Goal: Task Accomplishment & Management: Use online tool/utility

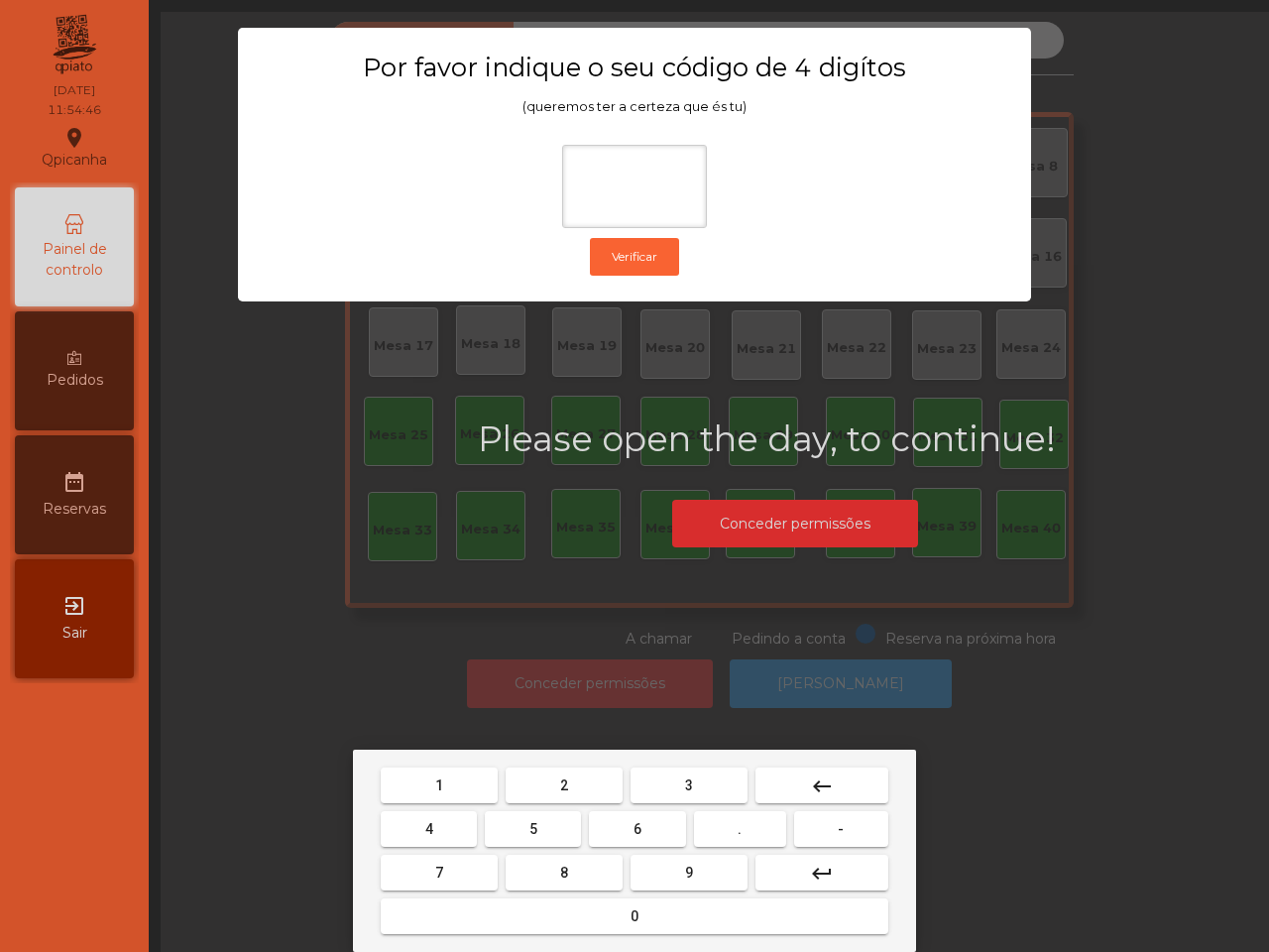
click at [634, 826] on span "6" at bounding box center [637, 829] width 8 height 16
click at [552, 830] on button "5" at bounding box center [533, 829] width 96 height 36
click at [463, 789] on button "1" at bounding box center [439, 785] width 117 height 36
click at [569, 780] on button "2" at bounding box center [564, 785] width 117 height 36
type input "****"
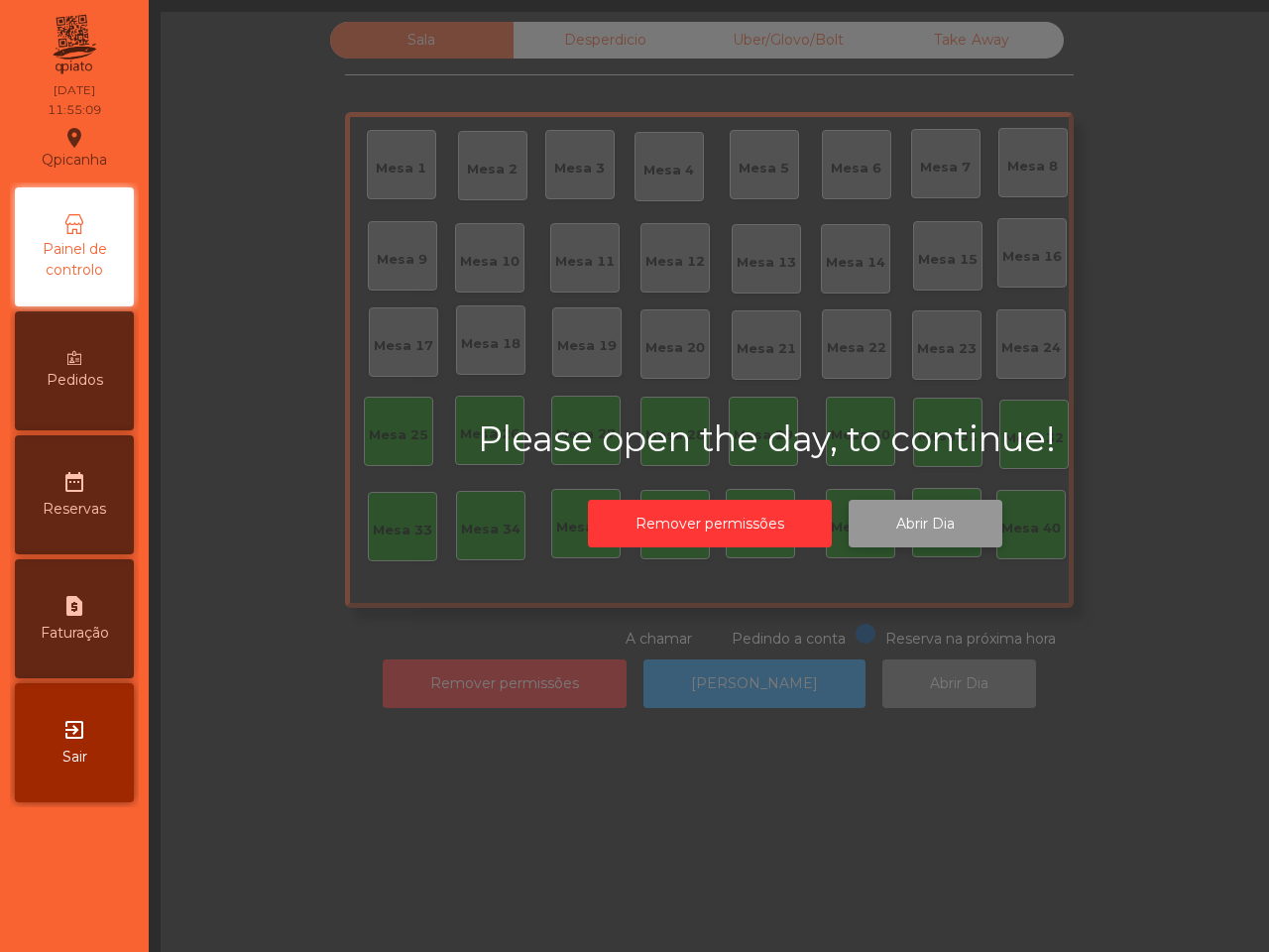
click at [899, 528] on button "Abrir Dia" at bounding box center [925, 523] width 154 height 49
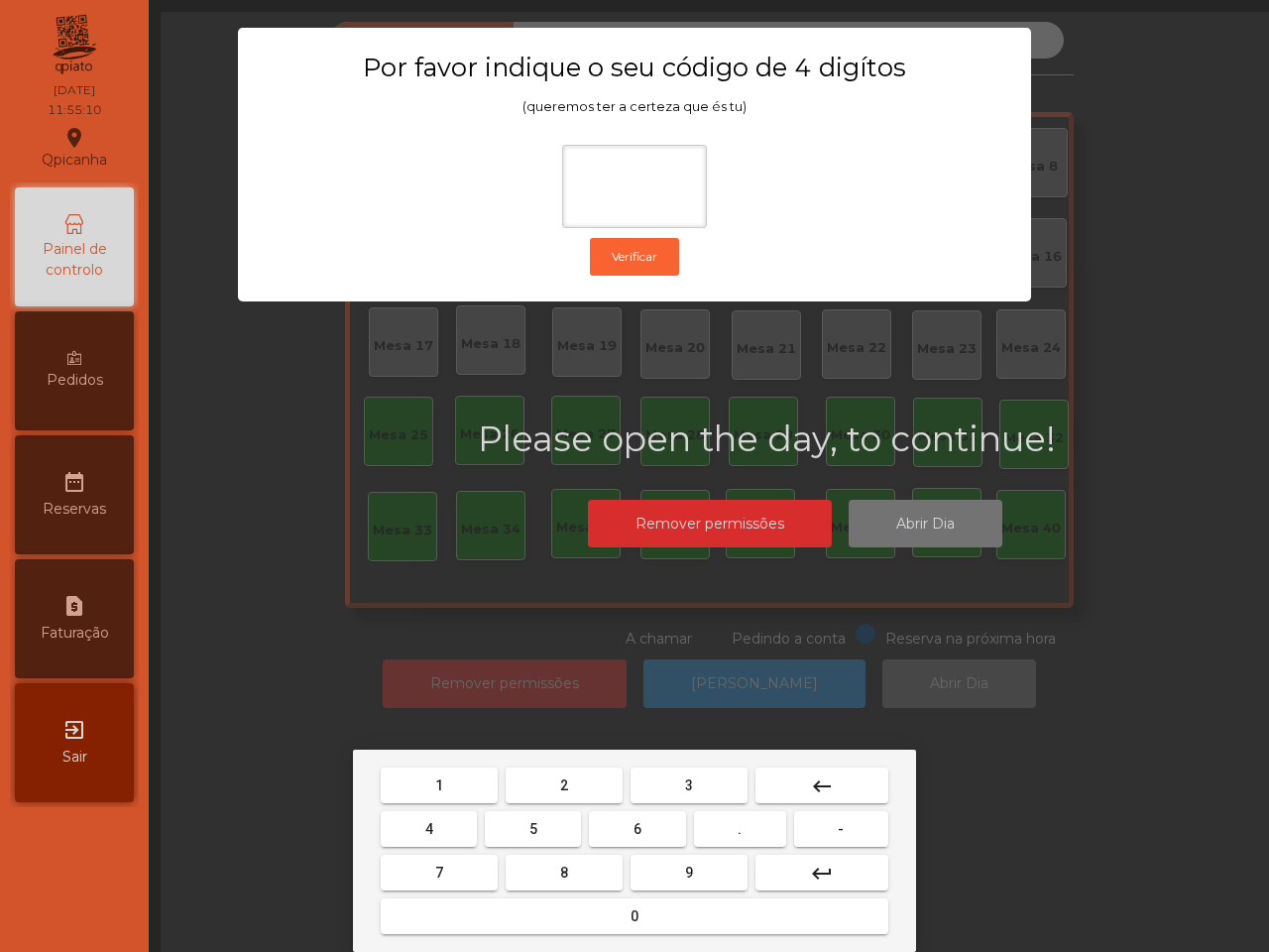
click at [634, 824] on button "6" at bounding box center [636, 829] width 96 height 36
click at [507, 833] on button "5" at bounding box center [533, 829] width 96 height 36
click at [462, 784] on button "1" at bounding box center [439, 785] width 117 height 36
click at [575, 793] on button "2" at bounding box center [564, 785] width 117 height 36
type input "****"
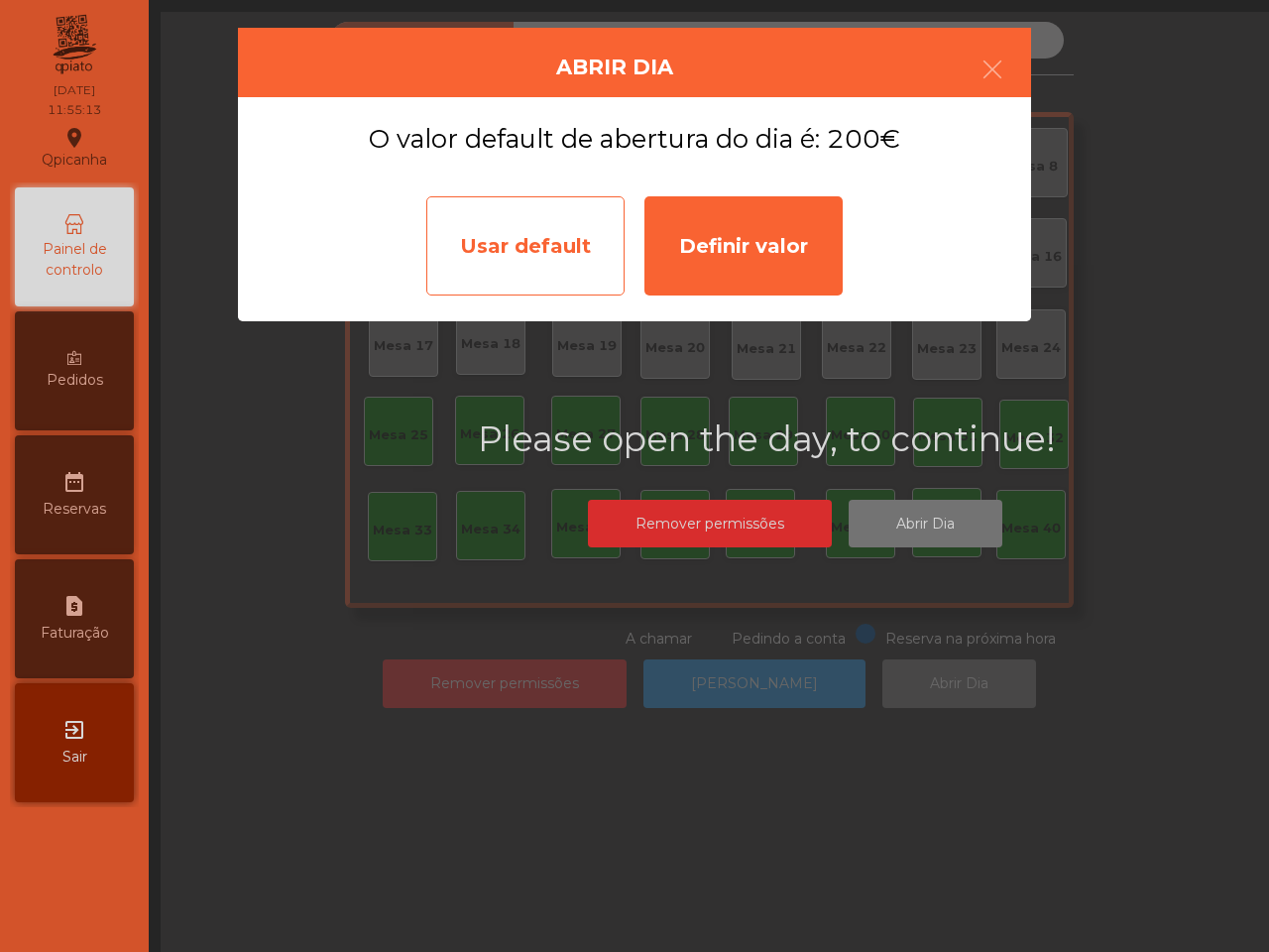
click at [573, 280] on div "Usar default" at bounding box center [526, 245] width 198 height 99
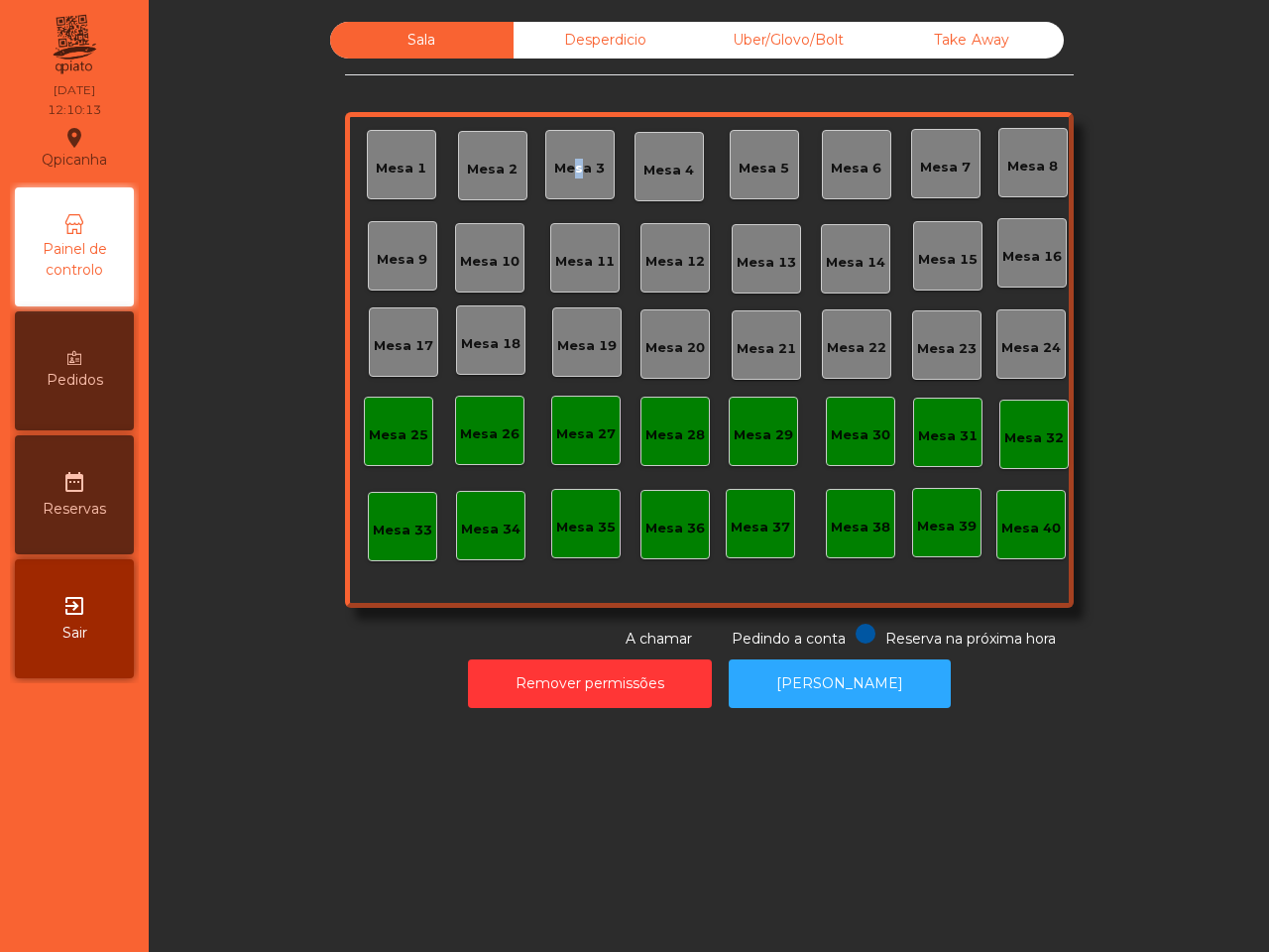
click at [571, 181] on div "Mesa 3" at bounding box center [580, 164] width 69 height 69
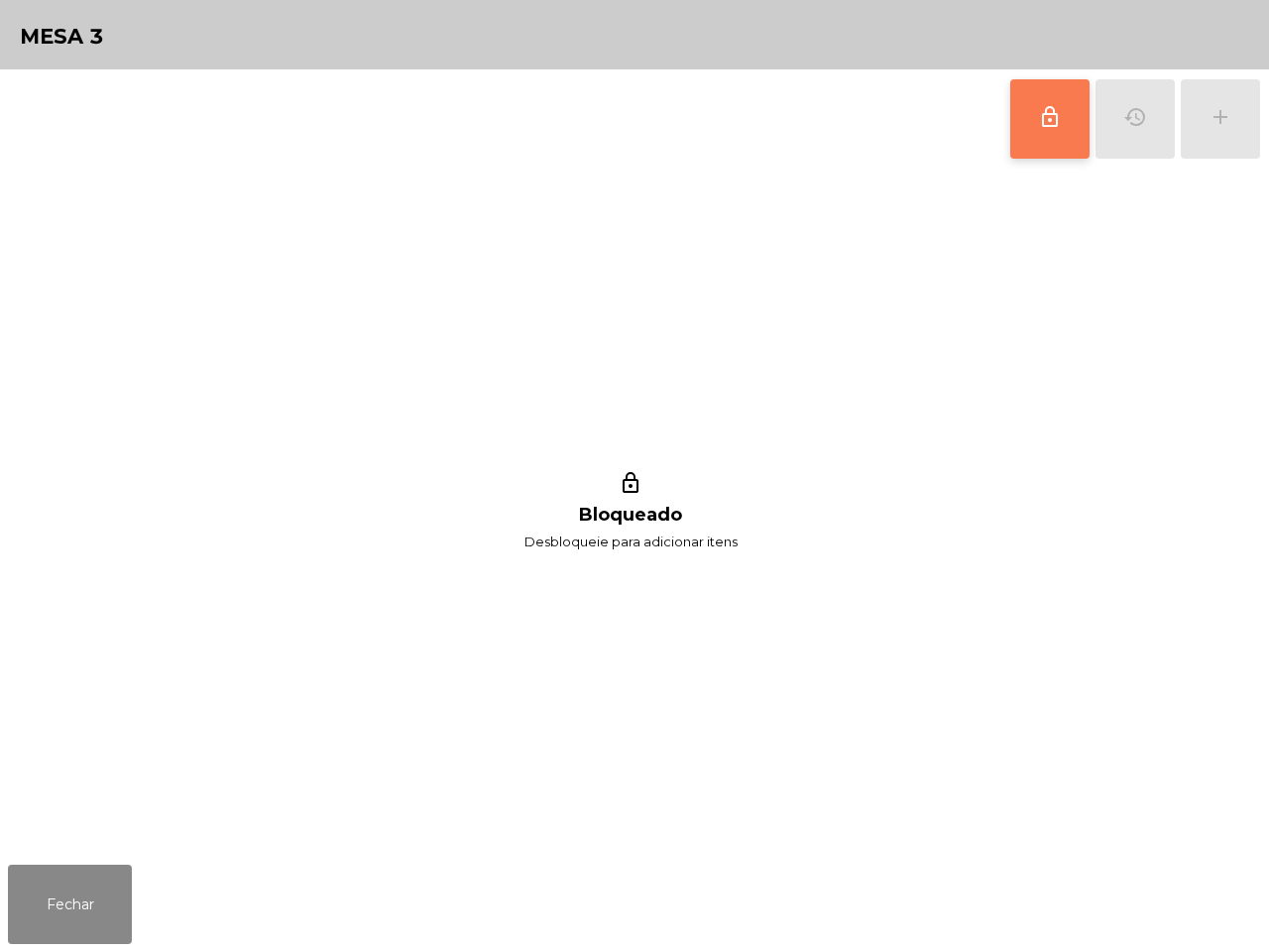
click at [1068, 112] on button "lock_outline" at bounding box center [1049, 118] width 79 height 79
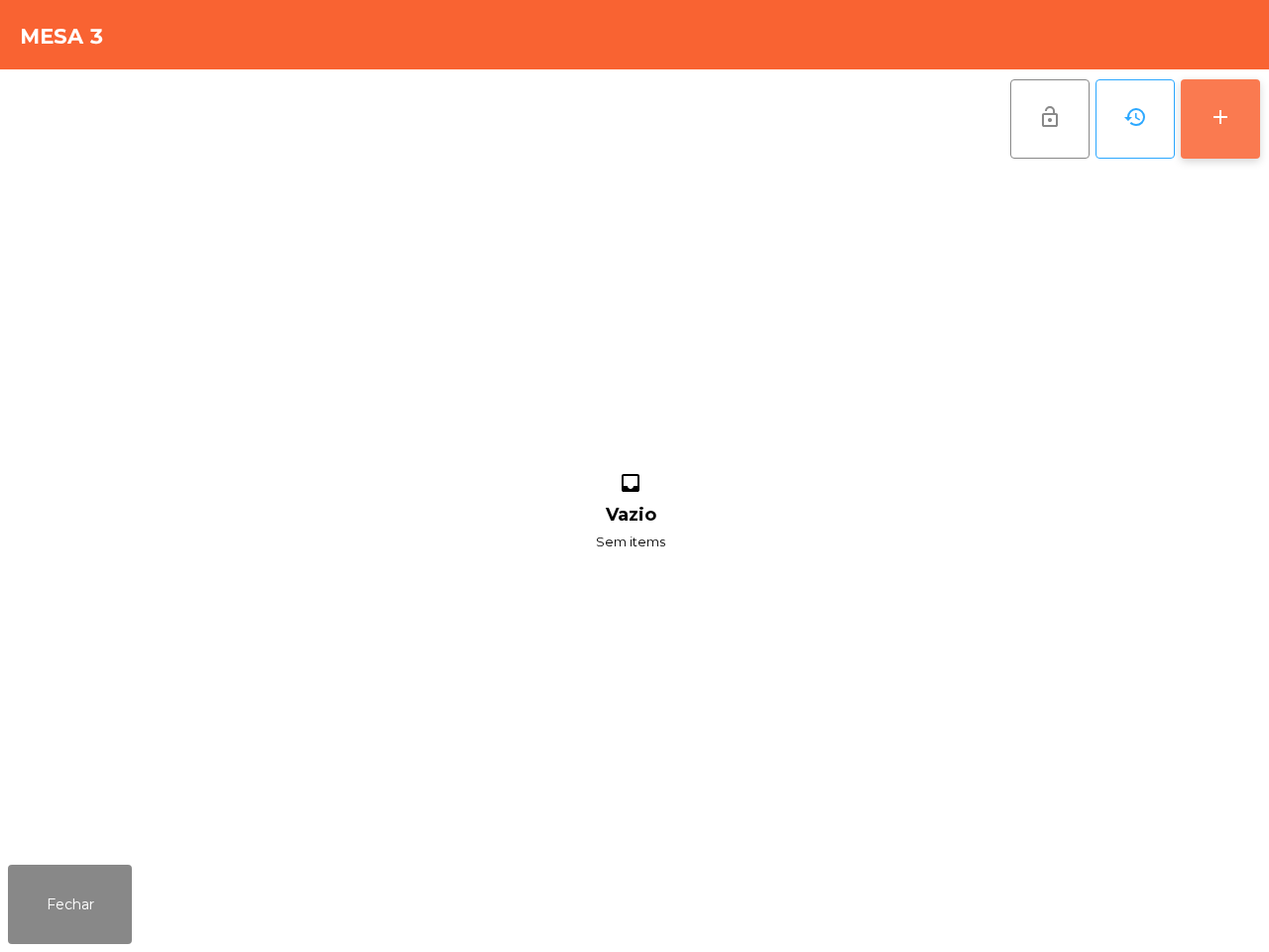
click at [1198, 127] on button "add" at bounding box center [1220, 118] width 79 height 79
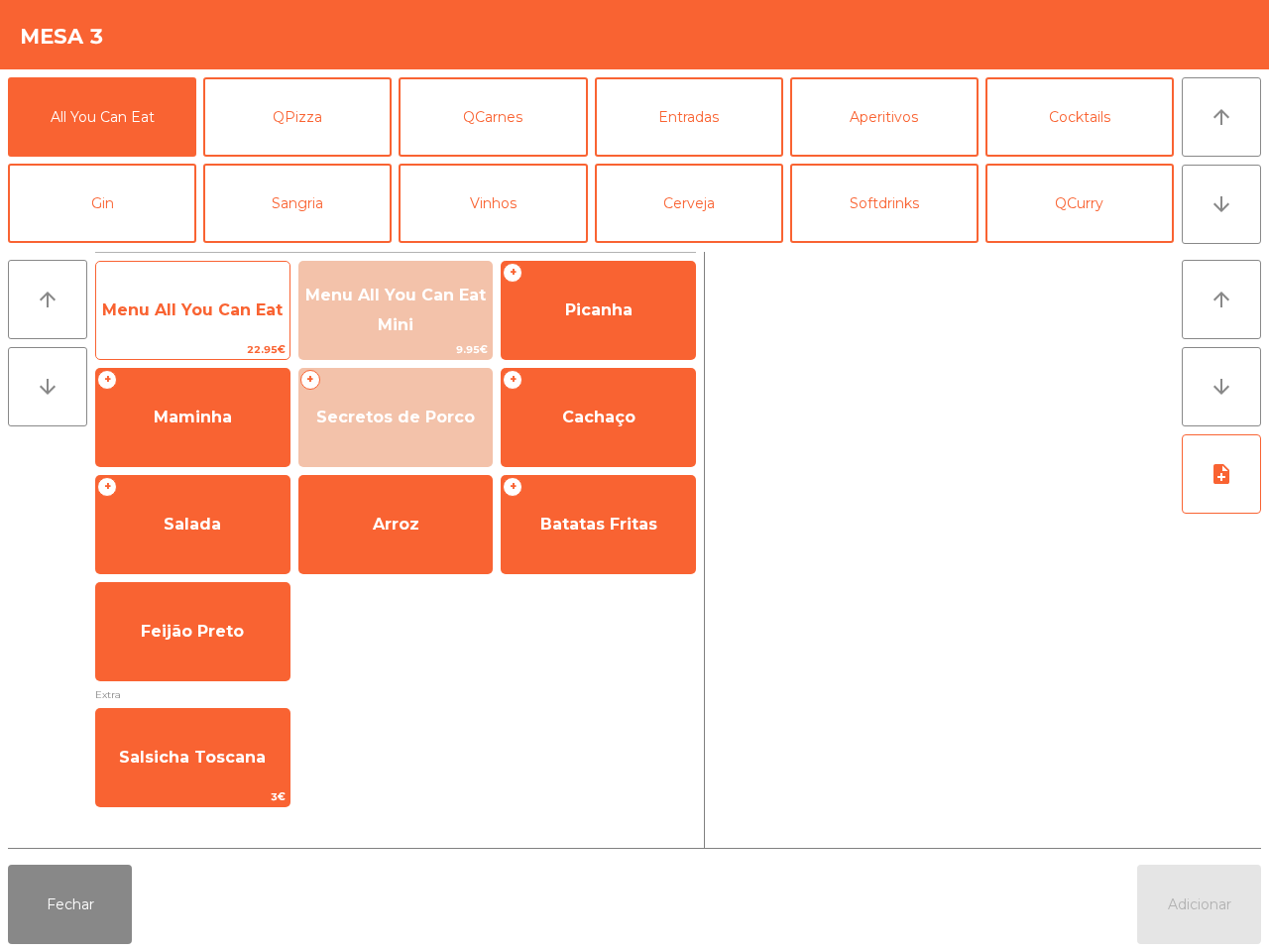
click at [189, 318] on span "Menu All You Can Eat" at bounding box center [192, 310] width 181 height 19
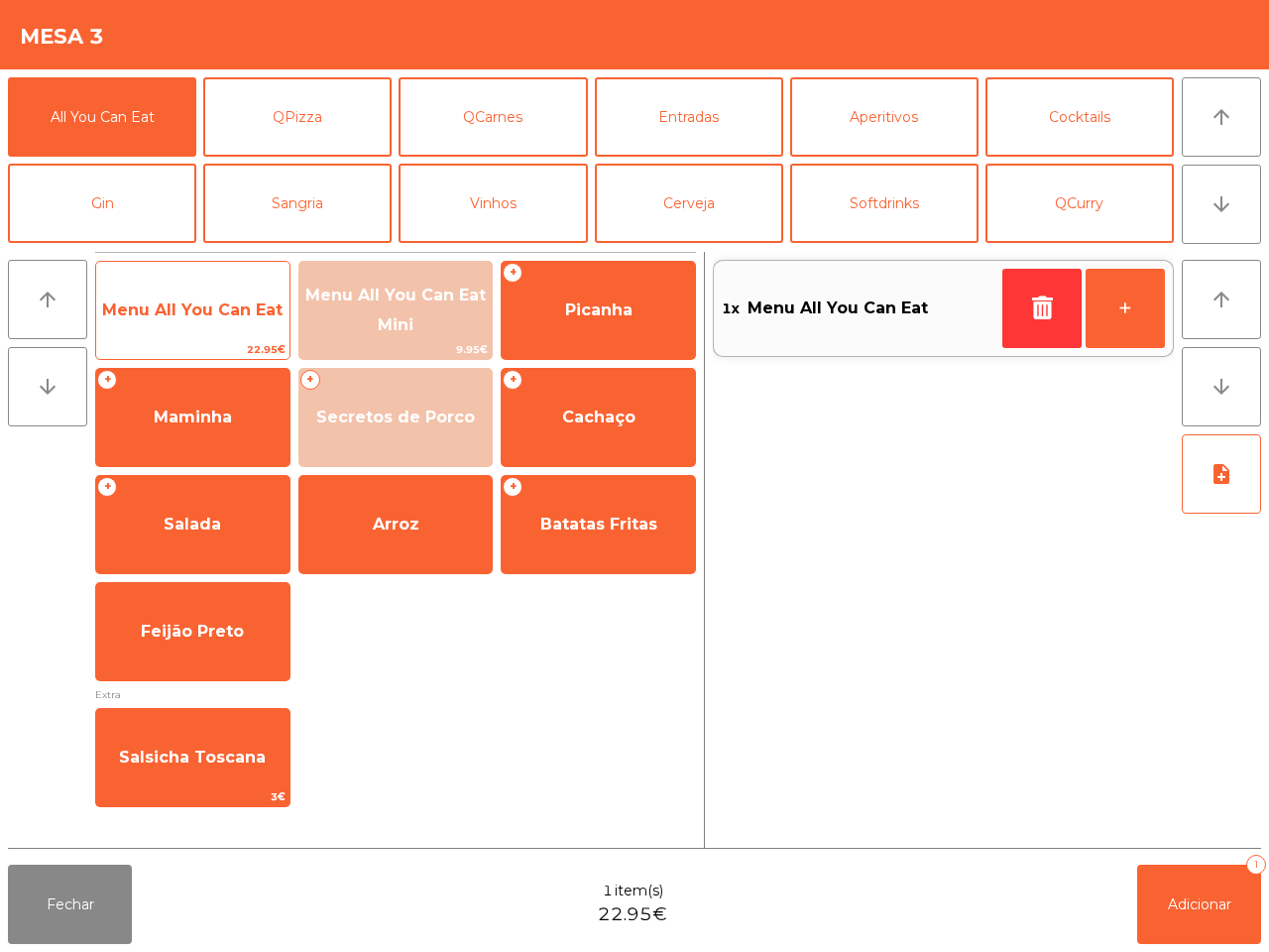
click at [189, 318] on span "Menu All You Can Eat" at bounding box center [192, 310] width 181 height 19
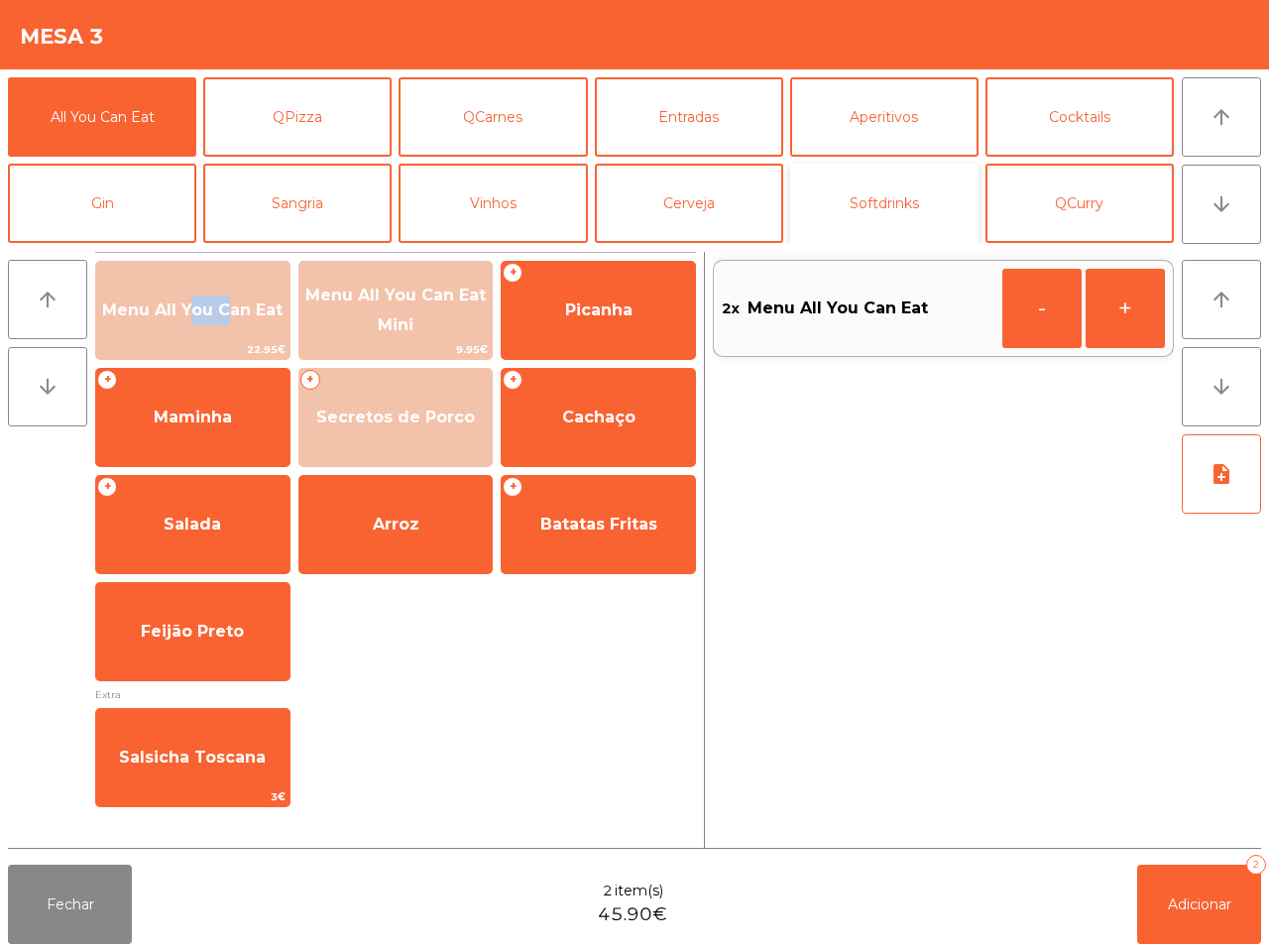
click at [870, 198] on button "Softdrinks" at bounding box center [884, 203] width 189 height 79
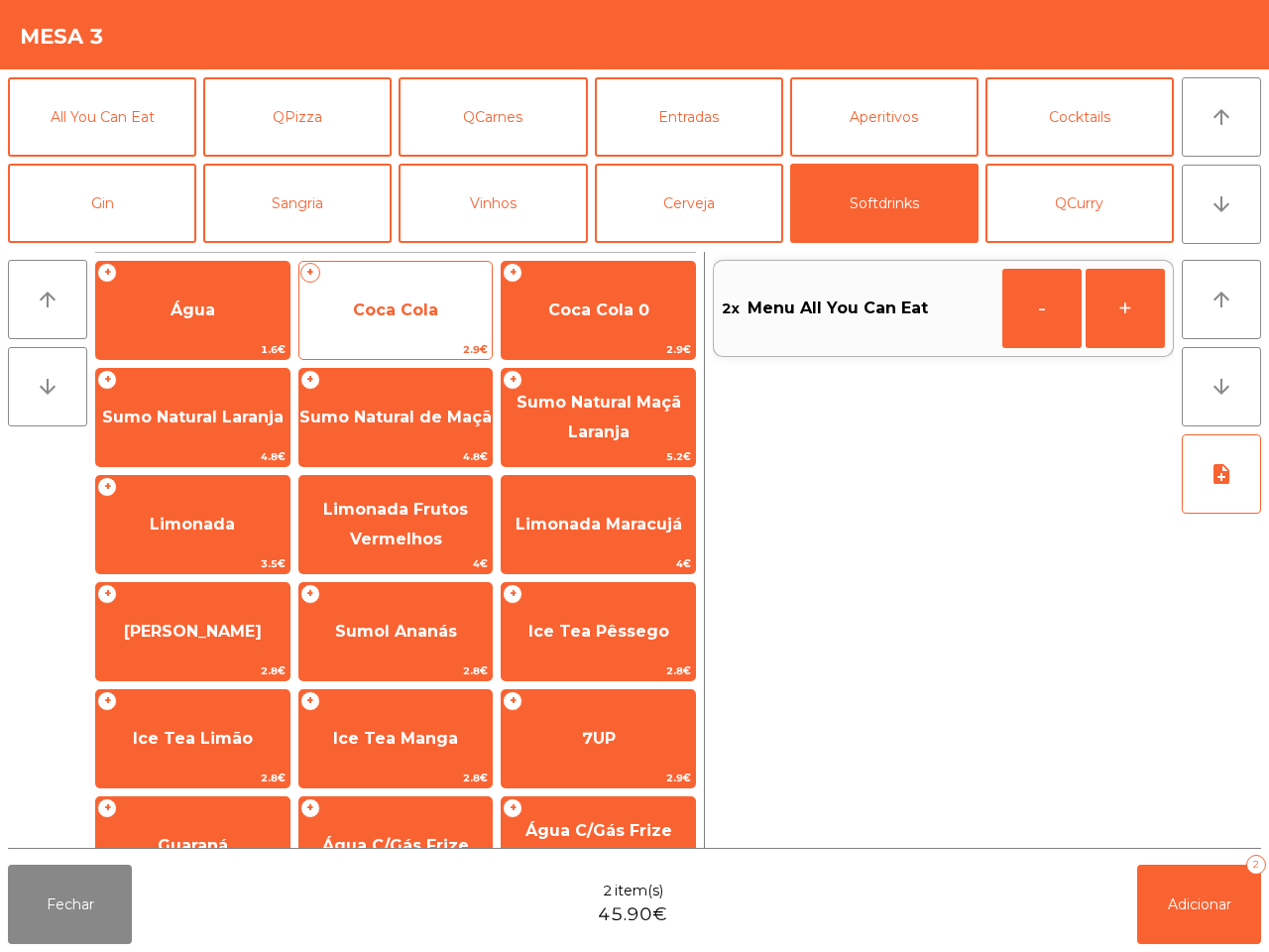
click at [400, 313] on span "Coca Cola" at bounding box center [395, 310] width 85 height 19
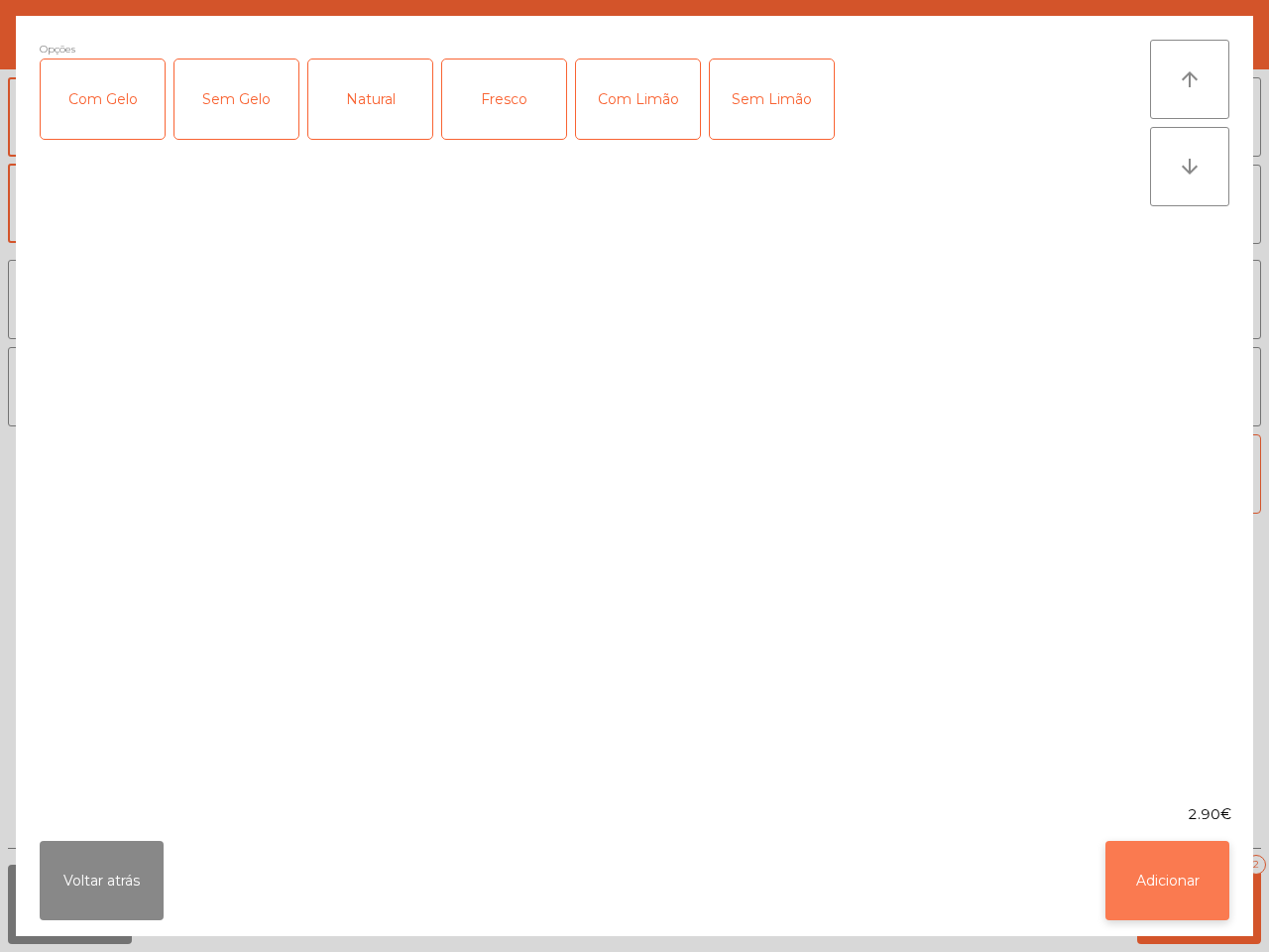
click at [1143, 867] on button "Adicionar" at bounding box center [1167, 879] width 124 height 79
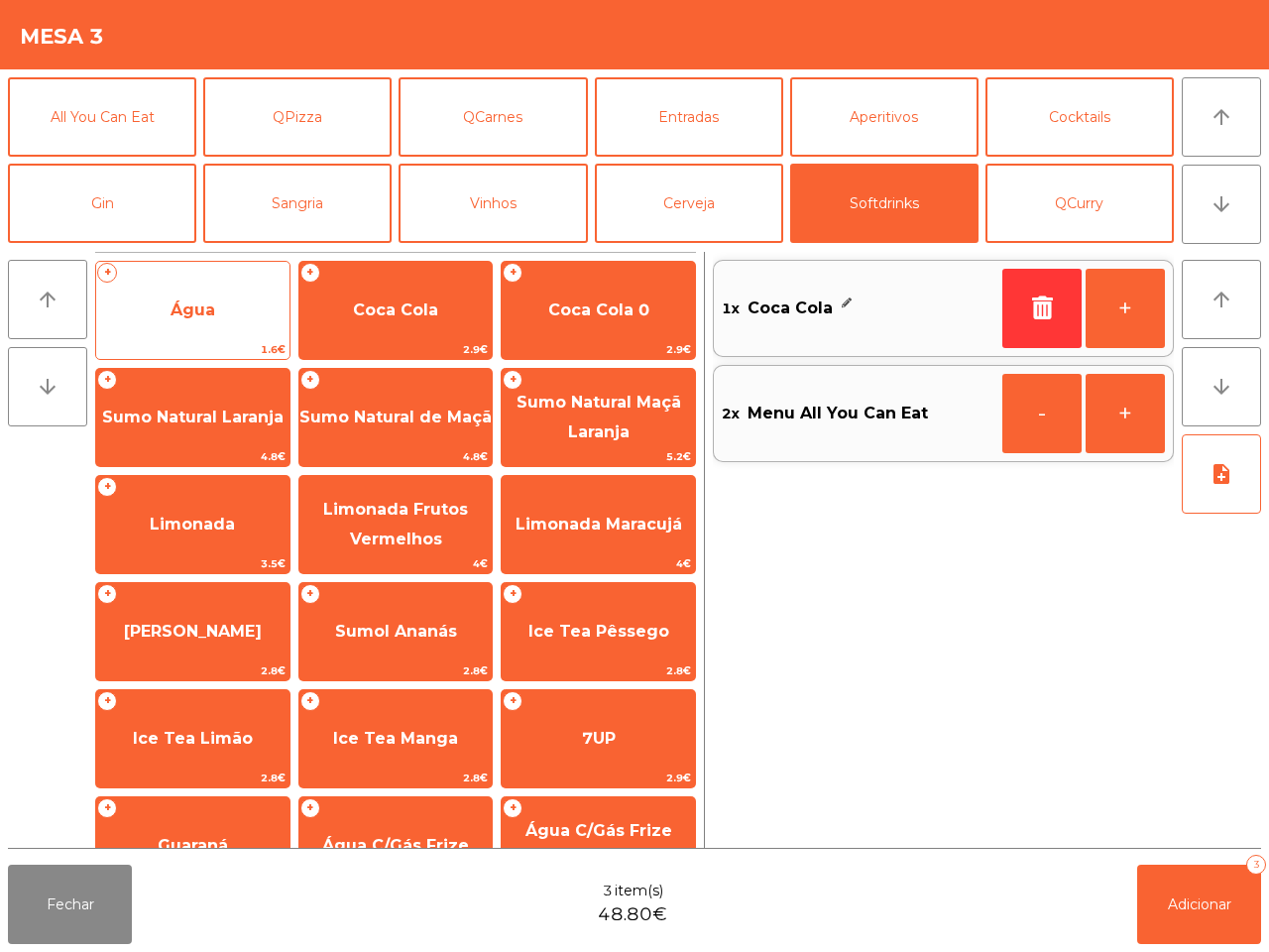
click at [253, 329] on span "Água" at bounding box center [192, 311] width 193 height 54
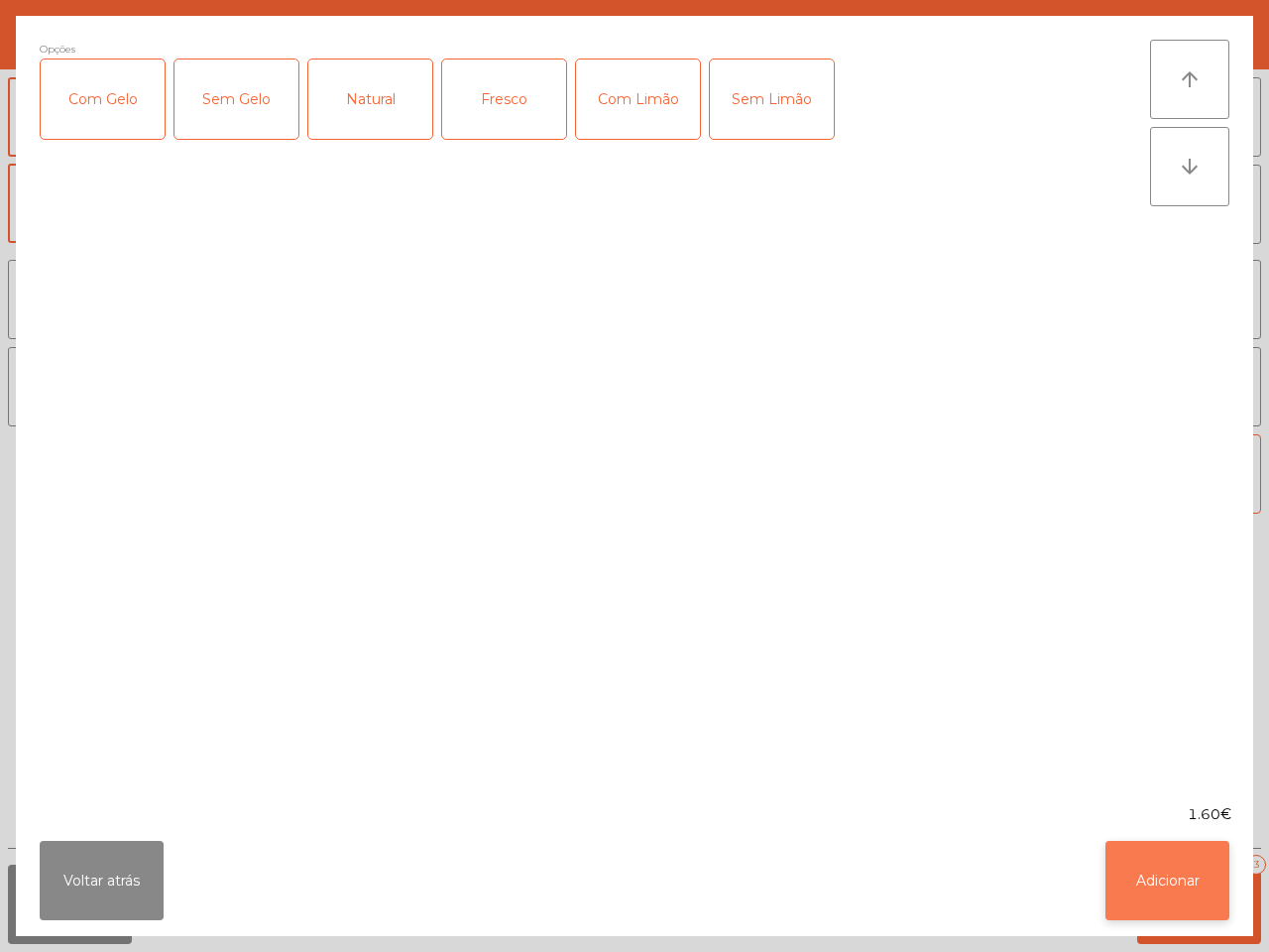
click at [1170, 863] on button "Adicionar" at bounding box center [1167, 879] width 124 height 79
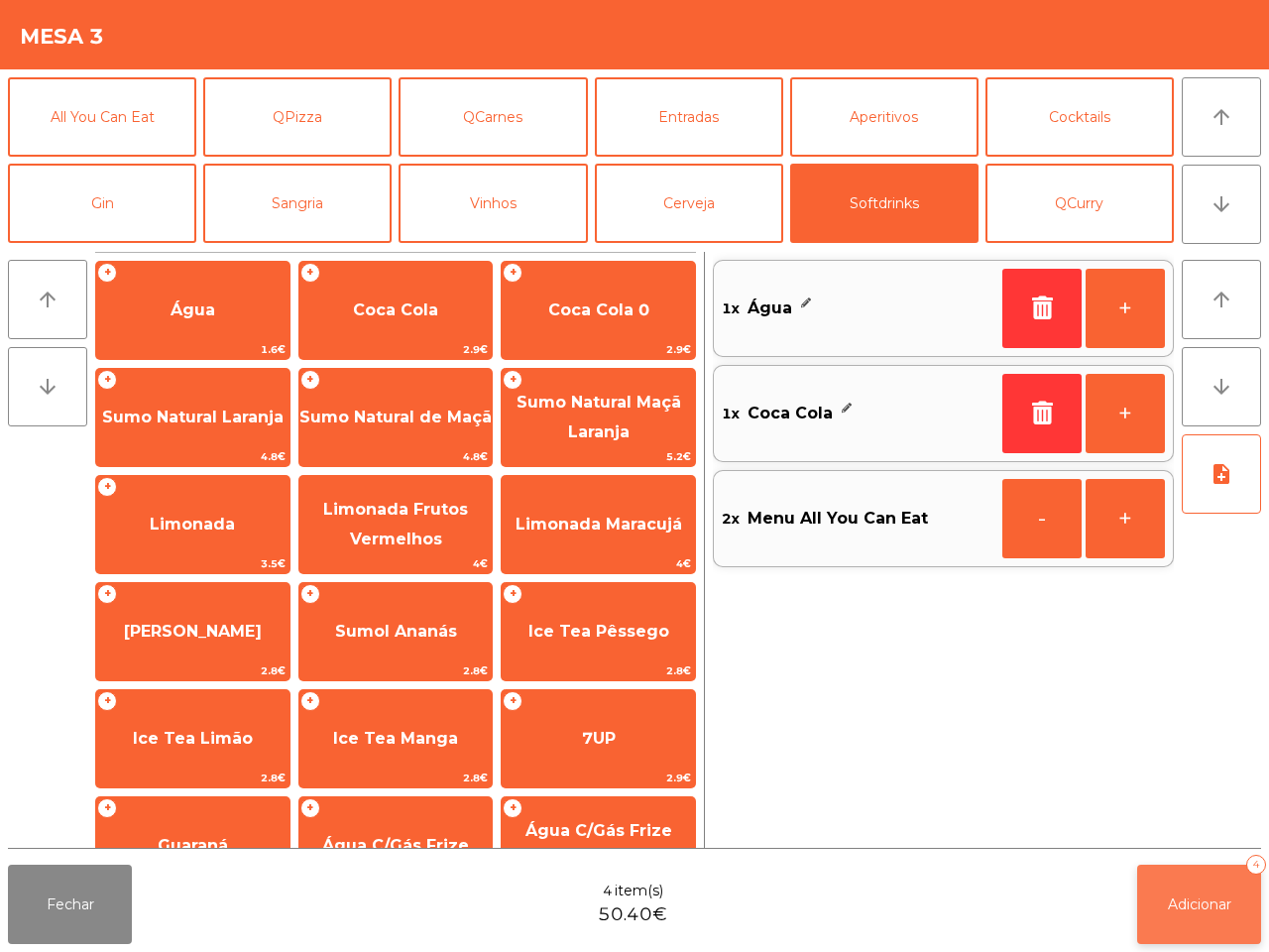
click at [1210, 908] on span "Adicionar" at bounding box center [1200, 904] width 64 height 18
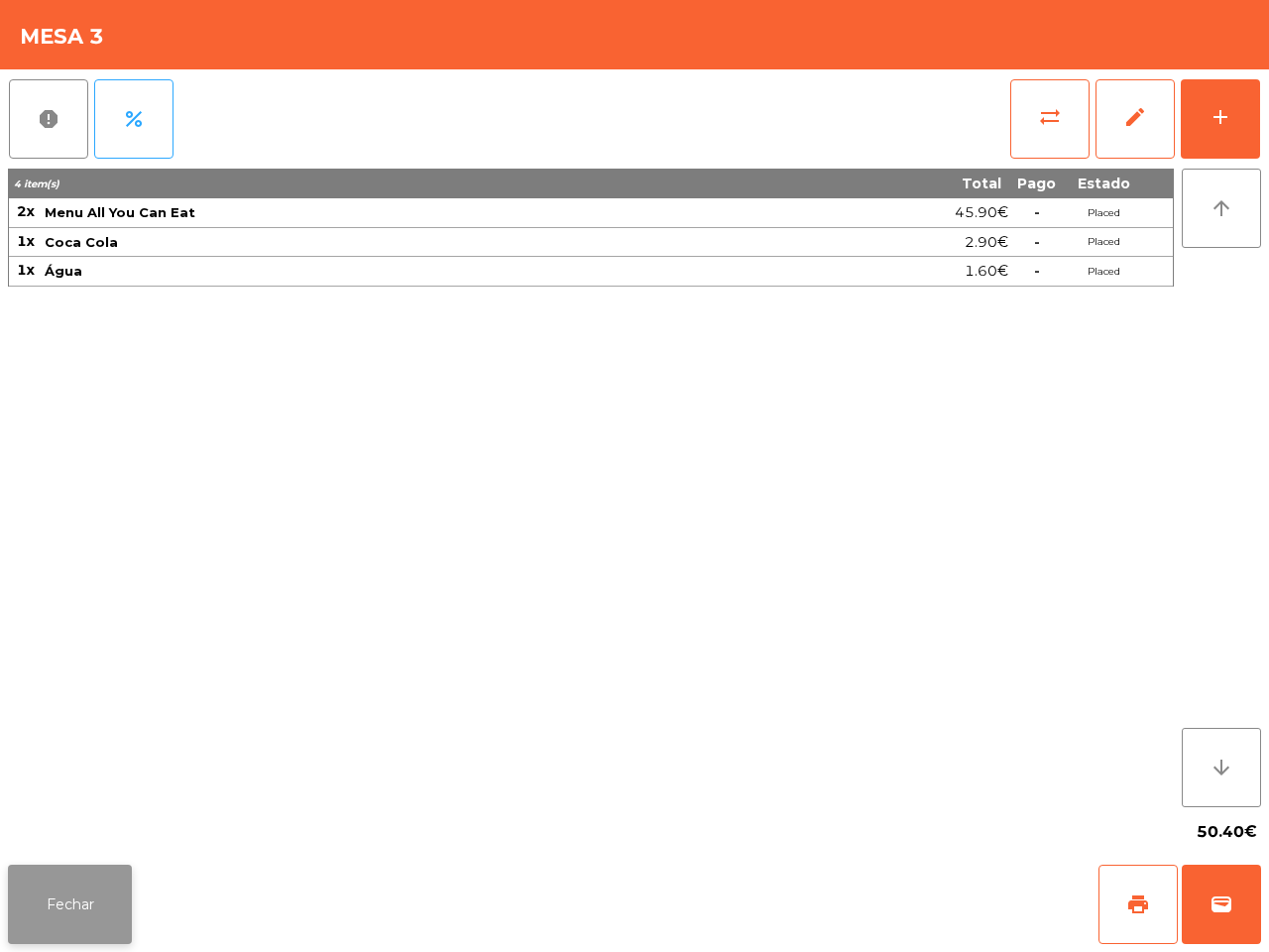
click at [58, 910] on button "Fechar" at bounding box center [70, 903] width 124 height 79
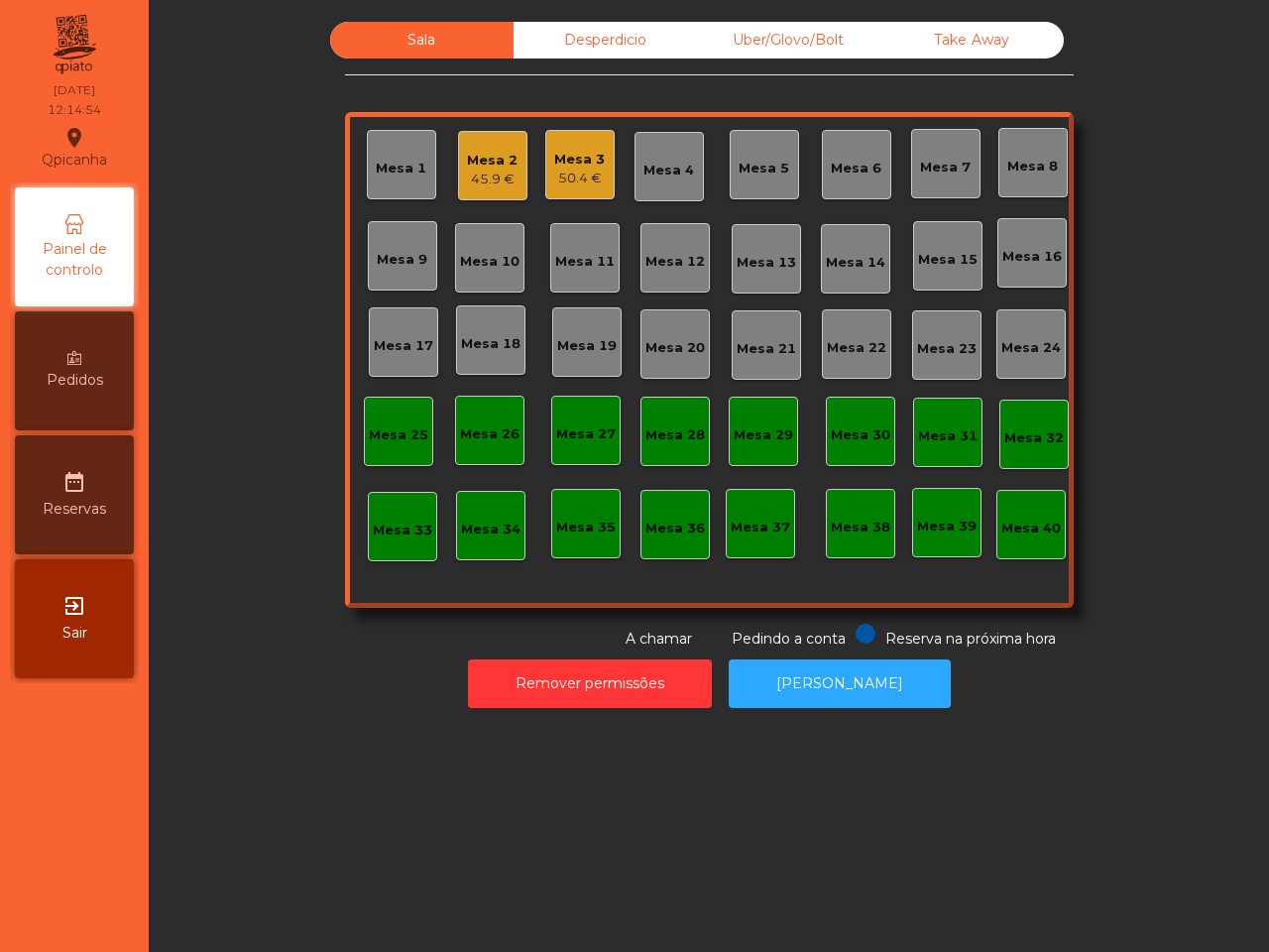
click at [494, 154] on div "Mesa 2" at bounding box center [492, 161] width 51 height 20
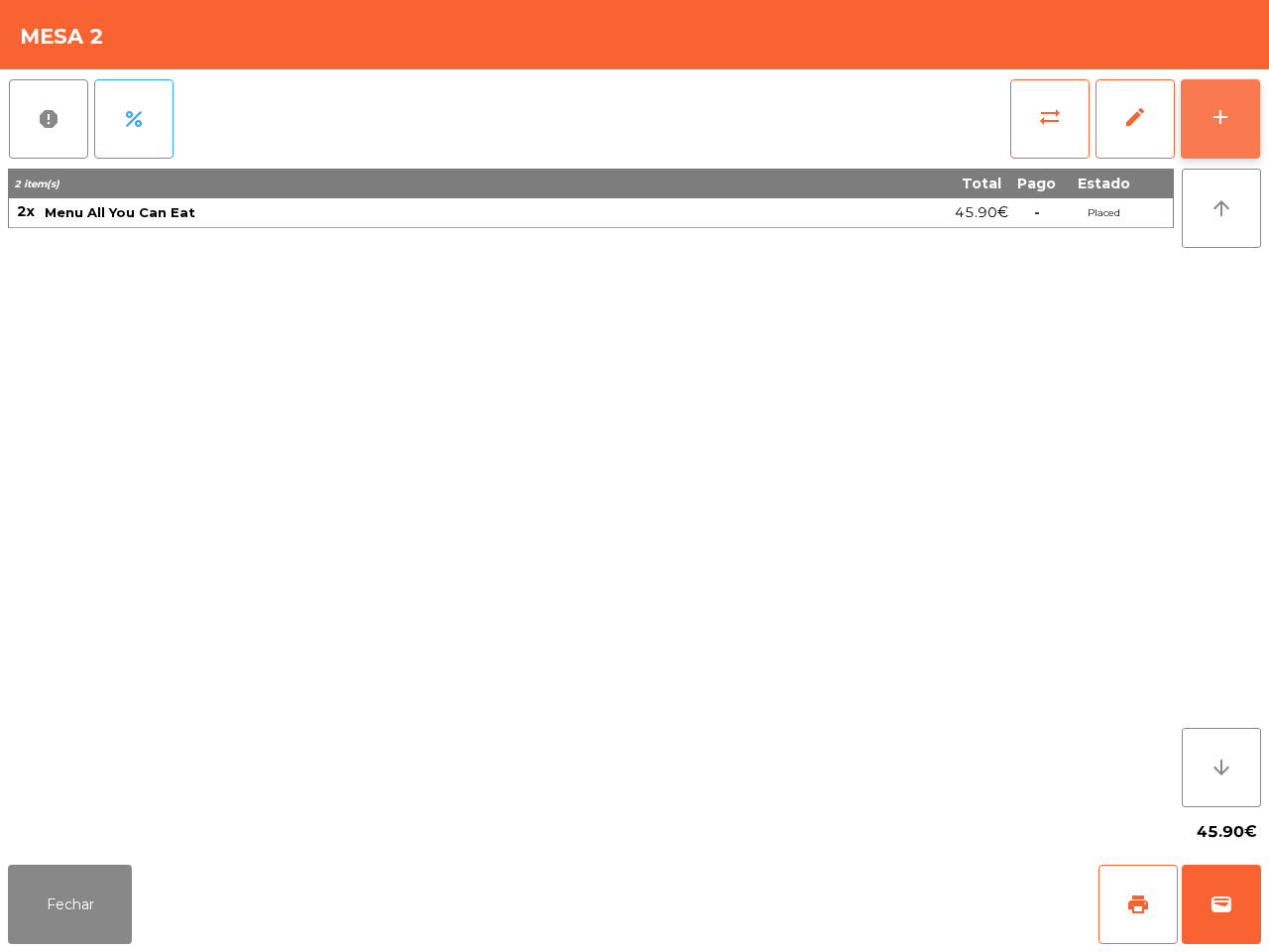
click at [1215, 116] on div "add" at bounding box center [1221, 117] width 24 height 24
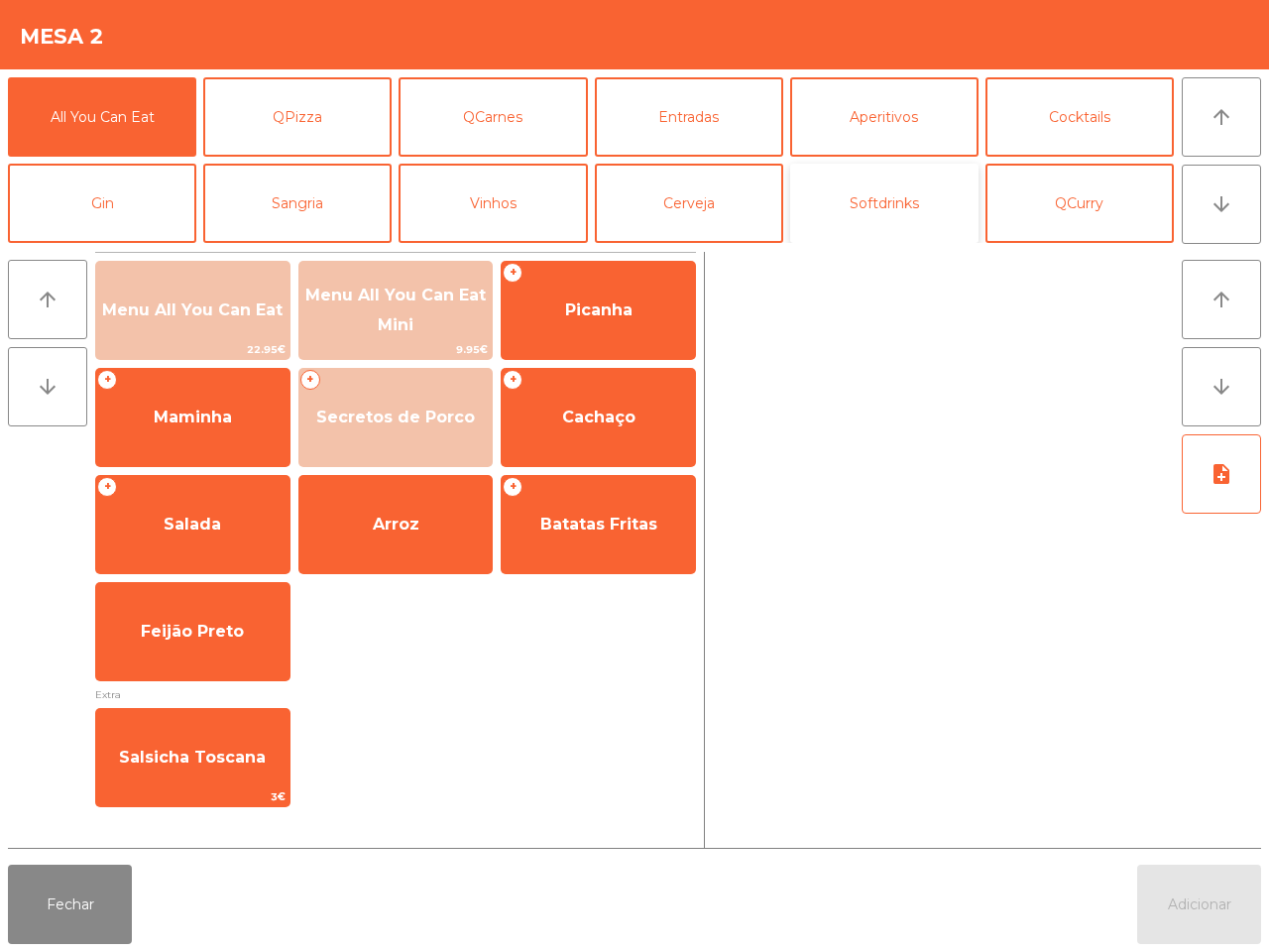
click at [908, 210] on button "Softdrinks" at bounding box center [884, 203] width 189 height 79
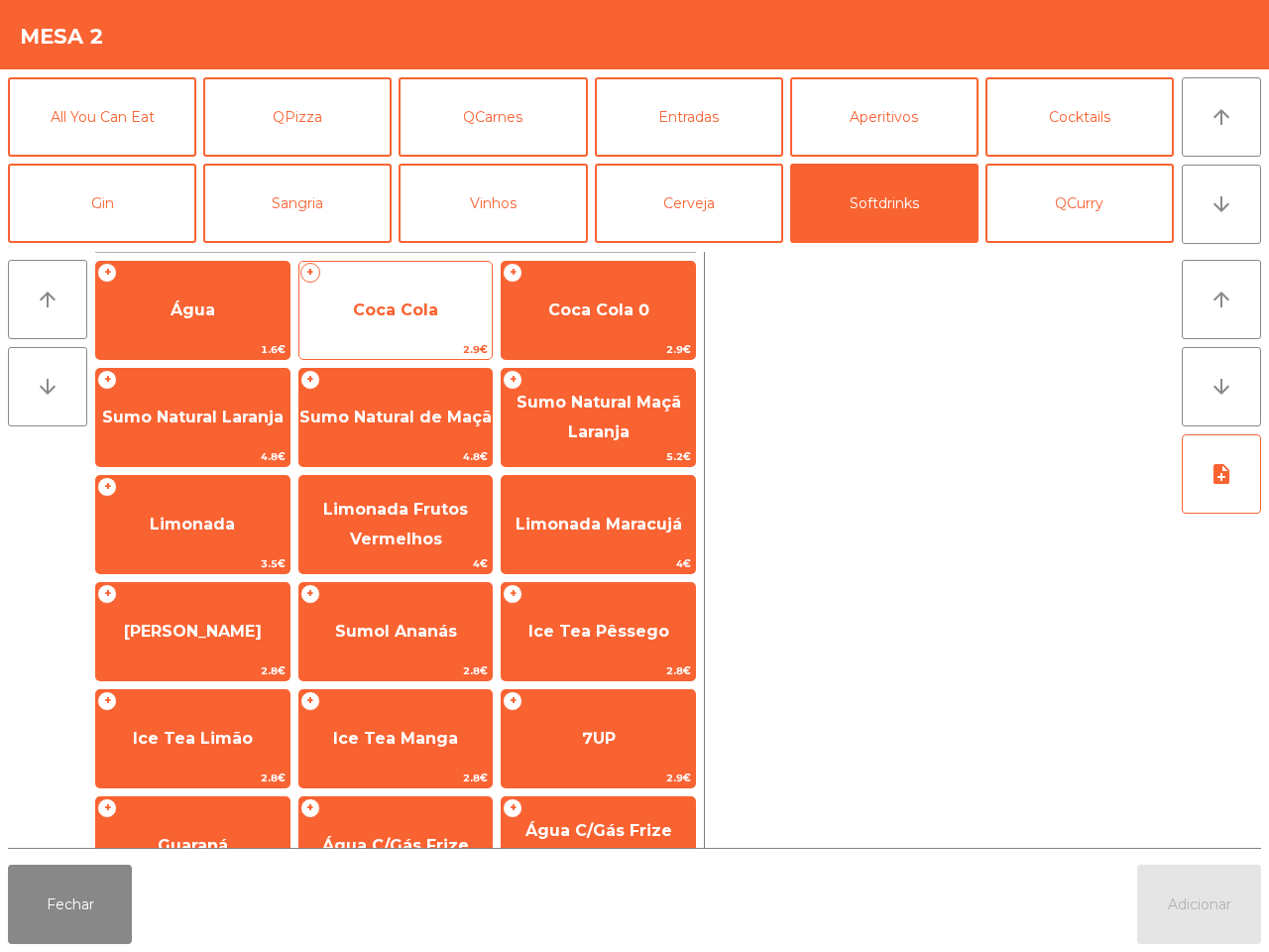
click at [402, 305] on span "Coca Cola" at bounding box center [395, 310] width 85 height 19
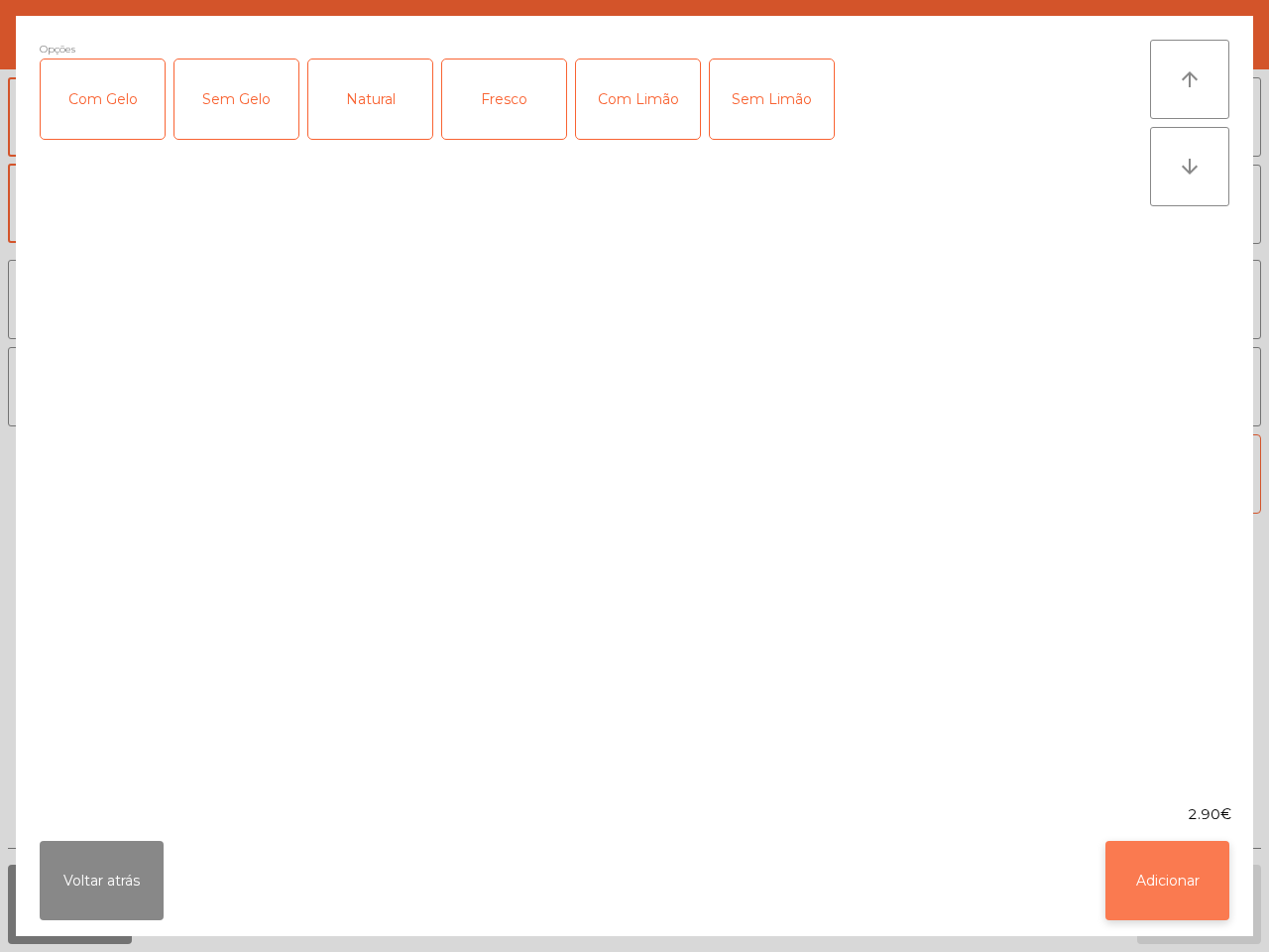
click at [1142, 887] on button "Adicionar" at bounding box center [1167, 879] width 124 height 79
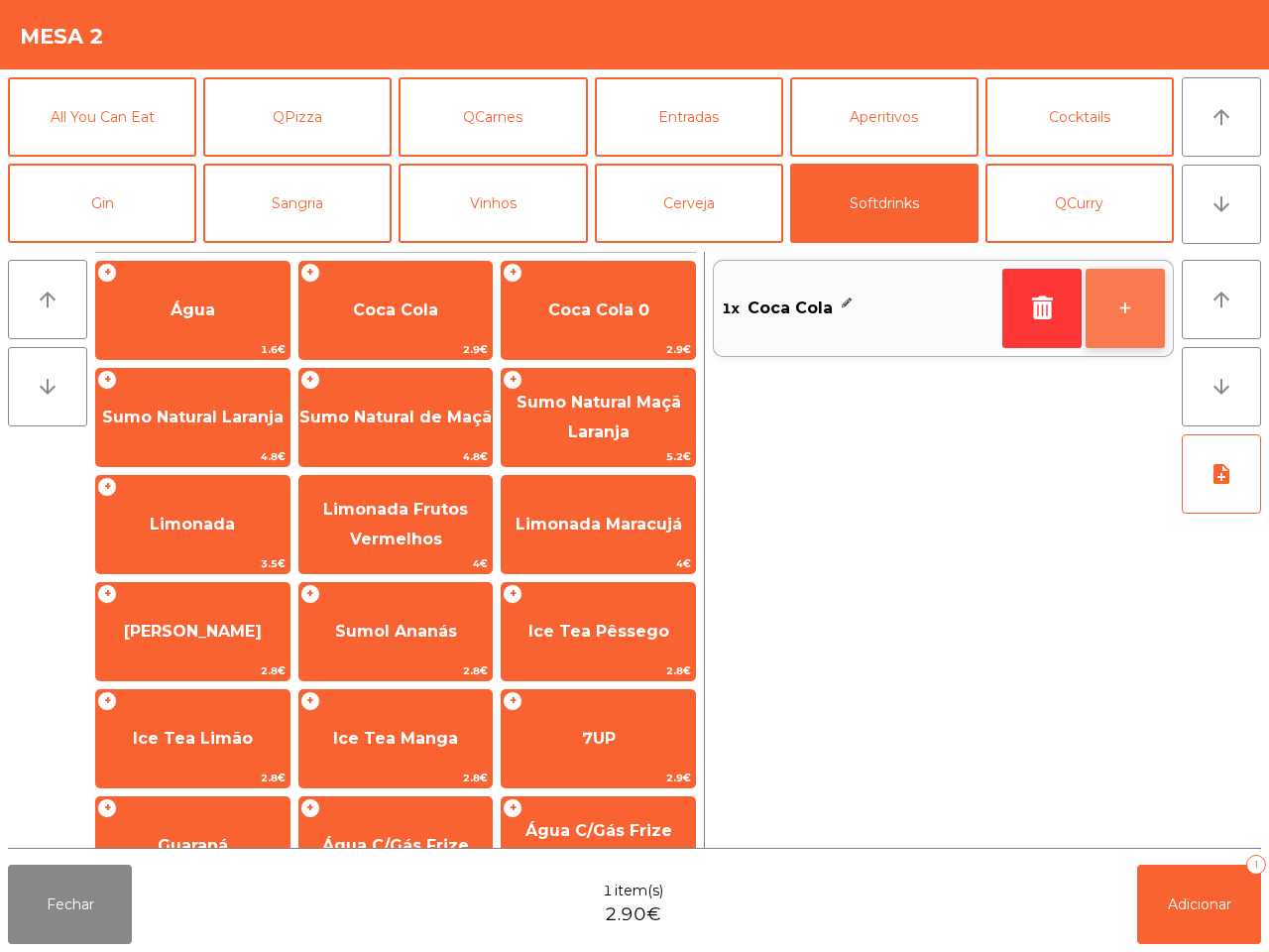
click at [1117, 305] on button "+" at bounding box center [1124, 308] width 79 height 79
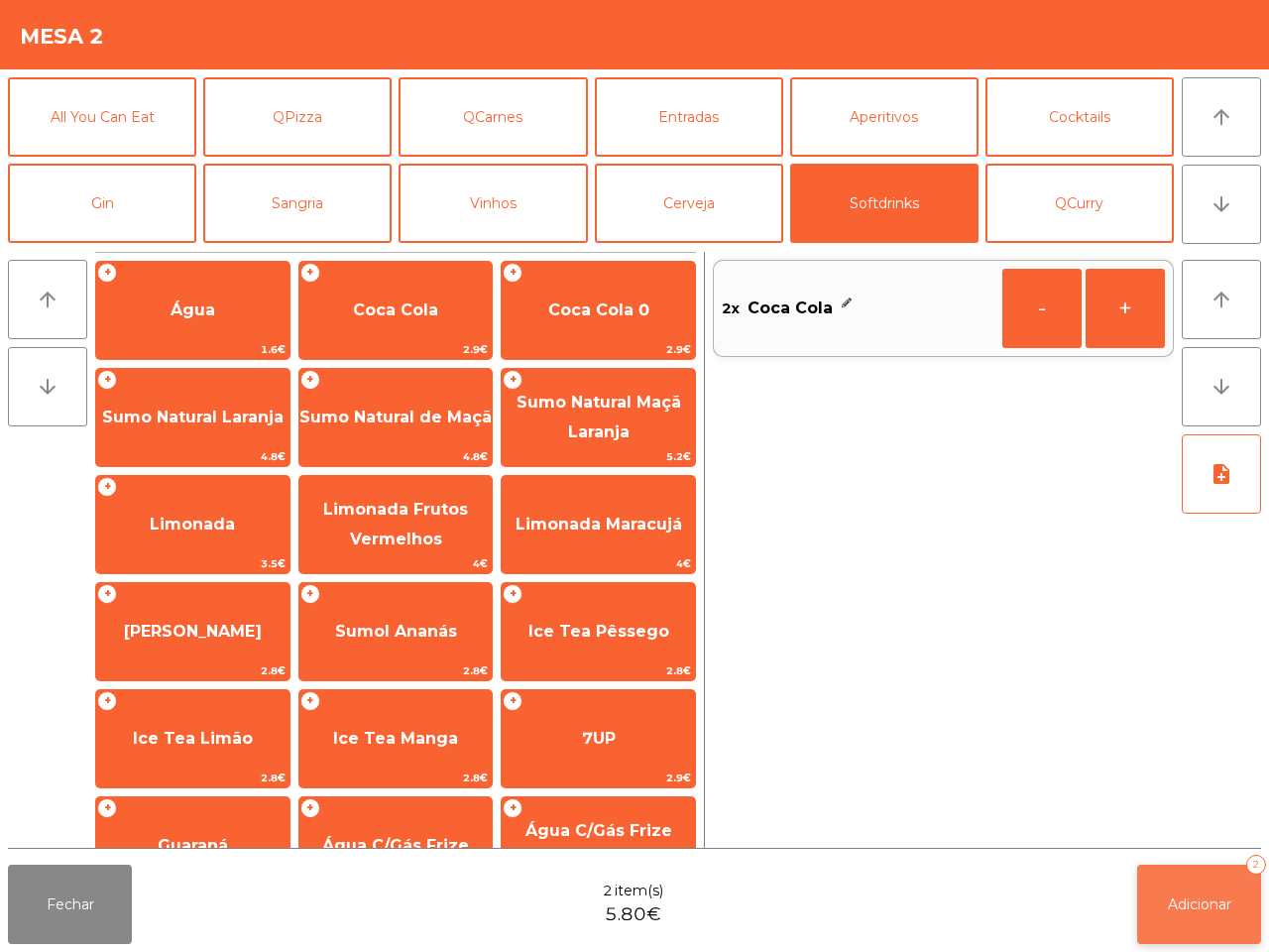
click at [1205, 908] on span "Adicionar" at bounding box center [1200, 904] width 64 height 18
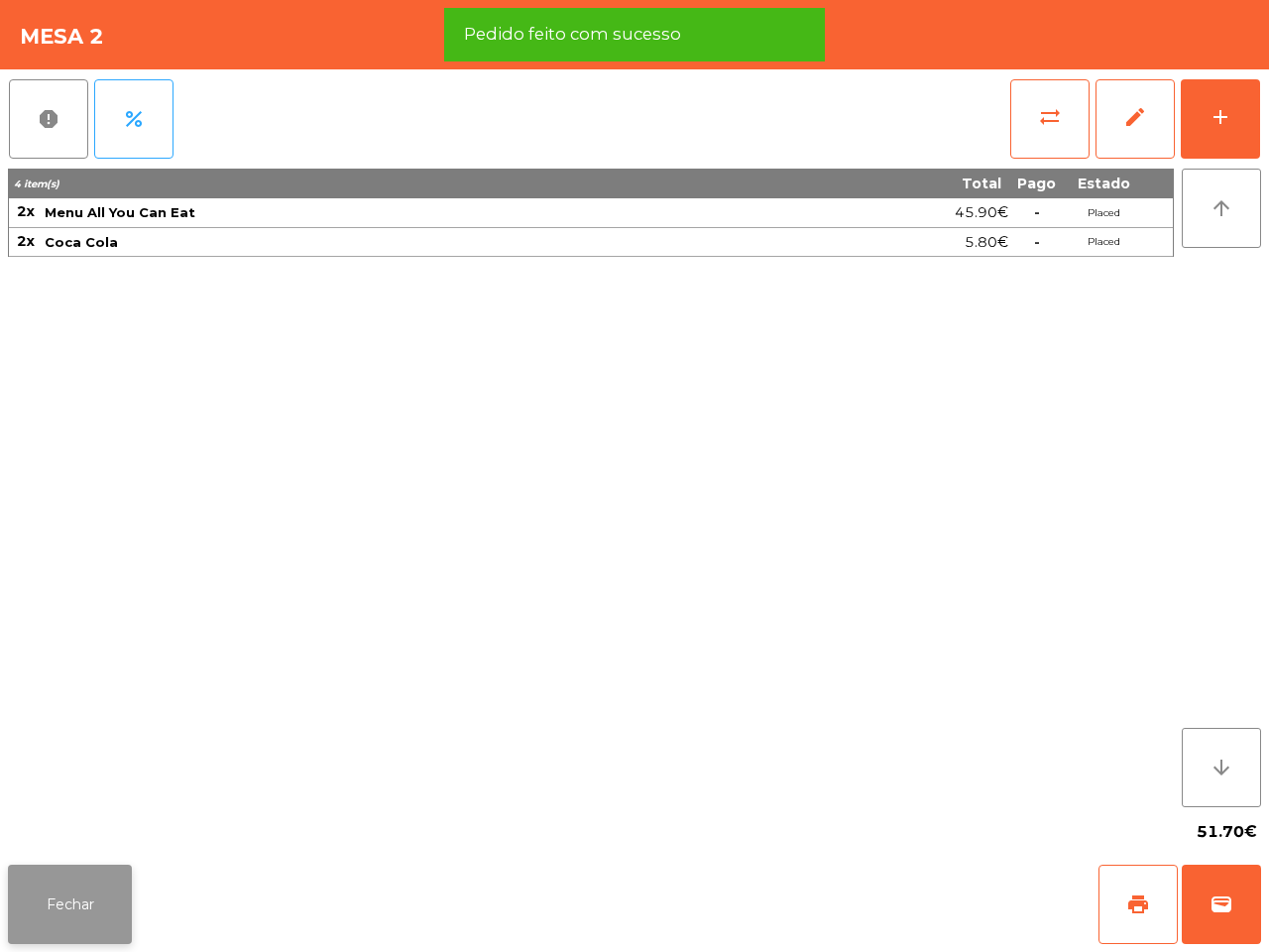
click at [94, 892] on button "Fechar" at bounding box center [70, 903] width 124 height 79
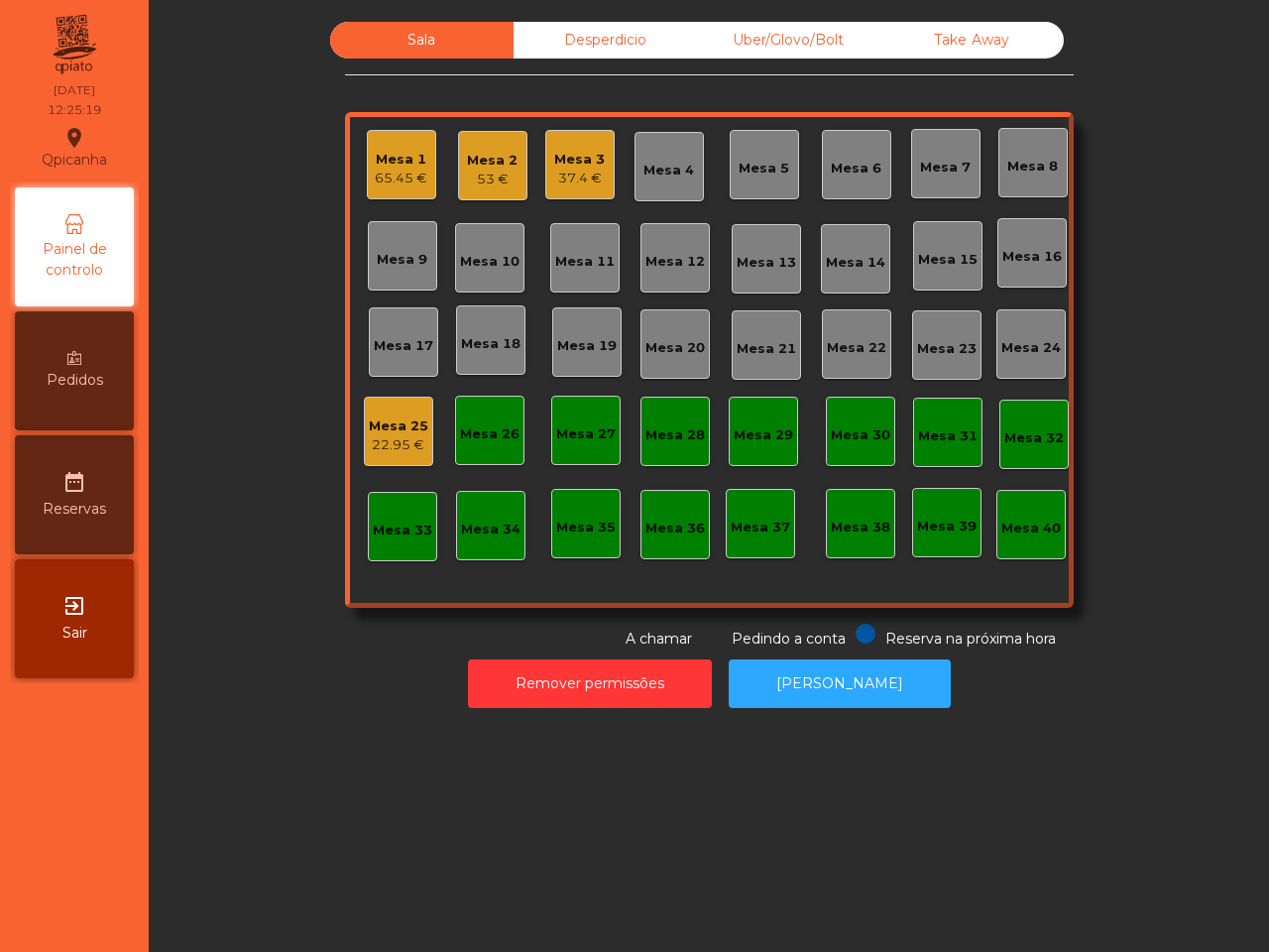
click at [81, 860] on nav "Qpicanha location_on 21/09/2025 12:25:19 Painel de controlo Pedidos date_range …" at bounding box center [74, 476] width 149 height 952
click at [578, 353] on div "Mesa 19" at bounding box center [588, 346] width 60 height 20
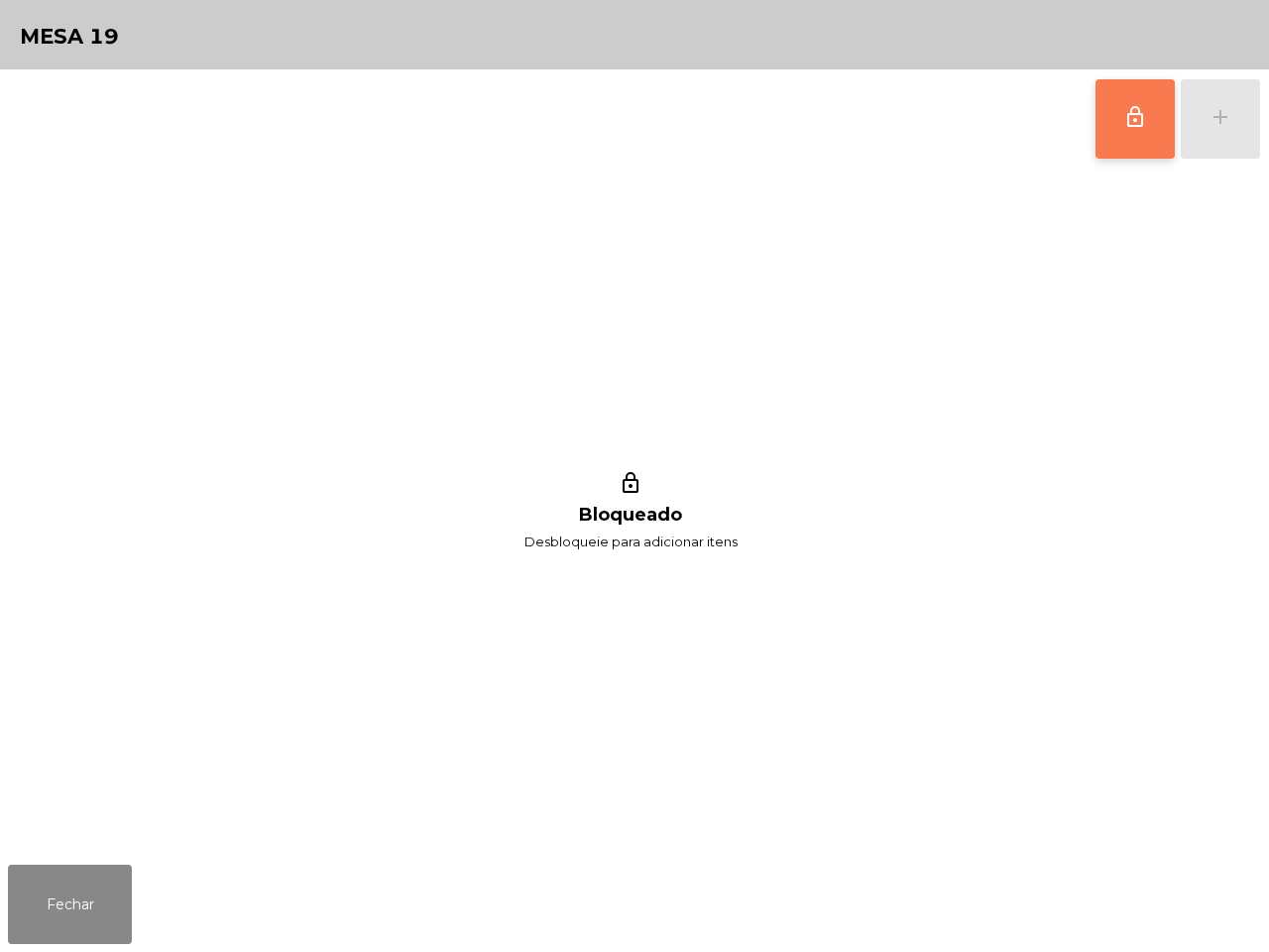
click at [1121, 121] on button "lock_outline" at bounding box center [1134, 118] width 79 height 79
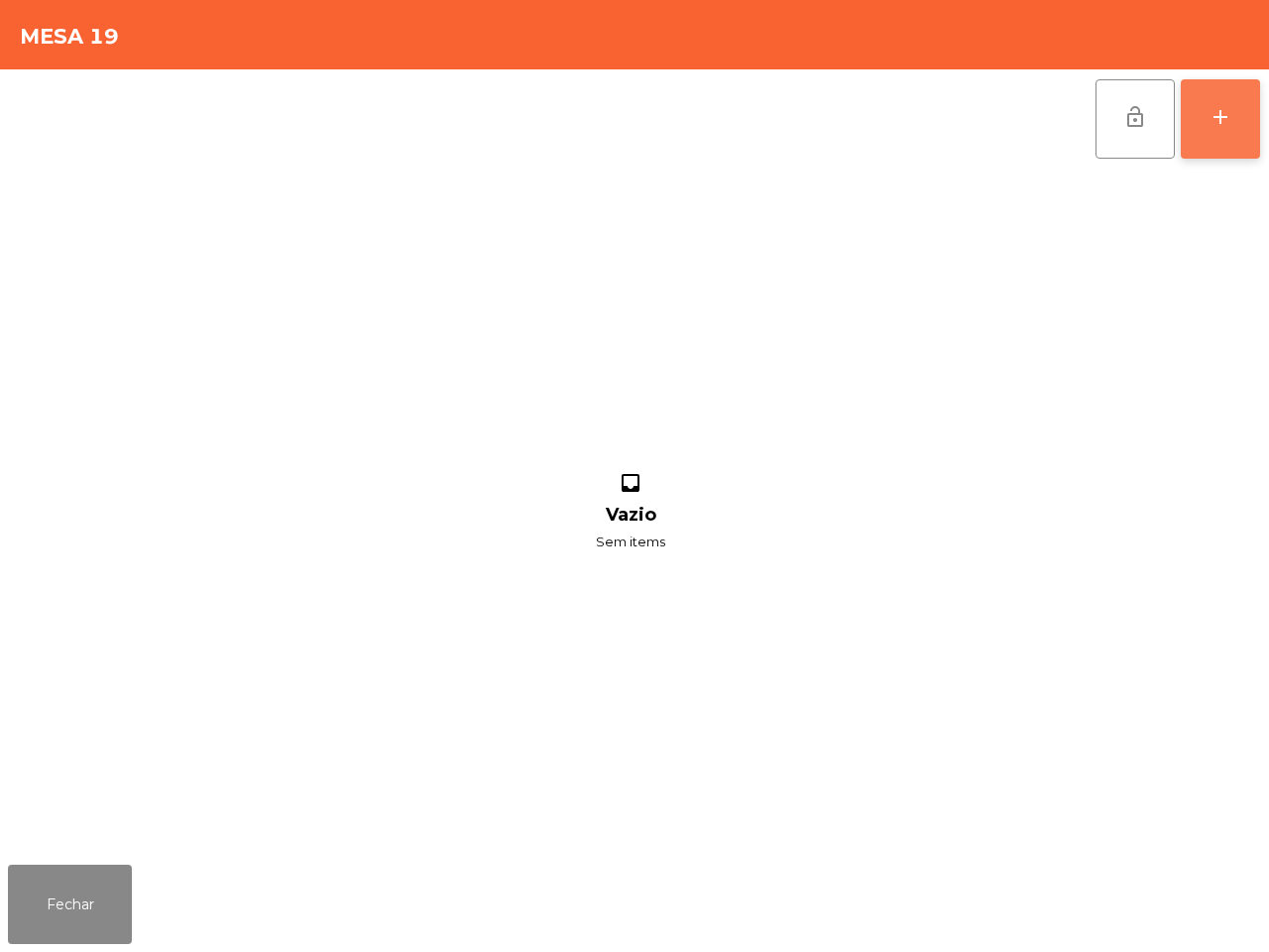
click at [1209, 122] on div "add" at bounding box center [1221, 117] width 24 height 24
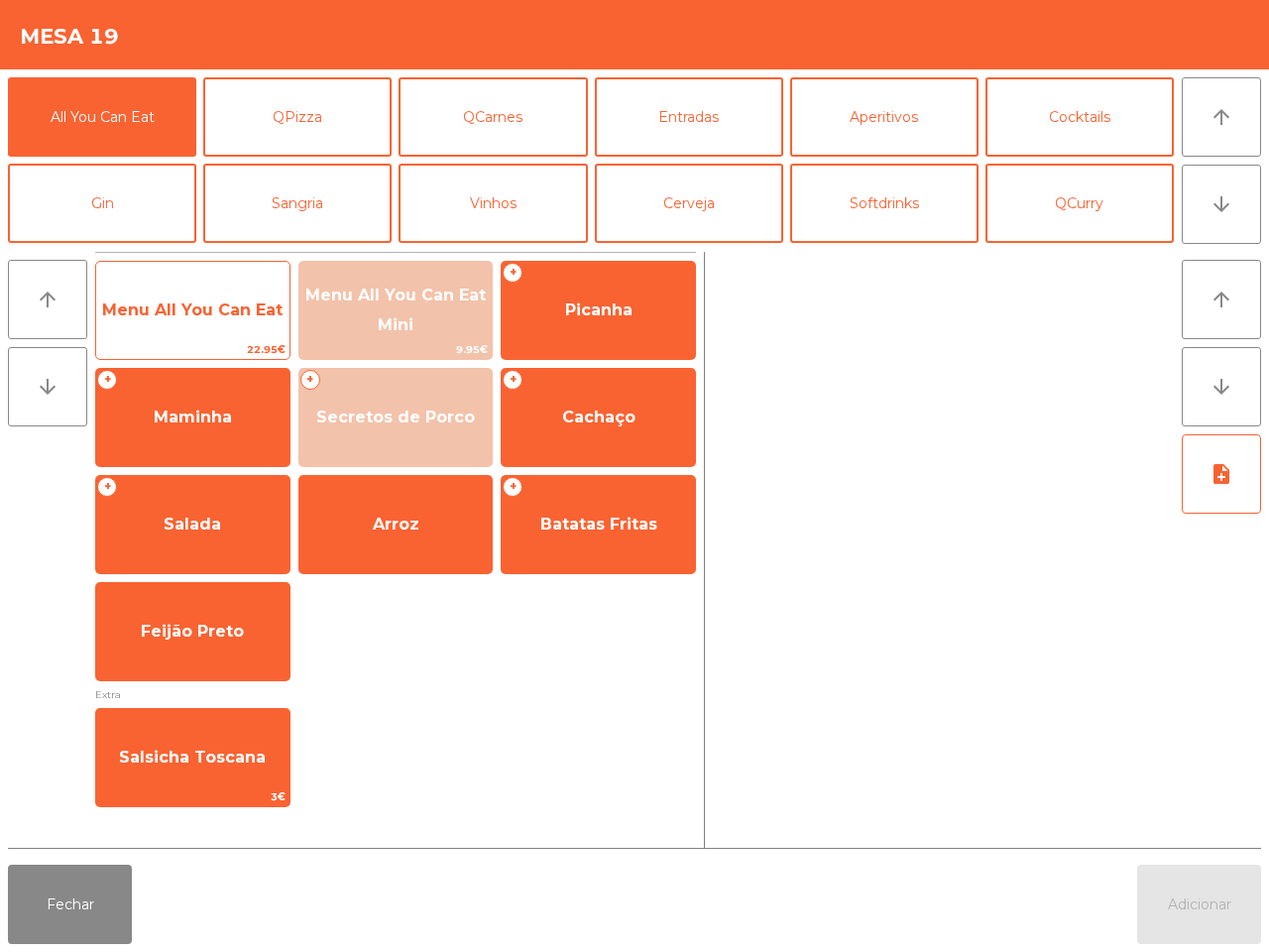
click at [209, 322] on span "Menu All You Can Eat" at bounding box center [192, 311] width 193 height 54
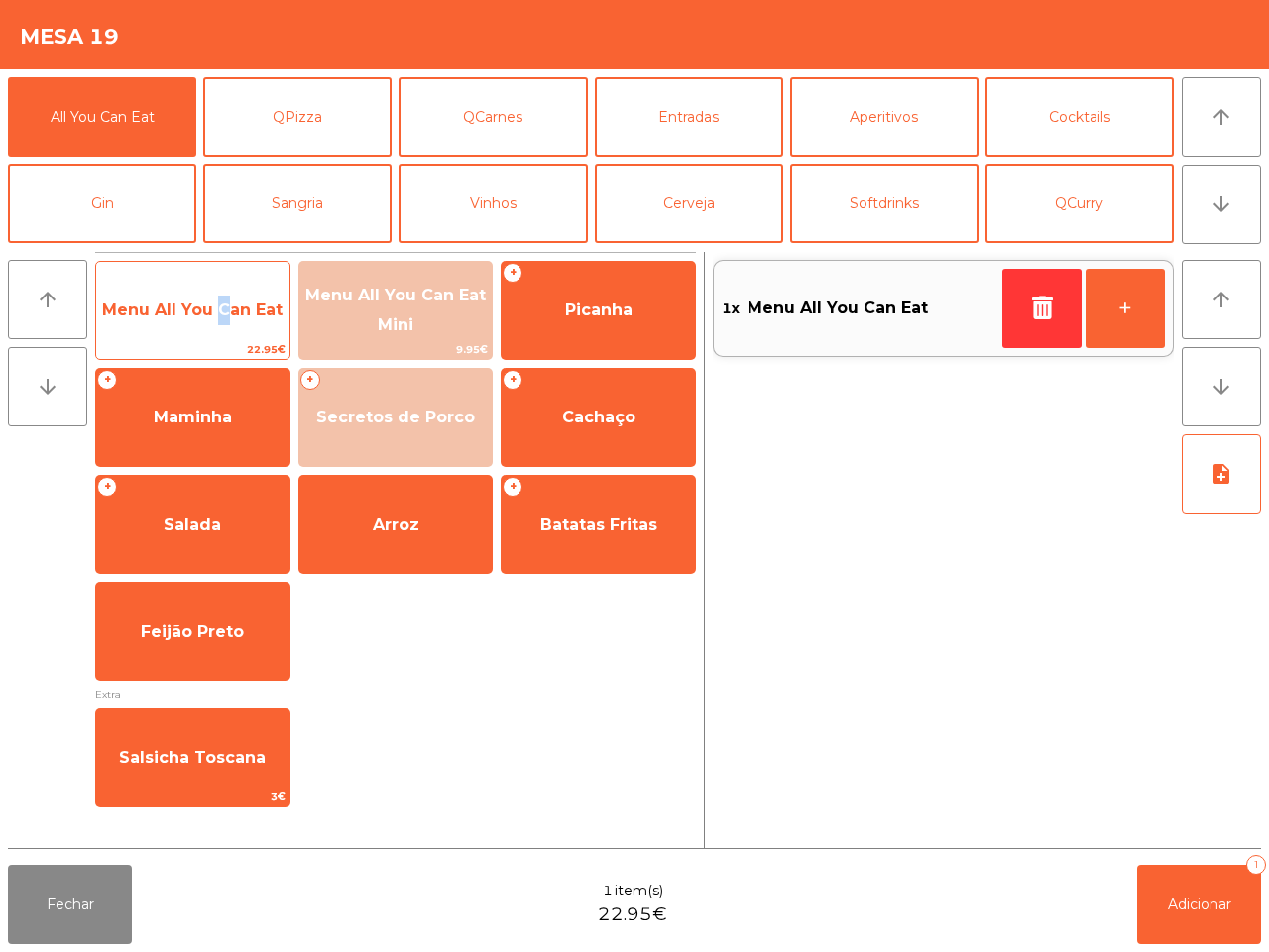
click at [209, 322] on span "Menu All You Can Eat" at bounding box center [192, 311] width 193 height 54
click at [204, 322] on span "Menu All You Can Eat" at bounding box center [192, 311] width 193 height 54
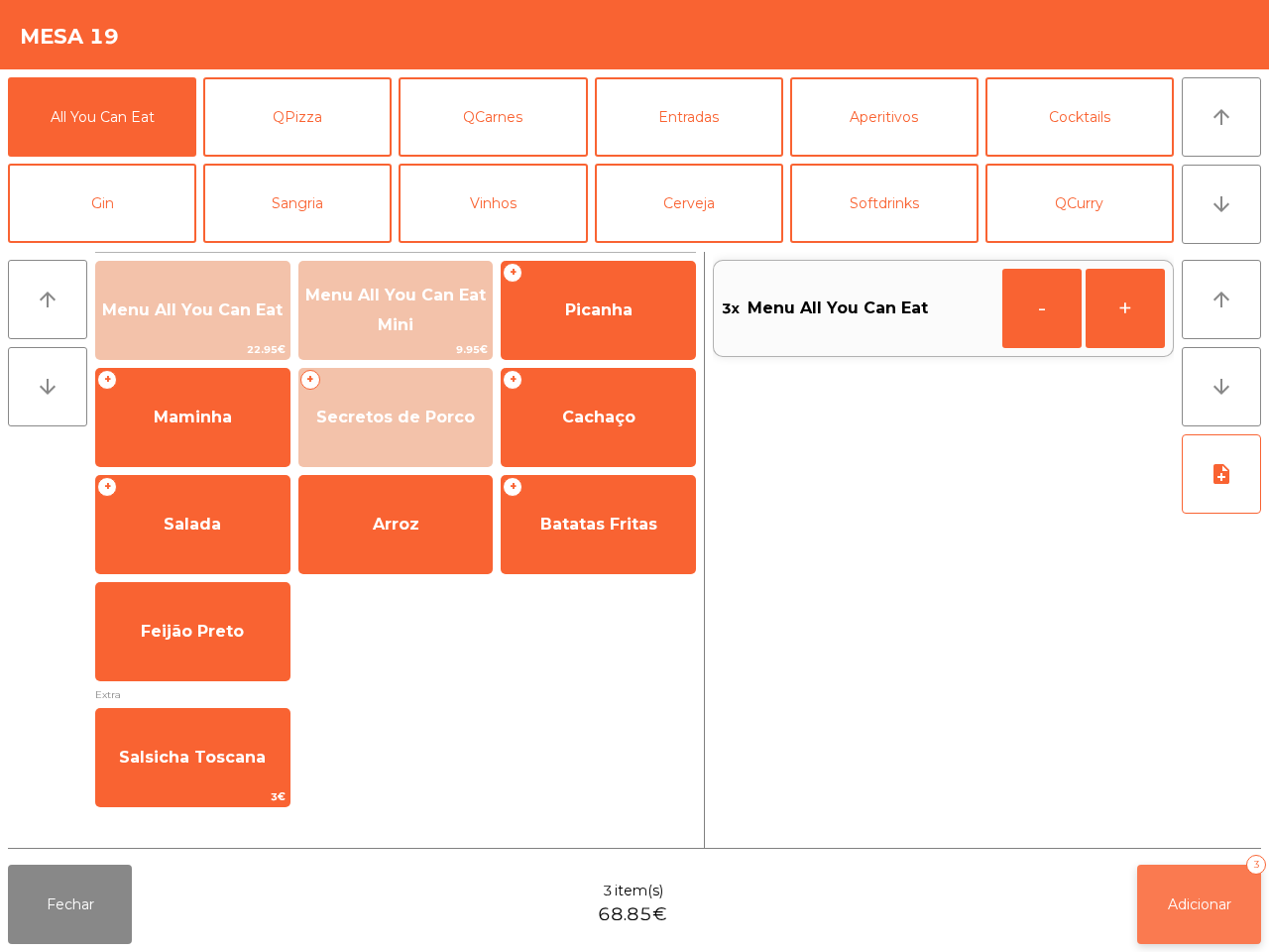
click at [1155, 897] on button "Adicionar 3" at bounding box center [1199, 903] width 124 height 79
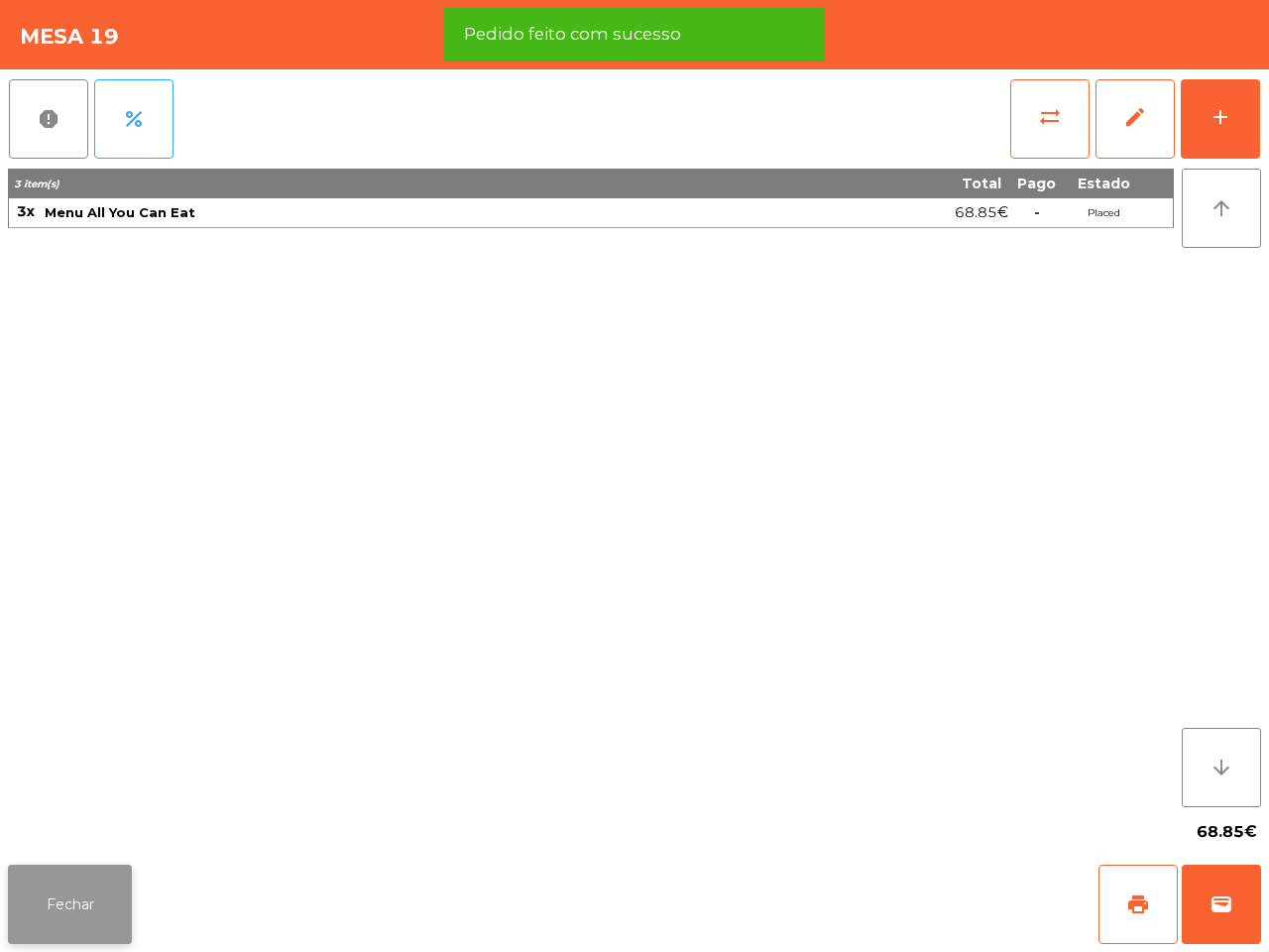
drag, startPoint x: 136, startPoint y: 860, endPoint x: 115, endPoint y: 872, distance: 24.2
click at [134, 863] on div "Fechar print wallet" at bounding box center [634, 903] width 1269 height 95
click at [109, 883] on button "Fechar" at bounding box center [70, 903] width 124 height 79
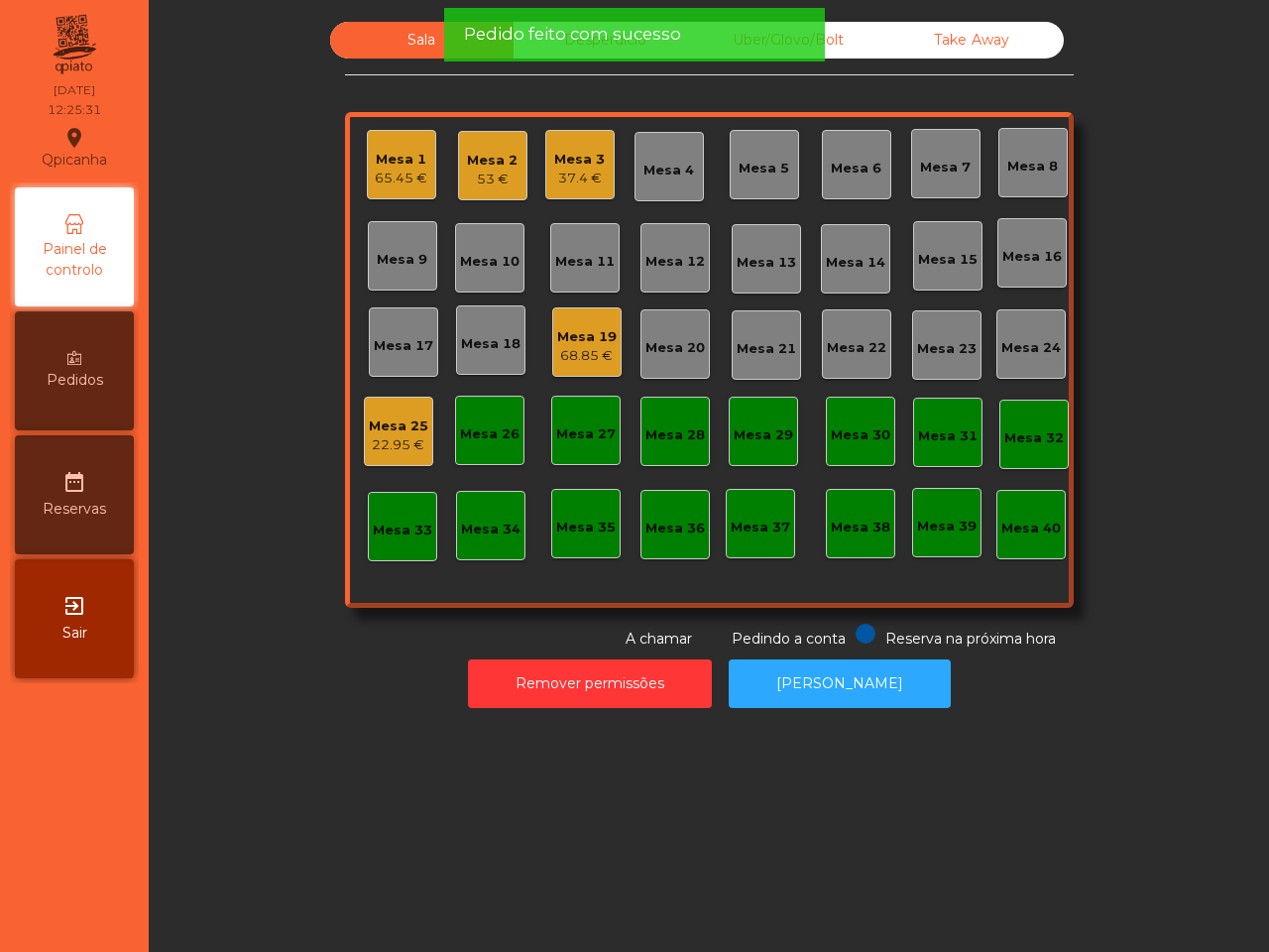
click at [392, 451] on div "22.95 €" at bounding box center [399, 446] width 60 height 20
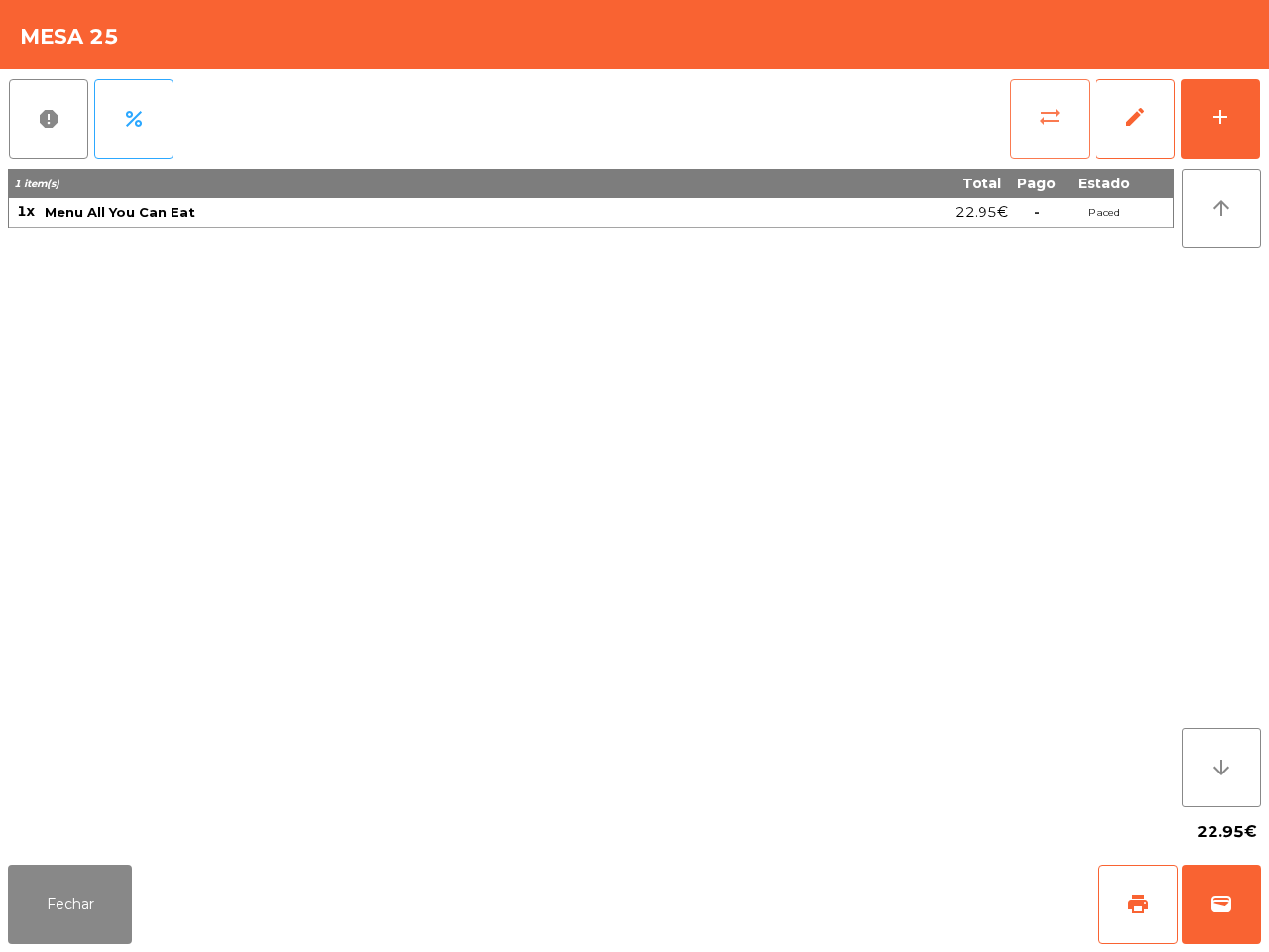
drag, startPoint x: 1007, startPoint y: 109, endPoint x: 1023, endPoint y: 111, distance: 16.1
click at [1008, 109] on div "report percent sync_alt edit add" at bounding box center [634, 118] width 1253 height 99
click at [1023, 111] on button "sync_alt" at bounding box center [1049, 118] width 79 height 79
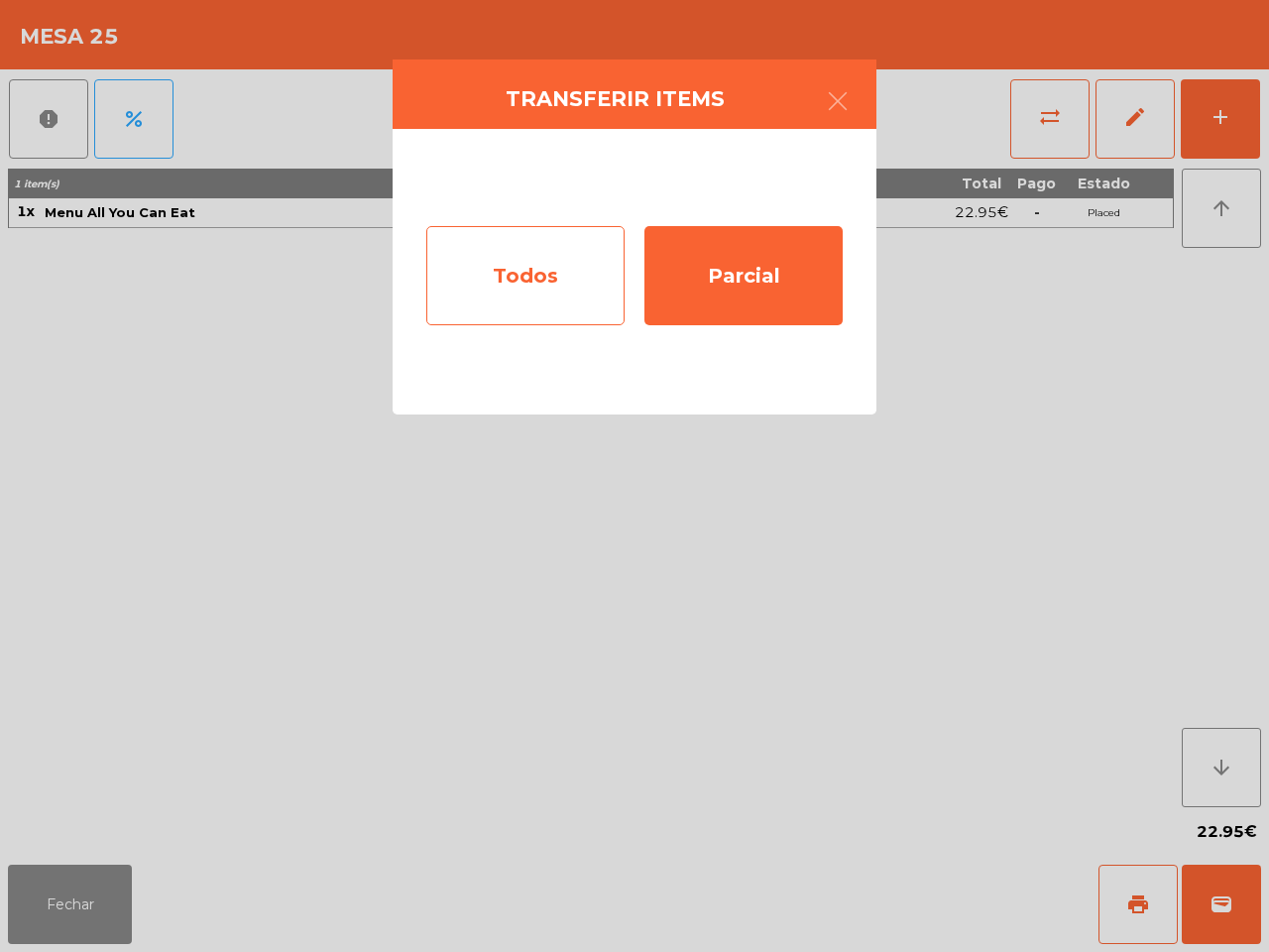
click at [592, 235] on div "Todos" at bounding box center [526, 275] width 198 height 99
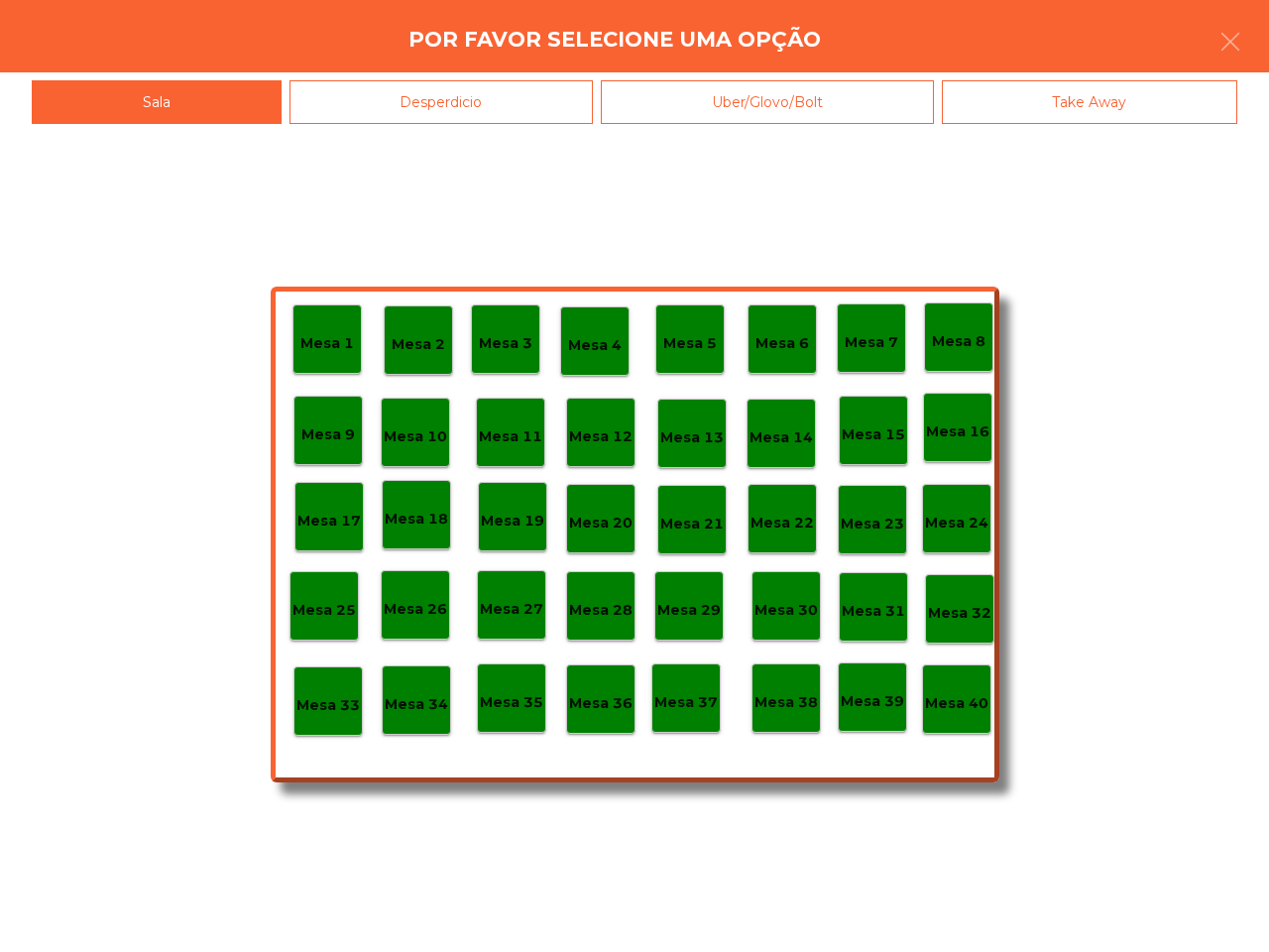
click at [519, 515] on p "Mesa 19" at bounding box center [513, 520] width 64 height 23
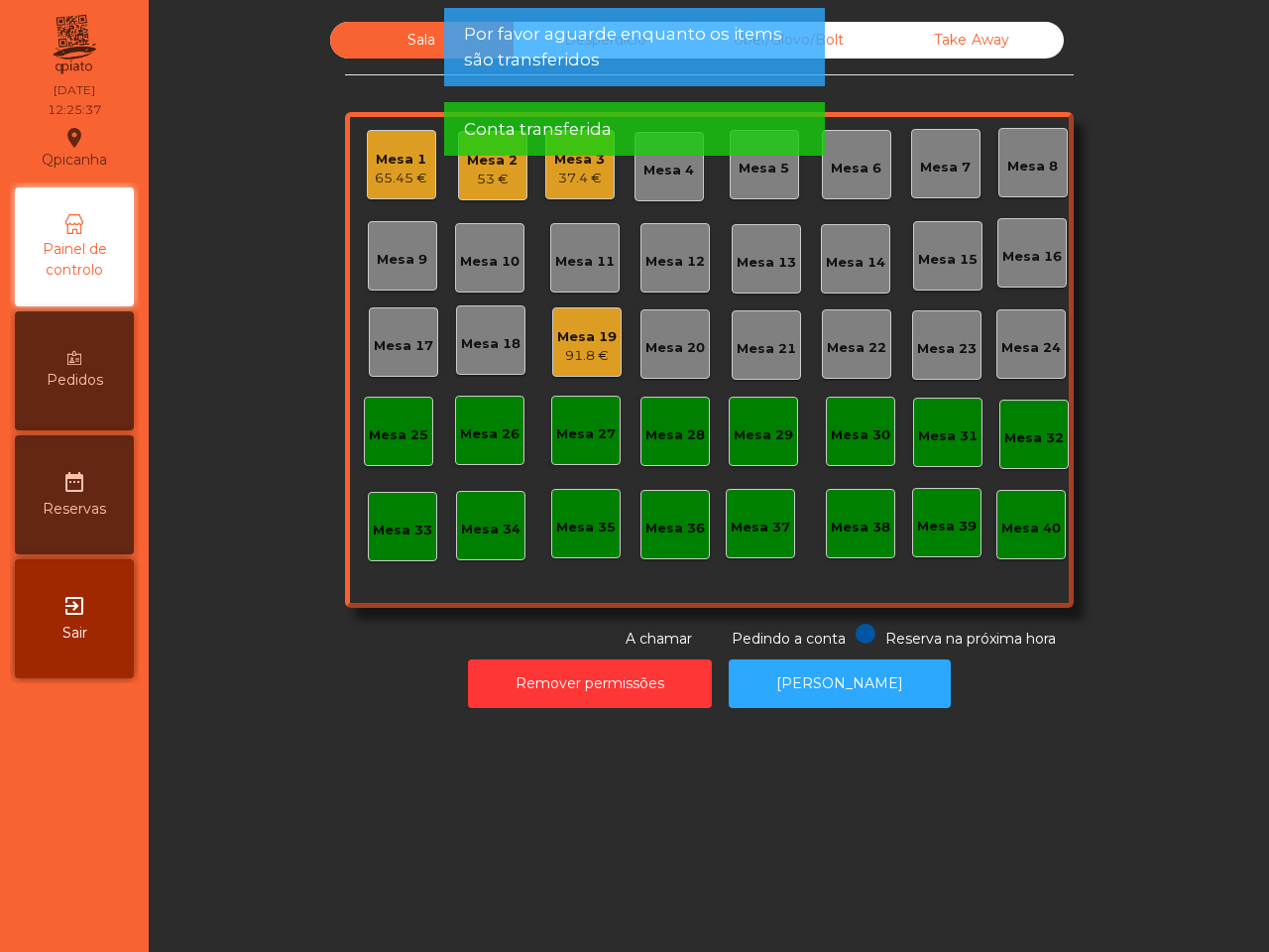
click at [567, 352] on div "91.8 €" at bounding box center [588, 356] width 60 height 20
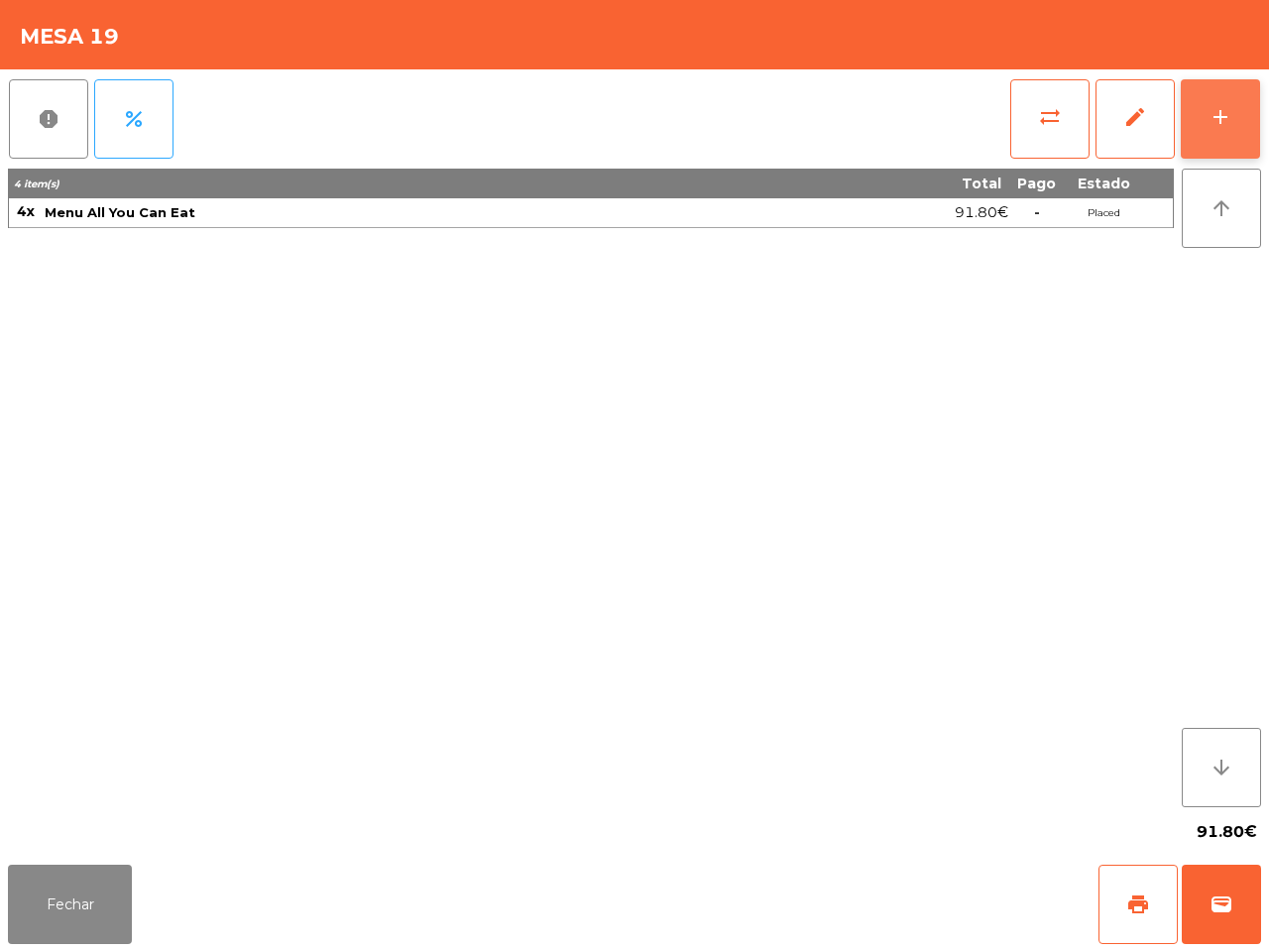
click at [1207, 114] on button "add" at bounding box center [1220, 118] width 79 height 79
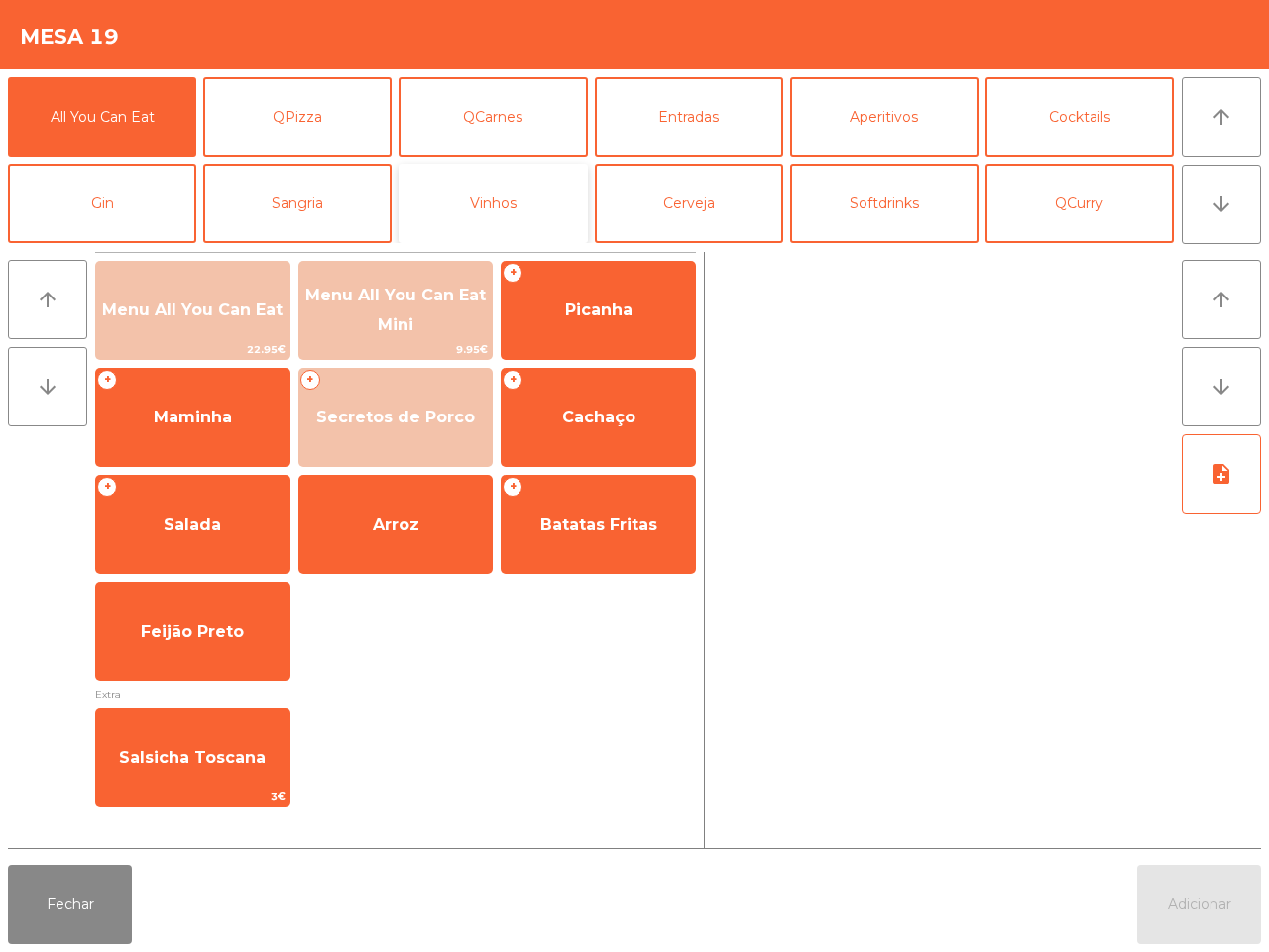
click at [523, 208] on button "Vinhos" at bounding box center [493, 203] width 189 height 79
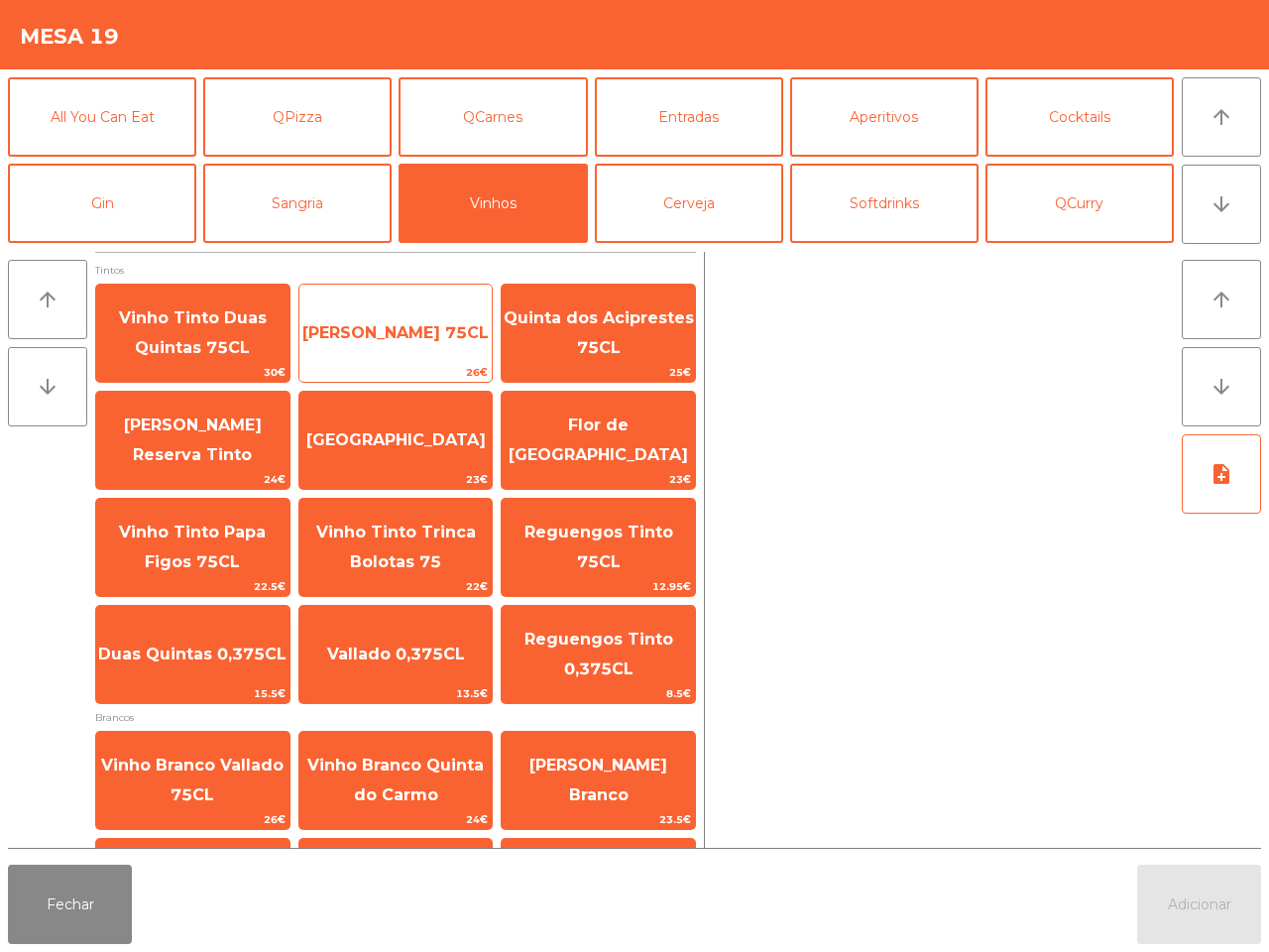
click at [407, 323] on span "Vinho Tinto Vallado 75CL" at bounding box center [396, 332] width 187 height 19
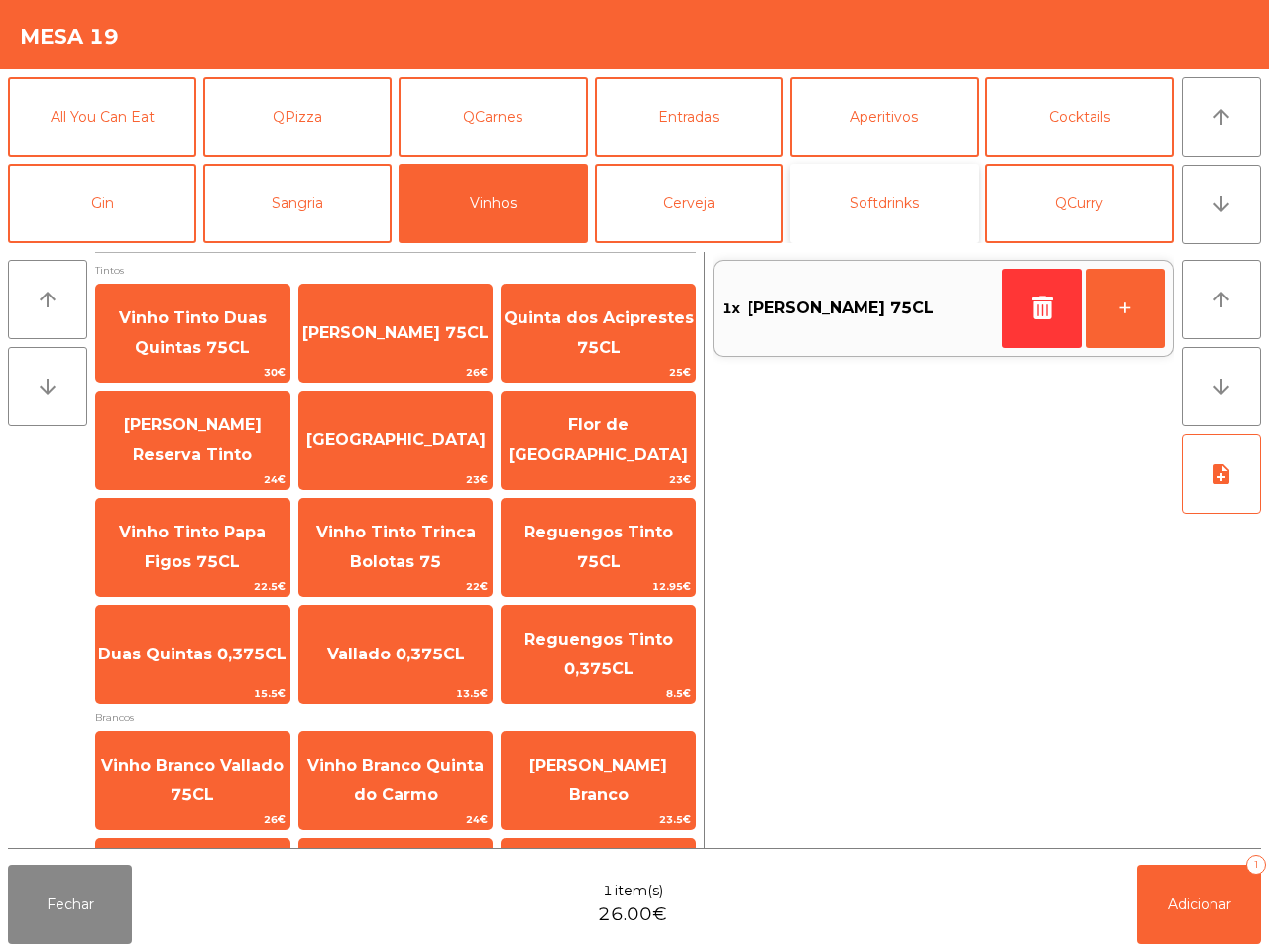
click at [877, 194] on button "Softdrinks" at bounding box center [884, 203] width 189 height 79
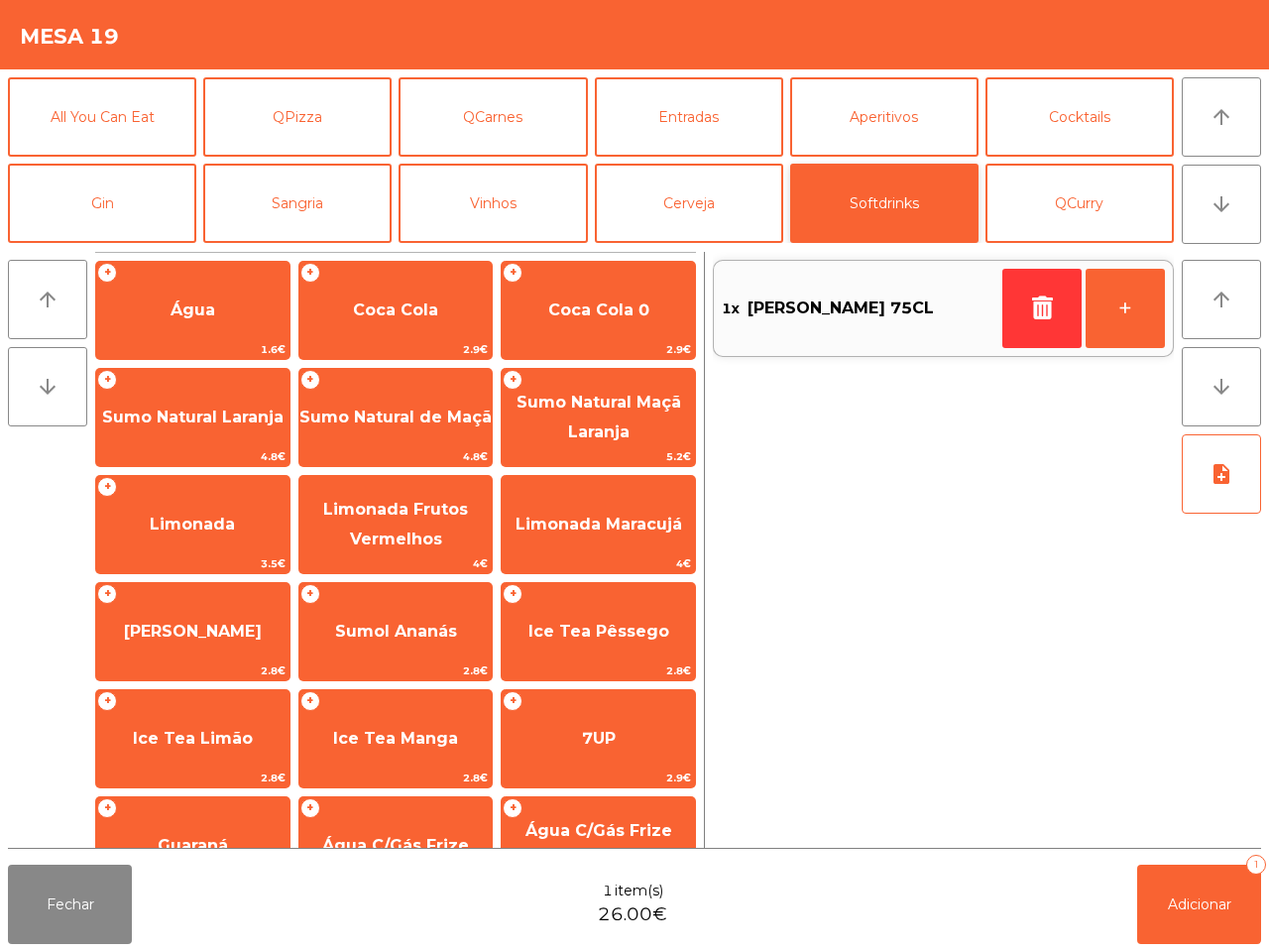
drag, startPoint x: 877, startPoint y: 194, endPoint x: 853, endPoint y: 180, distance: 27.8
click at [853, 180] on button "Softdrinks" at bounding box center [884, 203] width 189 height 79
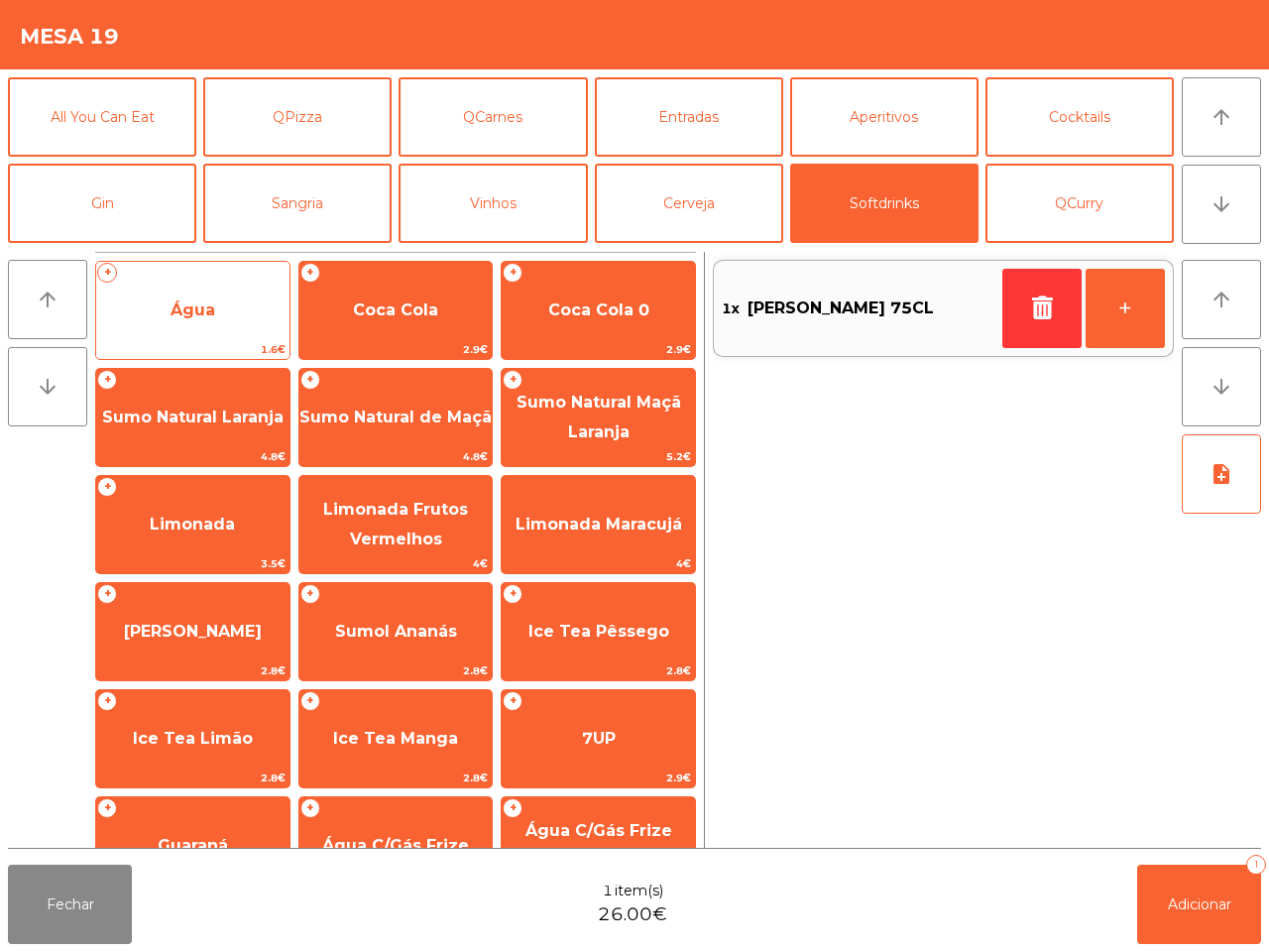
click at [254, 301] on span "Água" at bounding box center [192, 311] width 193 height 54
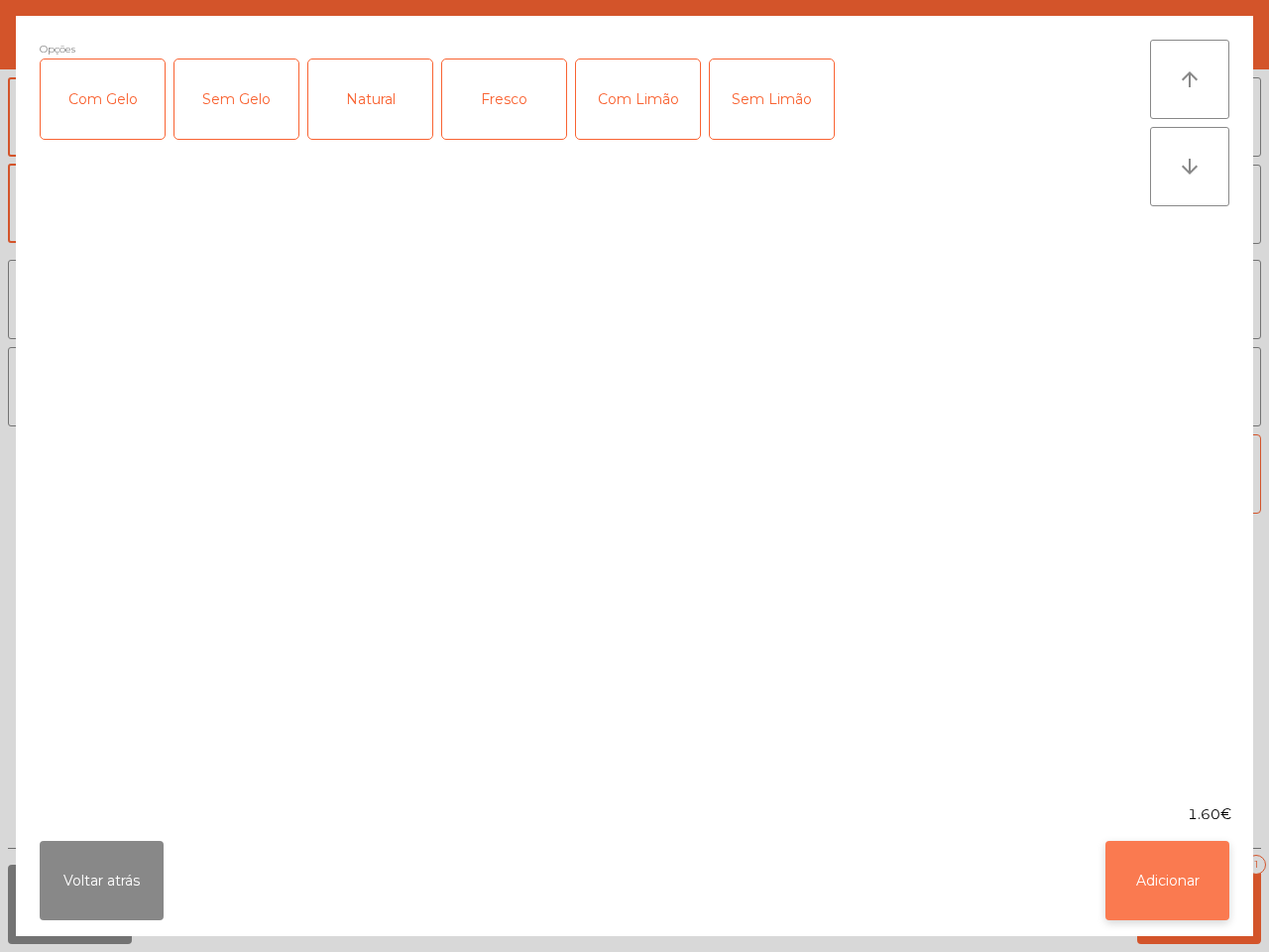
click at [1183, 855] on button "Adicionar" at bounding box center [1167, 879] width 124 height 79
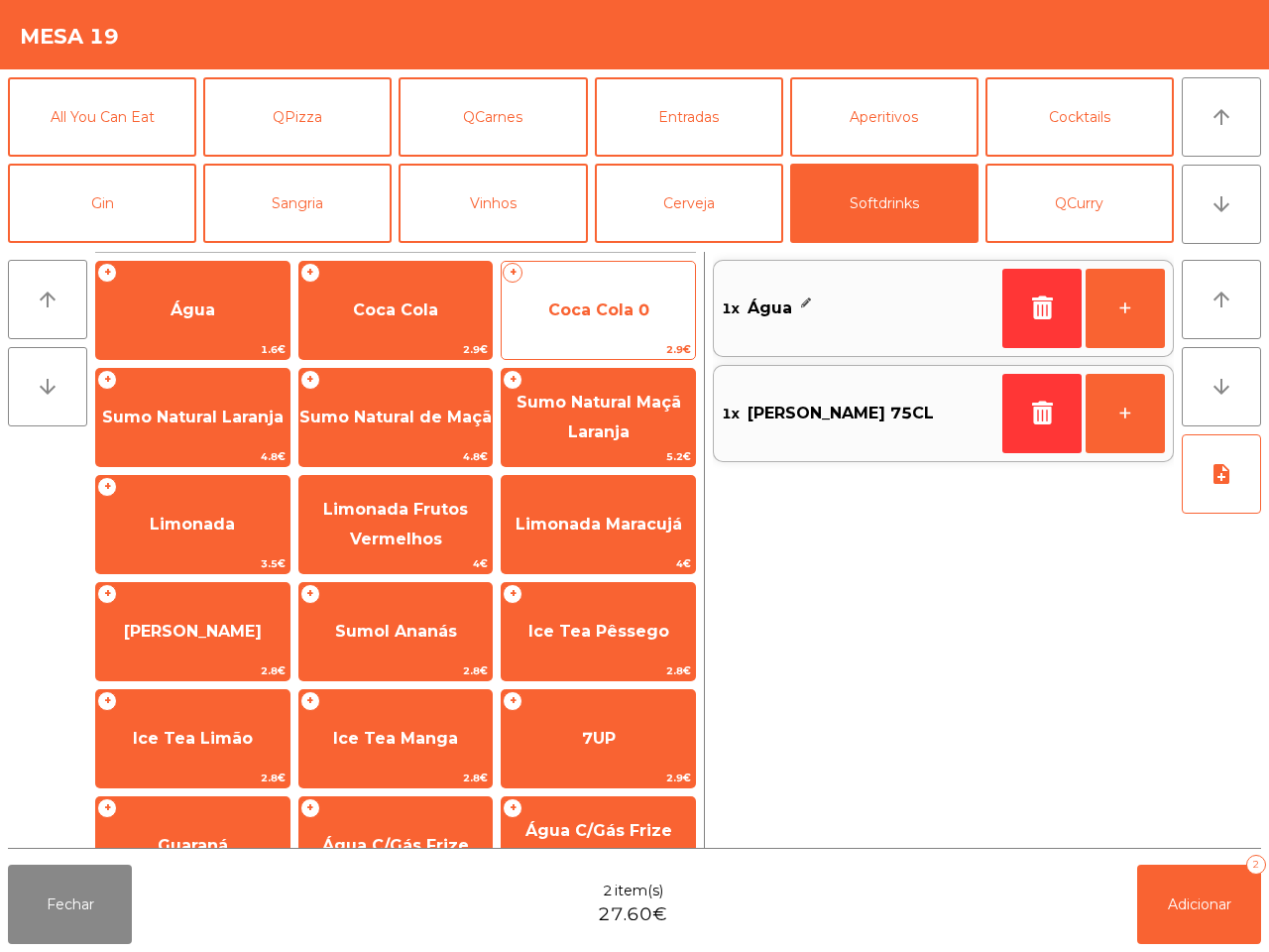
click at [588, 324] on span "Coca Cola 0" at bounding box center [598, 311] width 193 height 54
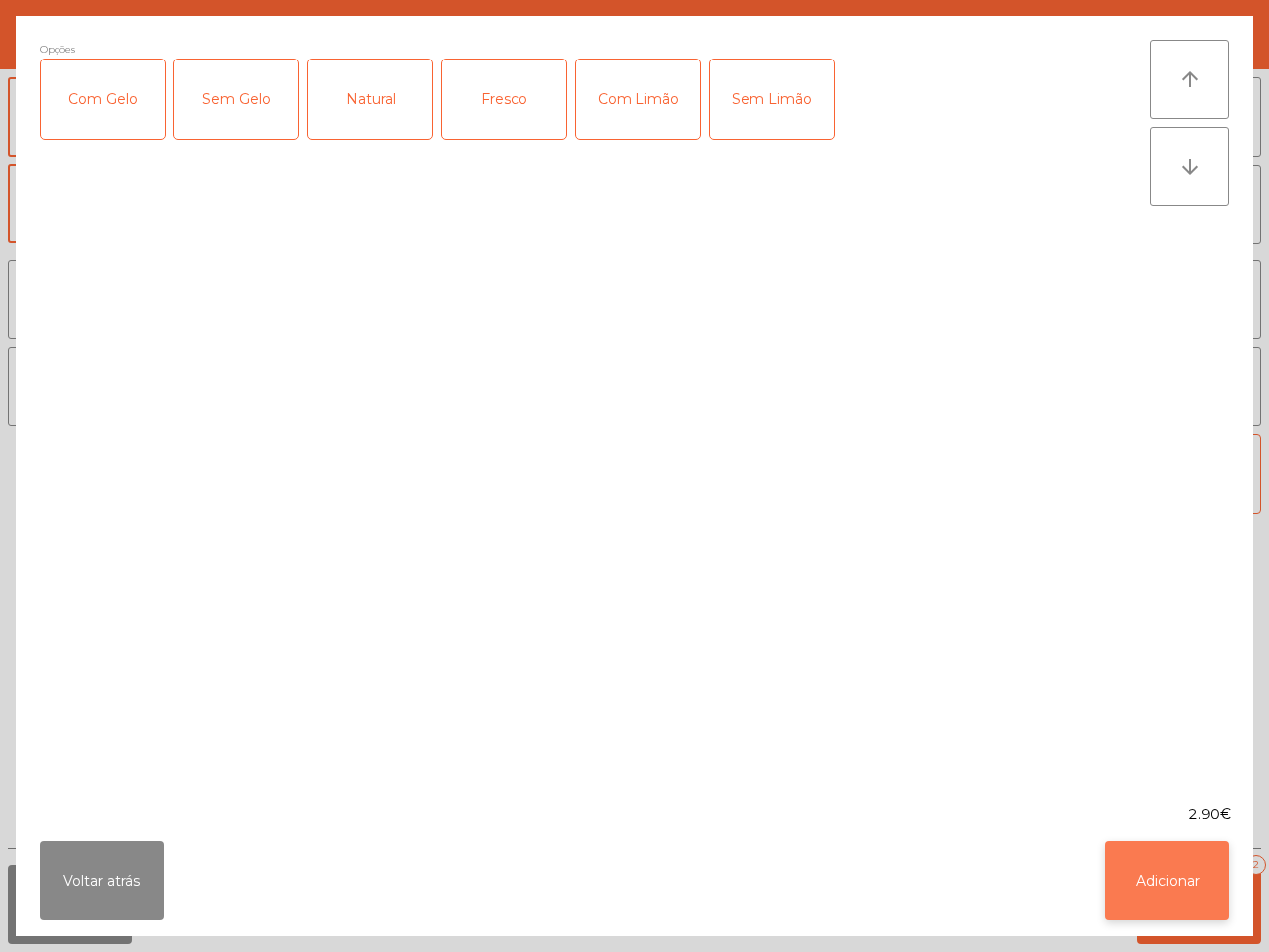
click at [1190, 897] on button "Adicionar" at bounding box center [1167, 879] width 124 height 79
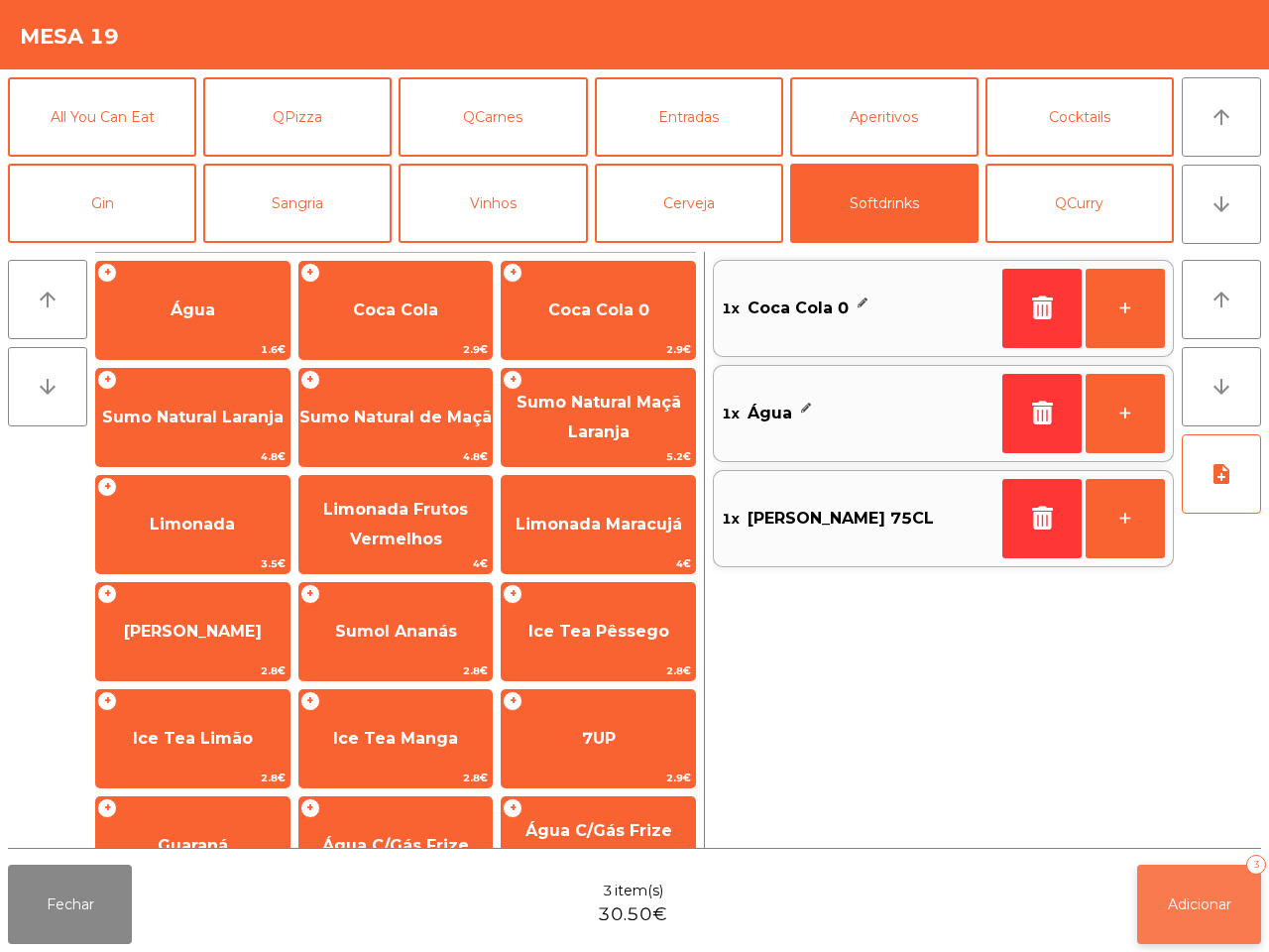
click at [1212, 919] on button "Adicionar 3" at bounding box center [1199, 903] width 124 height 79
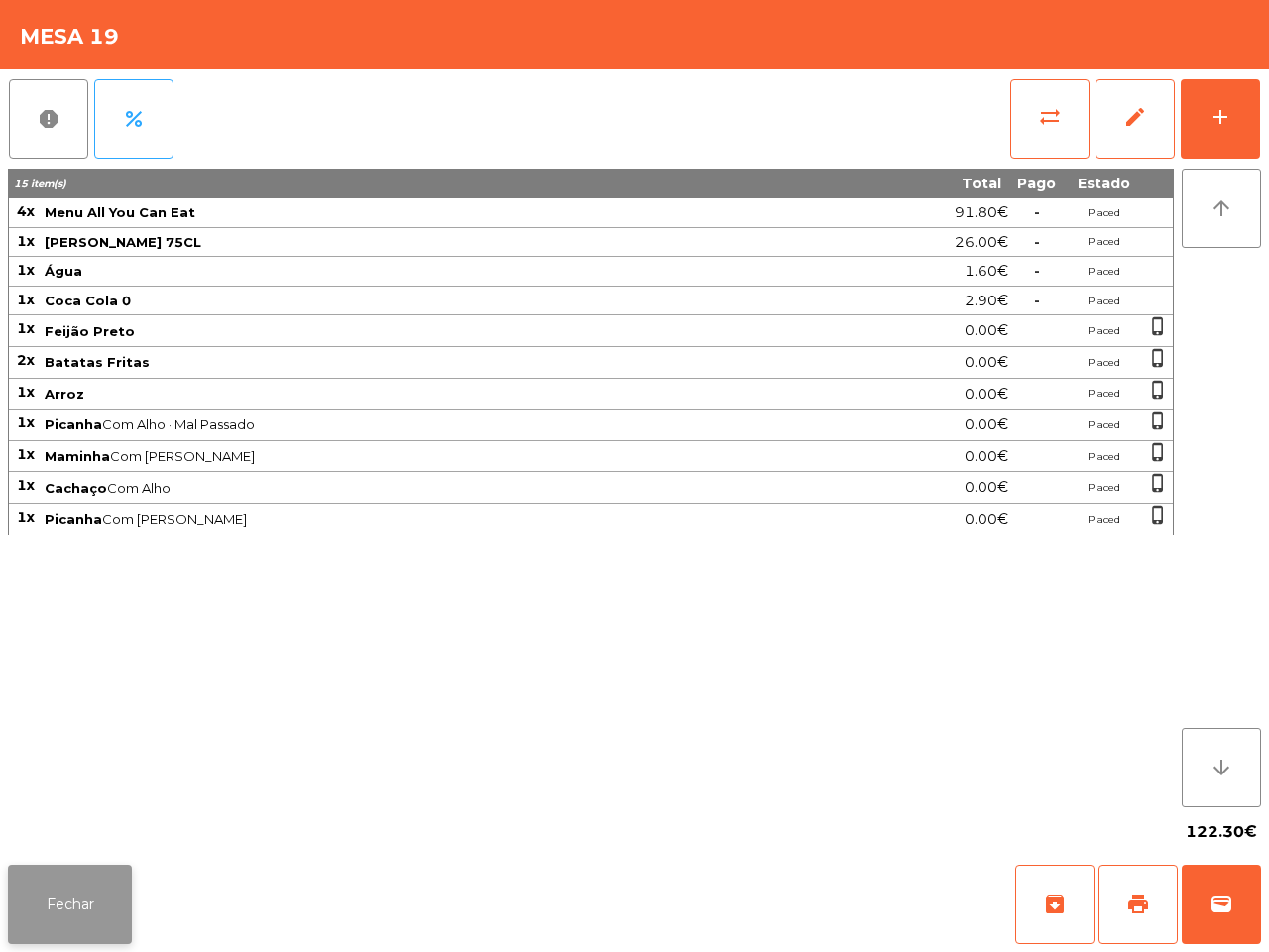
click at [47, 925] on button "Fechar" at bounding box center [70, 903] width 124 height 79
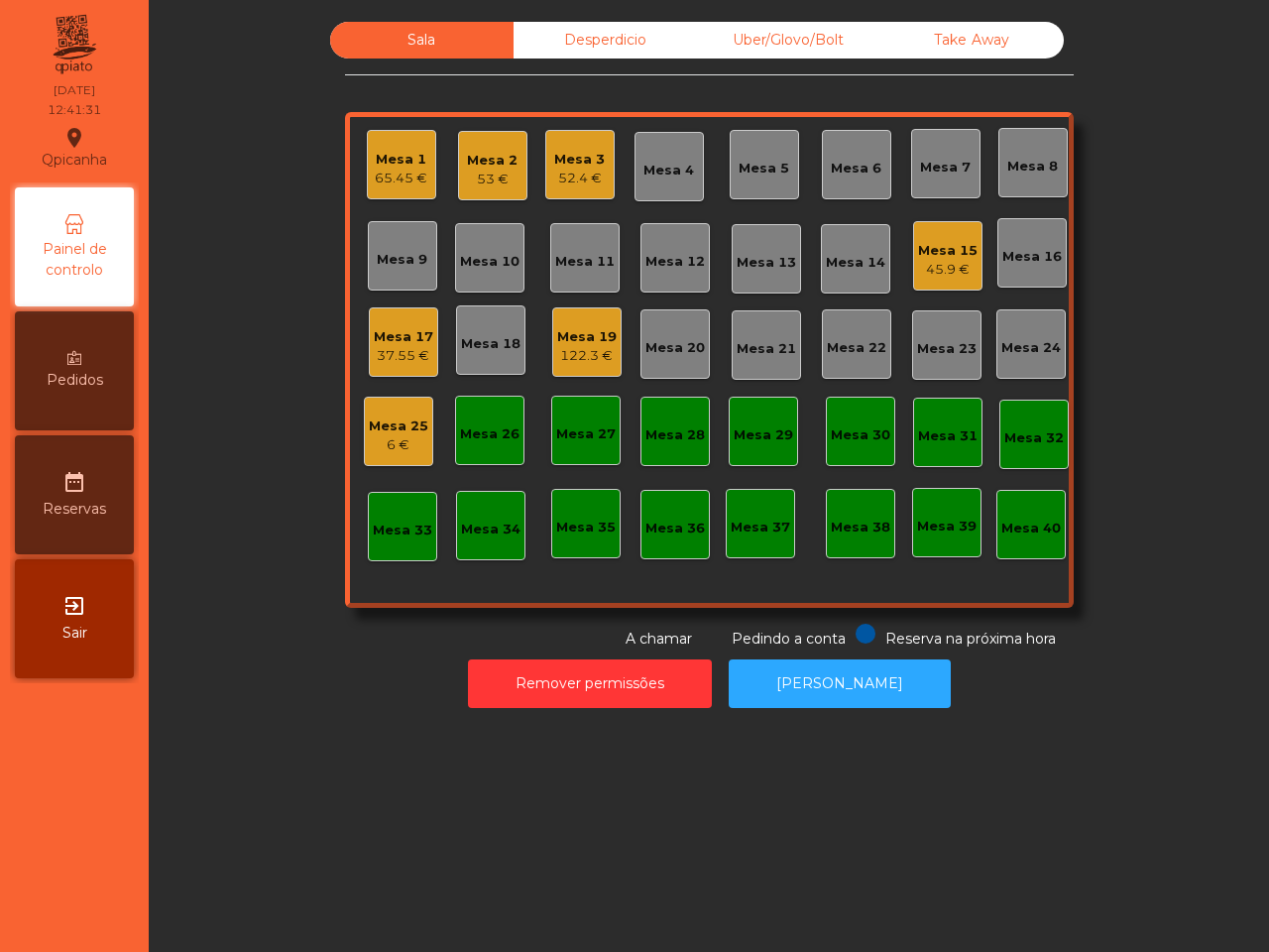
click at [940, 263] on div "45.9 €" at bounding box center [948, 270] width 60 height 20
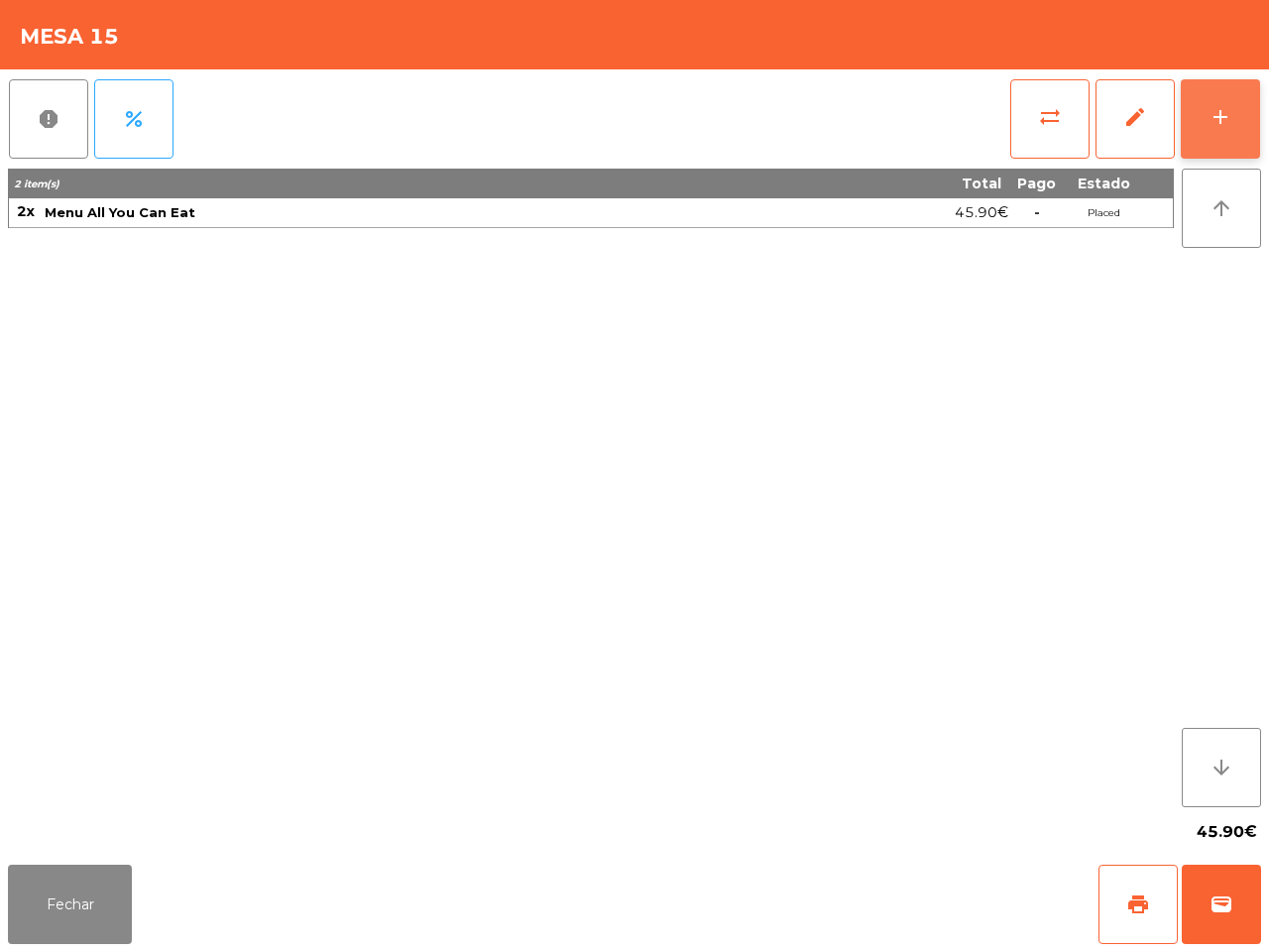
click at [1254, 124] on button "add" at bounding box center [1220, 118] width 79 height 79
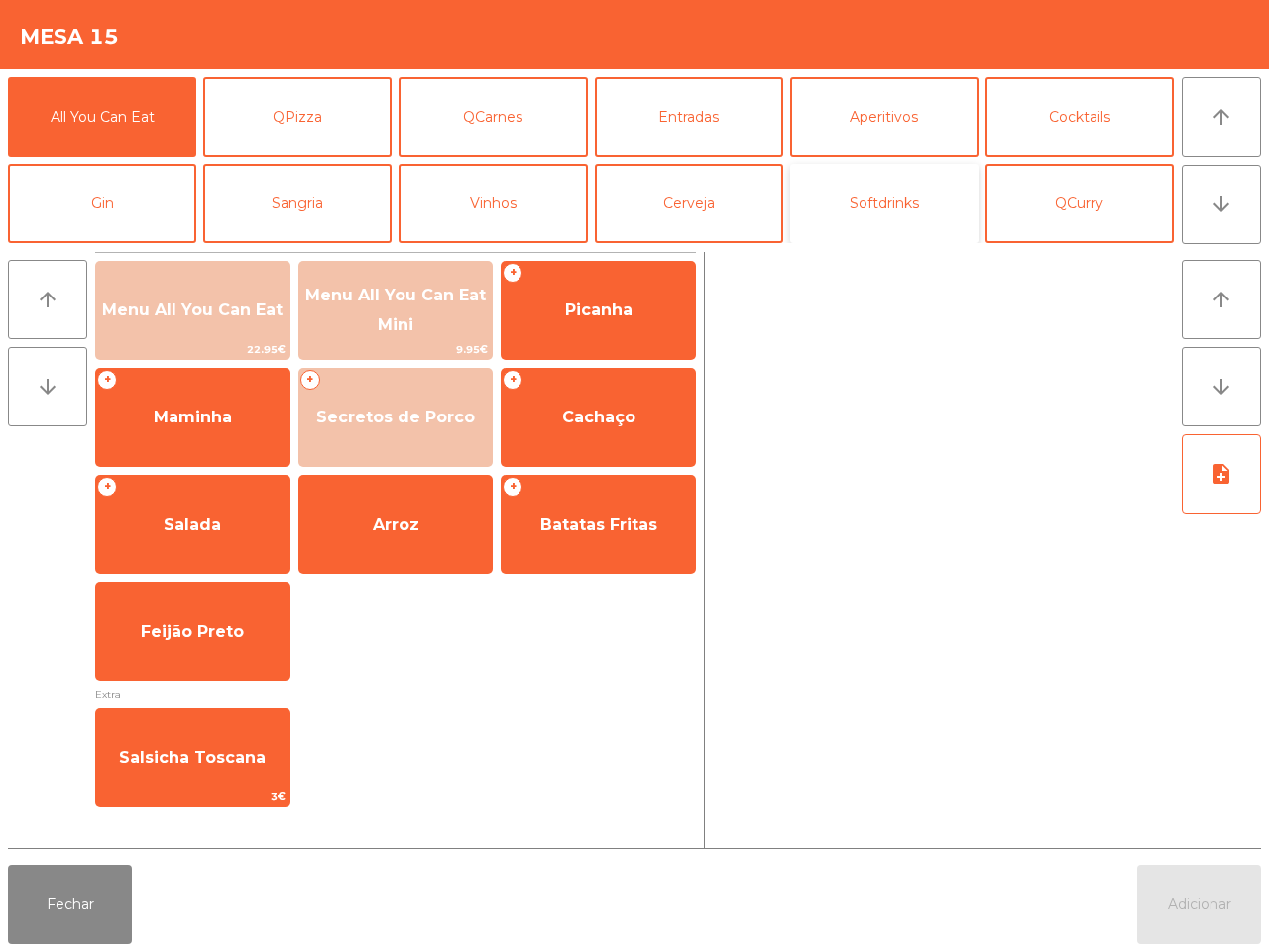
click at [897, 204] on button "Softdrinks" at bounding box center [884, 203] width 189 height 79
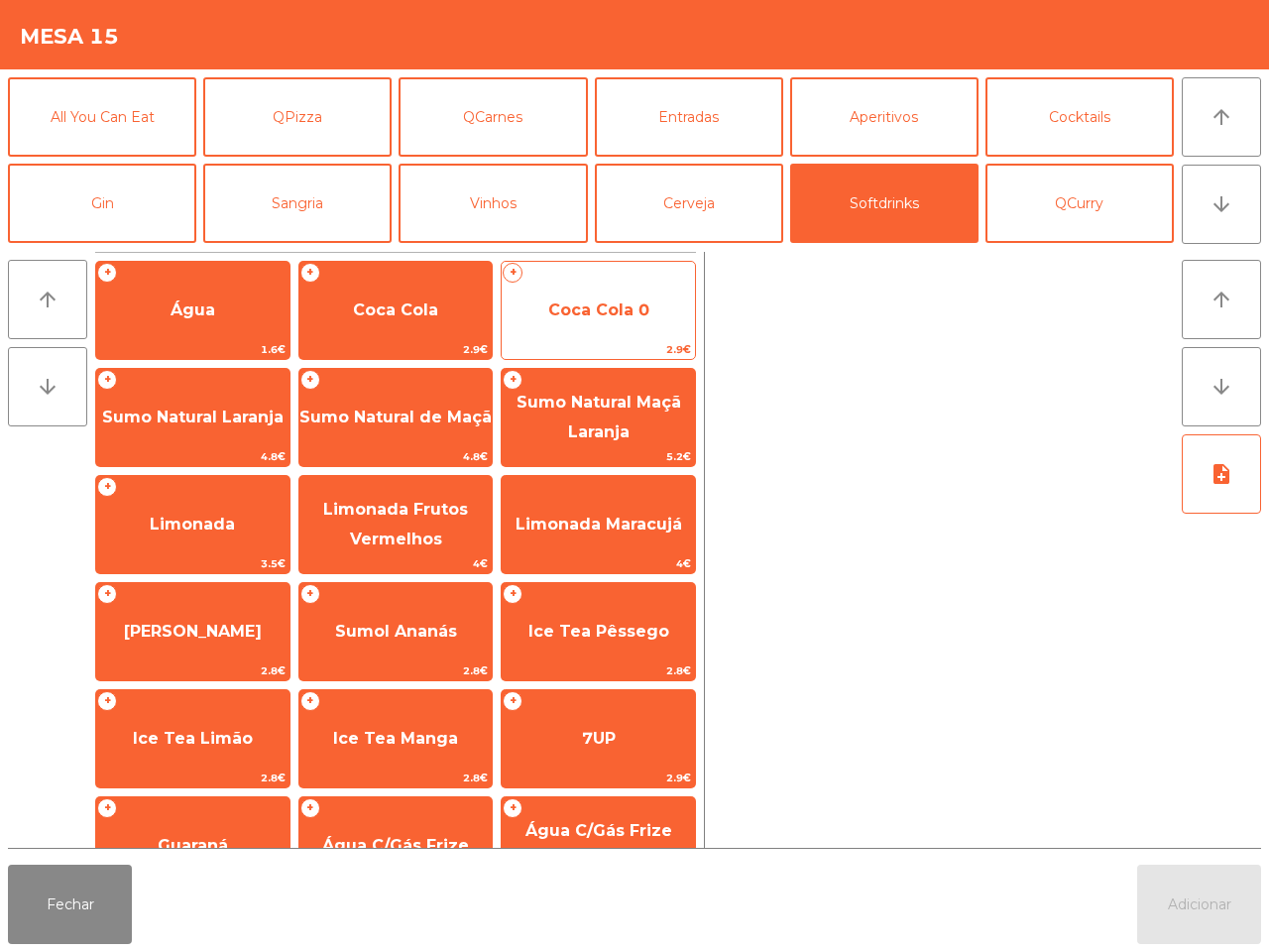
click at [587, 332] on span "Coca Cola 0" at bounding box center [598, 311] width 193 height 54
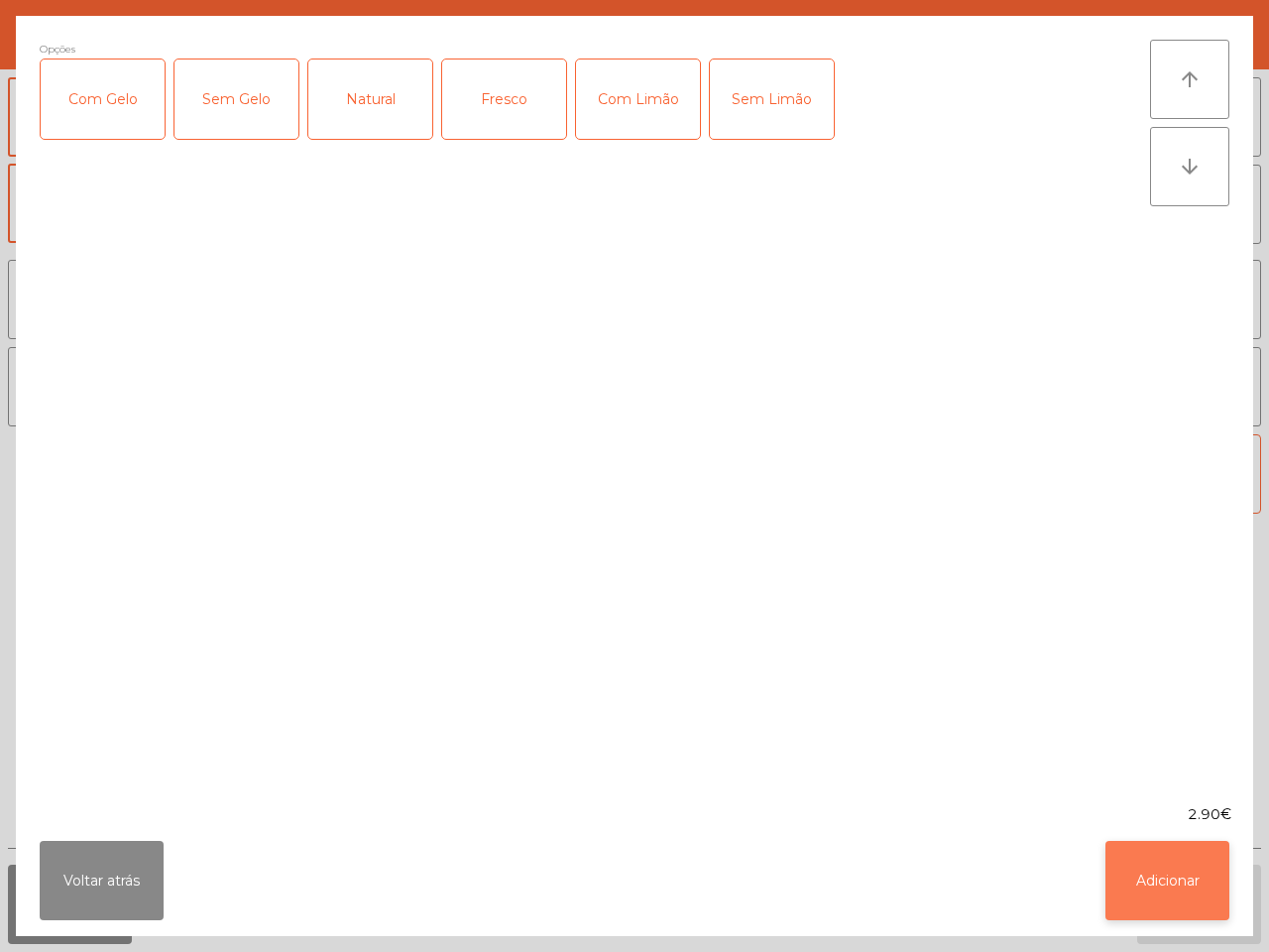
click at [1141, 878] on button "Adicionar" at bounding box center [1167, 879] width 124 height 79
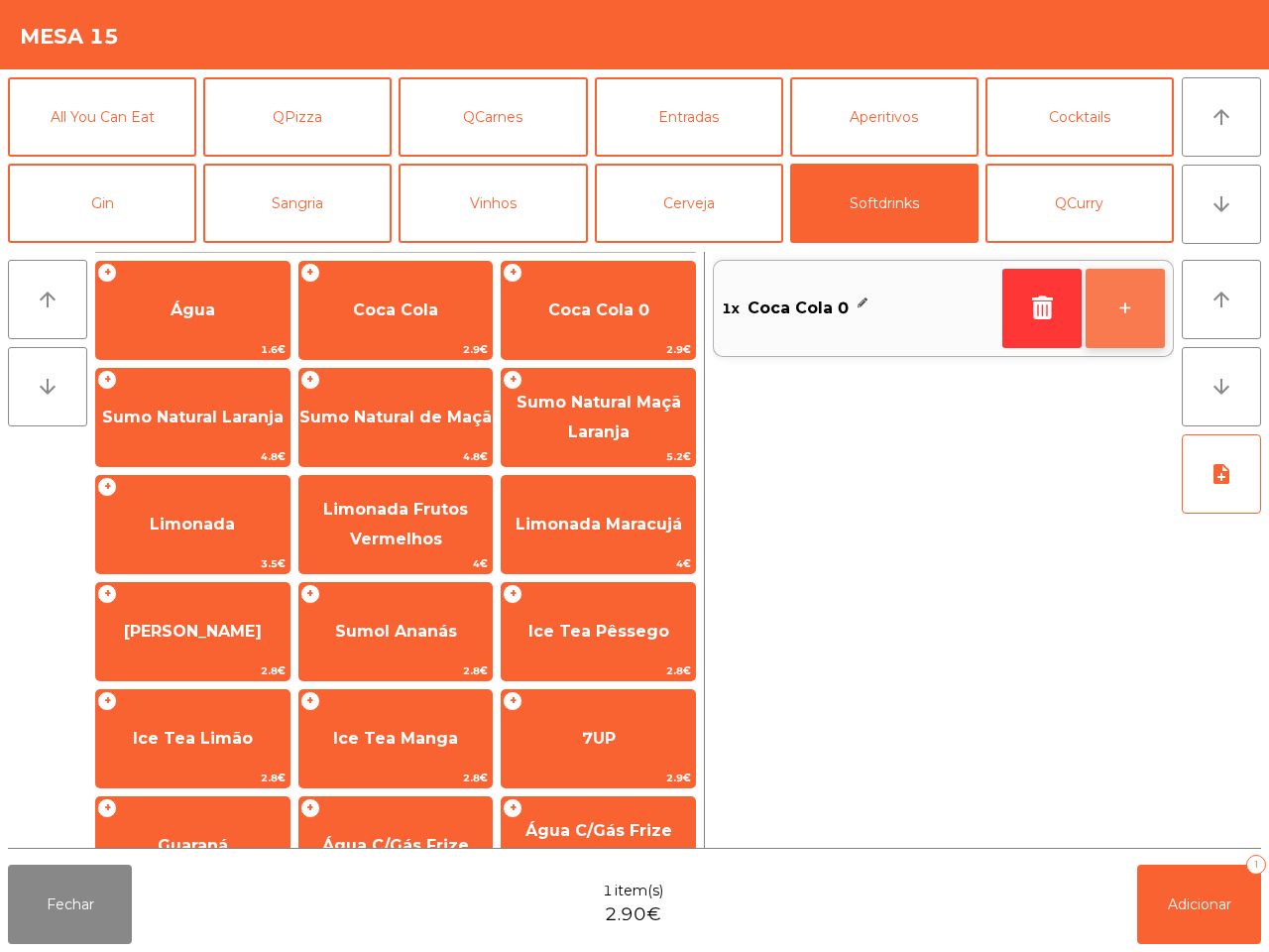
click at [1138, 310] on button "+" at bounding box center [1124, 308] width 79 height 79
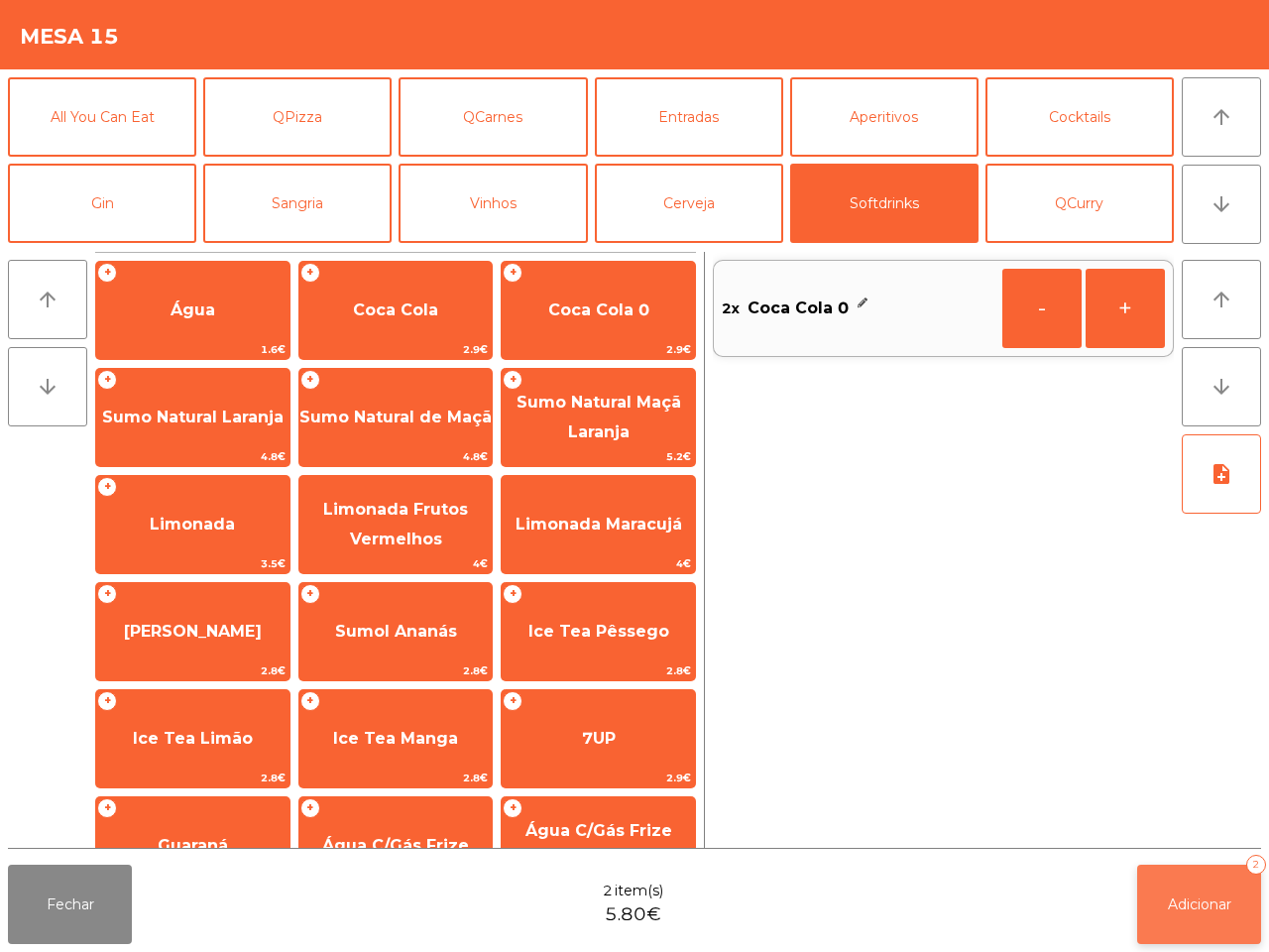
click at [1181, 879] on button "Adicionar 2" at bounding box center [1199, 903] width 124 height 79
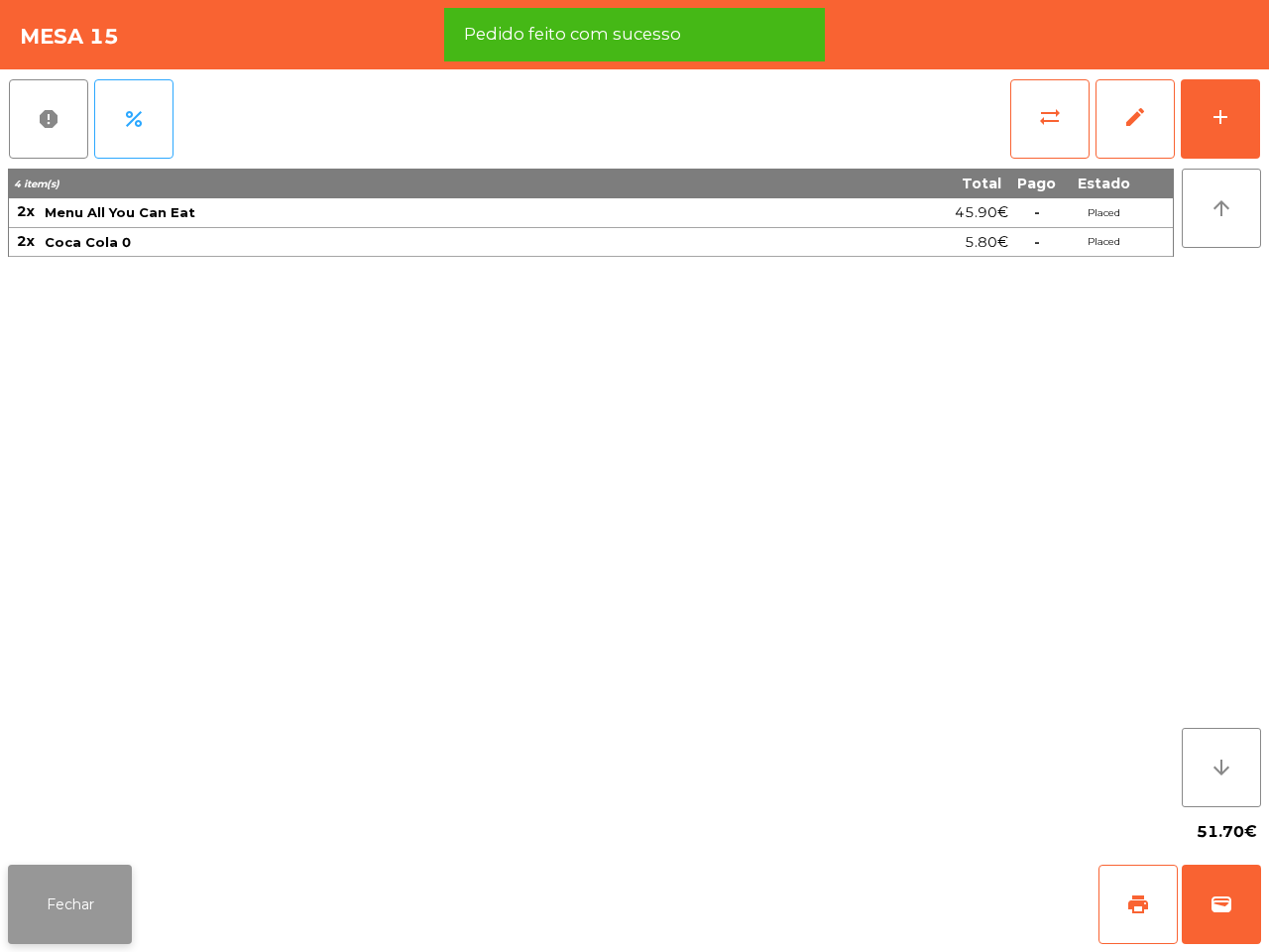
click at [76, 894] on button "Fechar" at bounding box center [70, 903] width 124 height 79
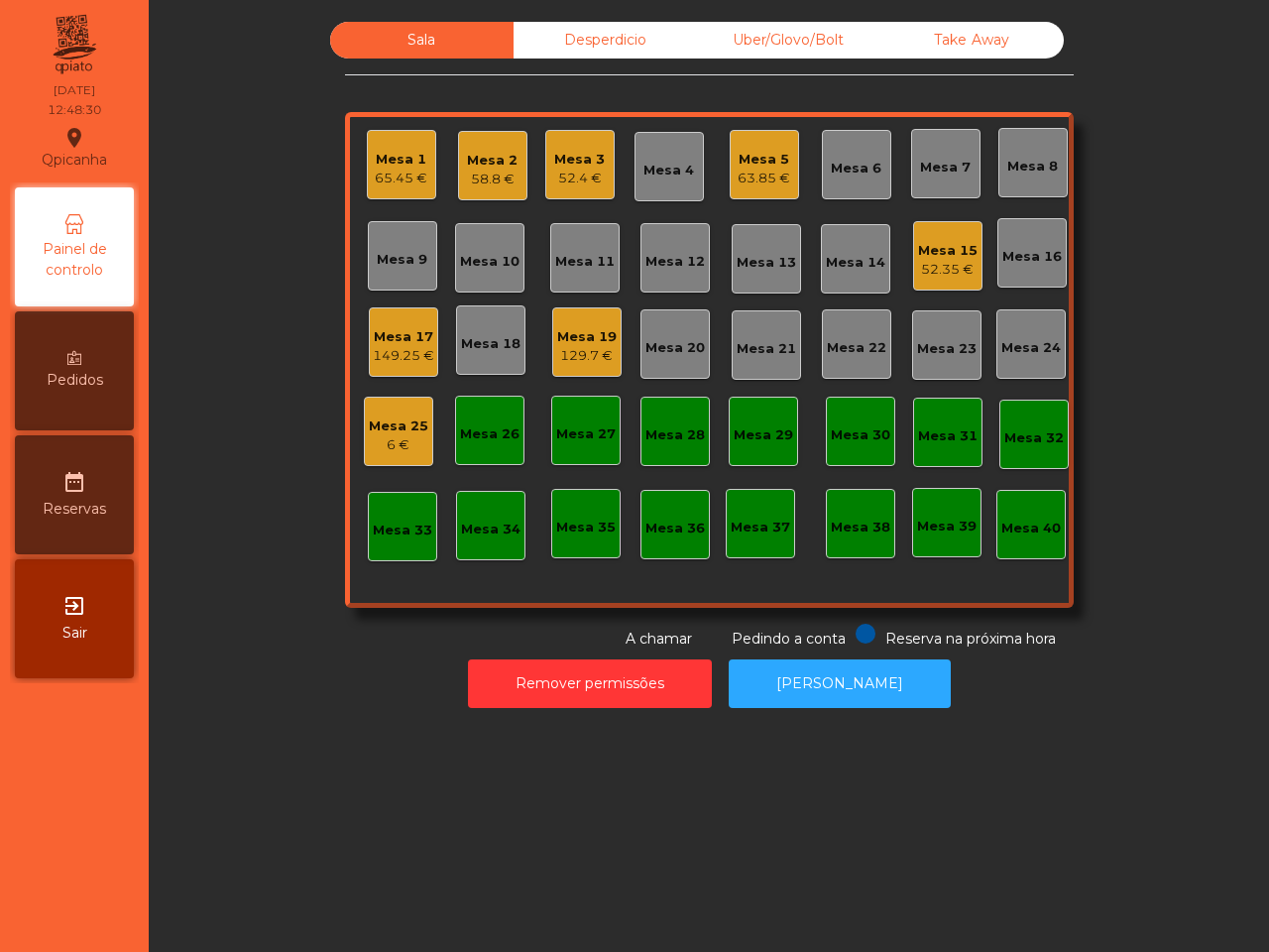
click at [105, 839] on nav "Qpicanha location_on 21/09/2025 12:48:30 Painel de controlo Pedidos date_range …" at bounding box center [74, 476] width 149 height 952
click at [413, 358] on div "149.25 €" at bounding box center [404, 356] width 62 height 20
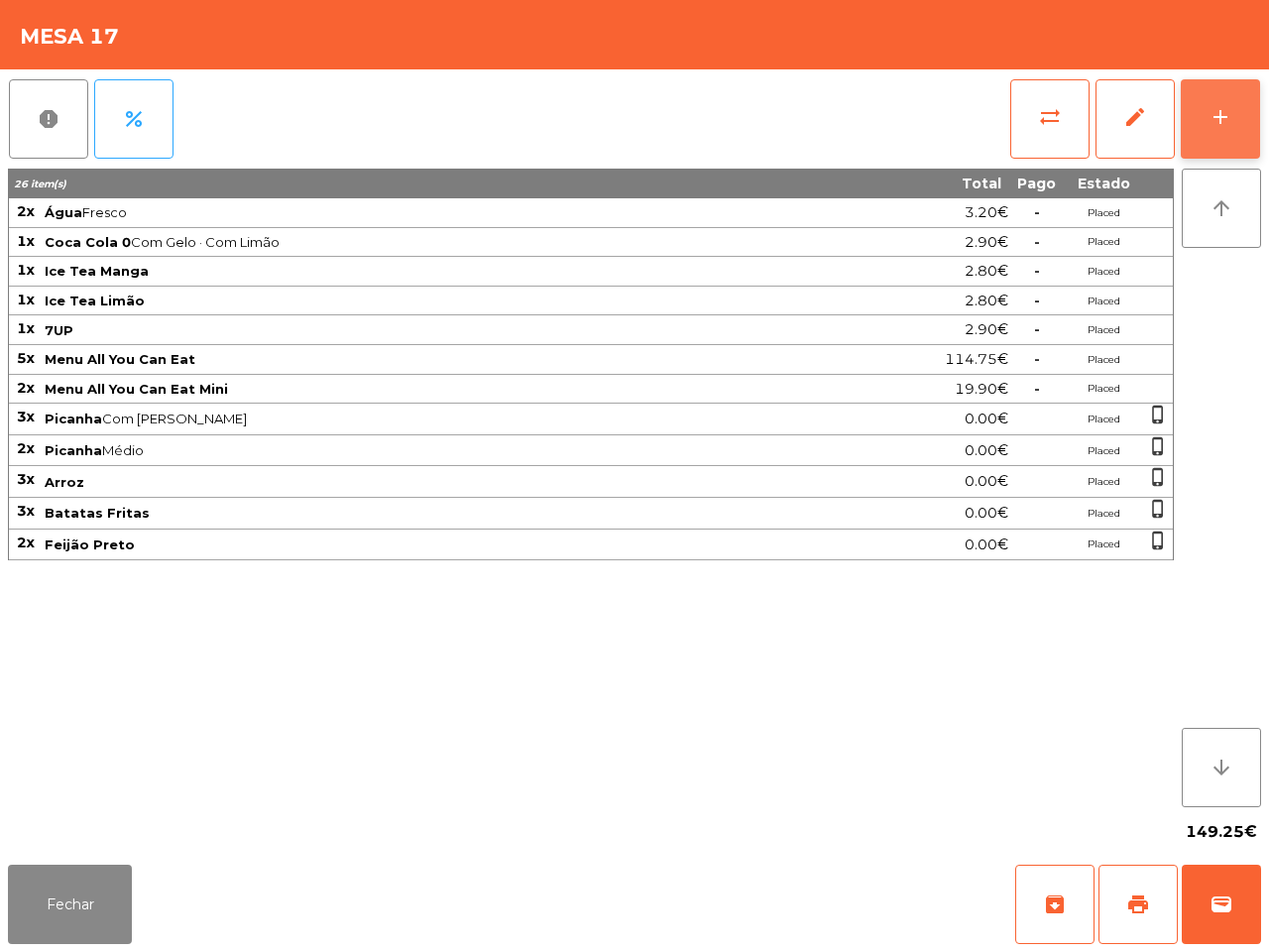
click at [1240, 111] on button "add" at bounding box center [1220, 118] width 79 height 79
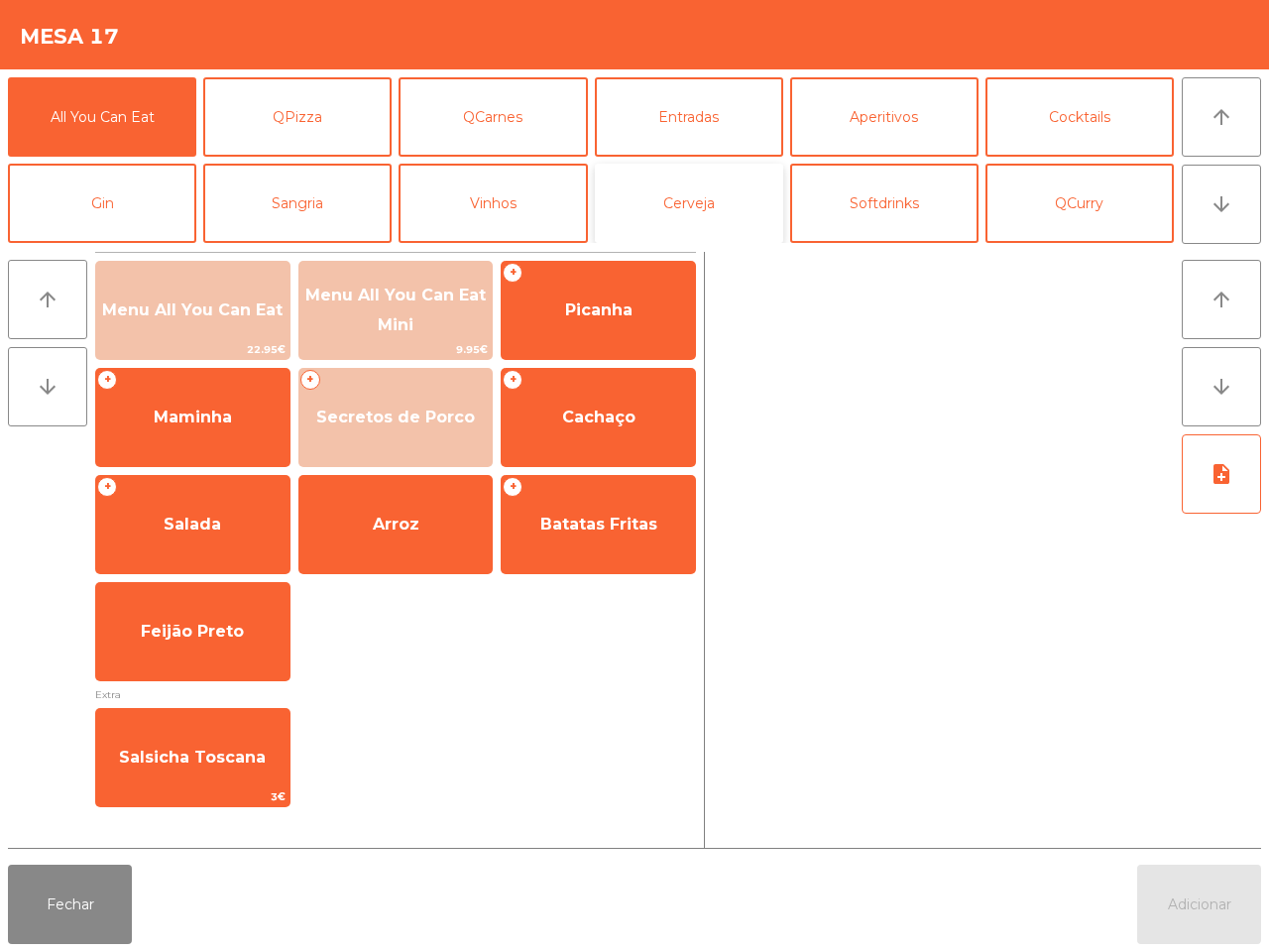
drag, startPoint x: 634, startPoint y: 195, endPoint x: 644, endPoint y: 201, distance: 11.7
click at [640, 196] on button "Cerveja" at bounding box center [688, 203] width 189 height 79
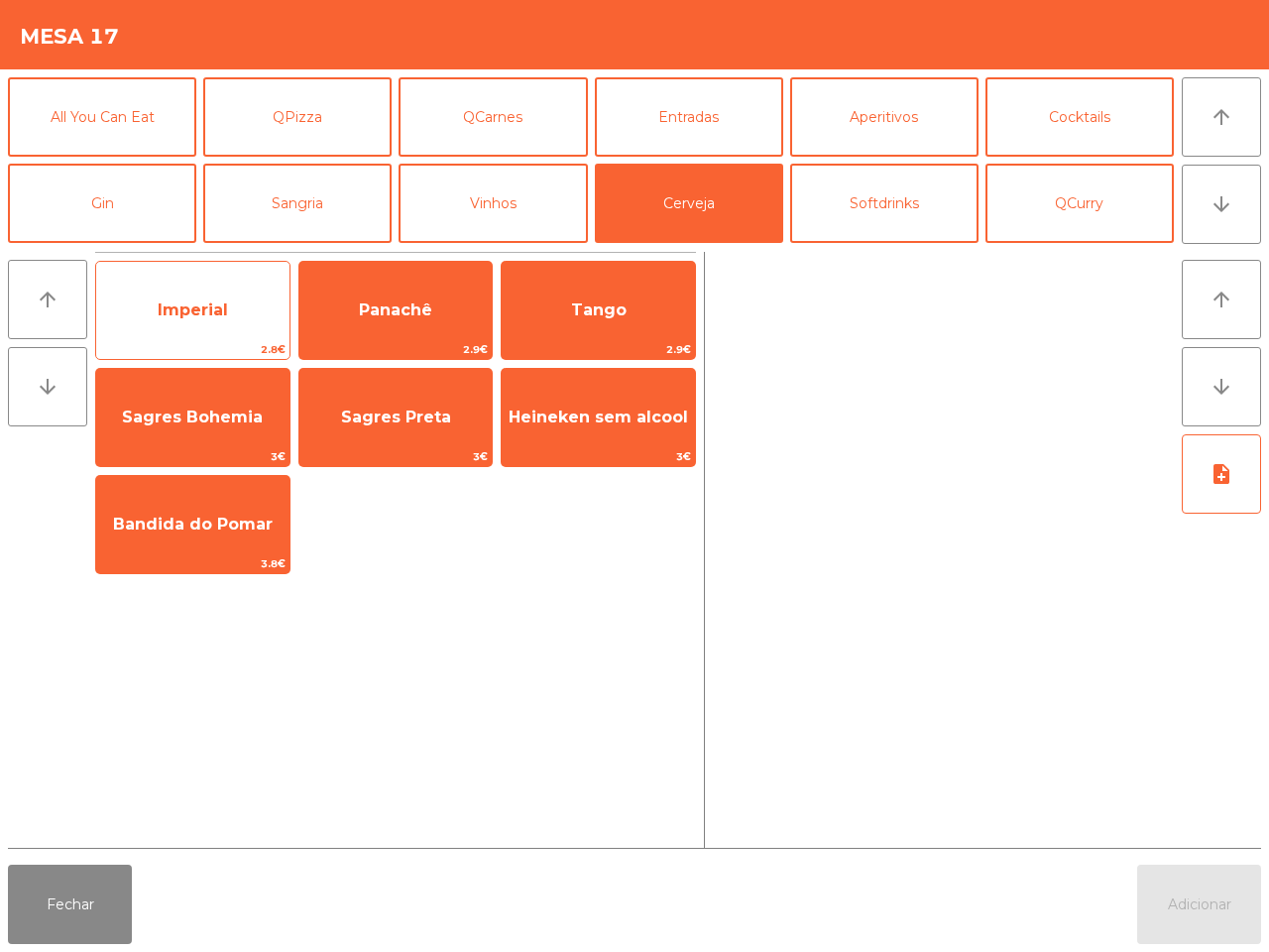
click at [241, 322] on span "Imperial" at bounding box center [192, 311] width 193 height 54
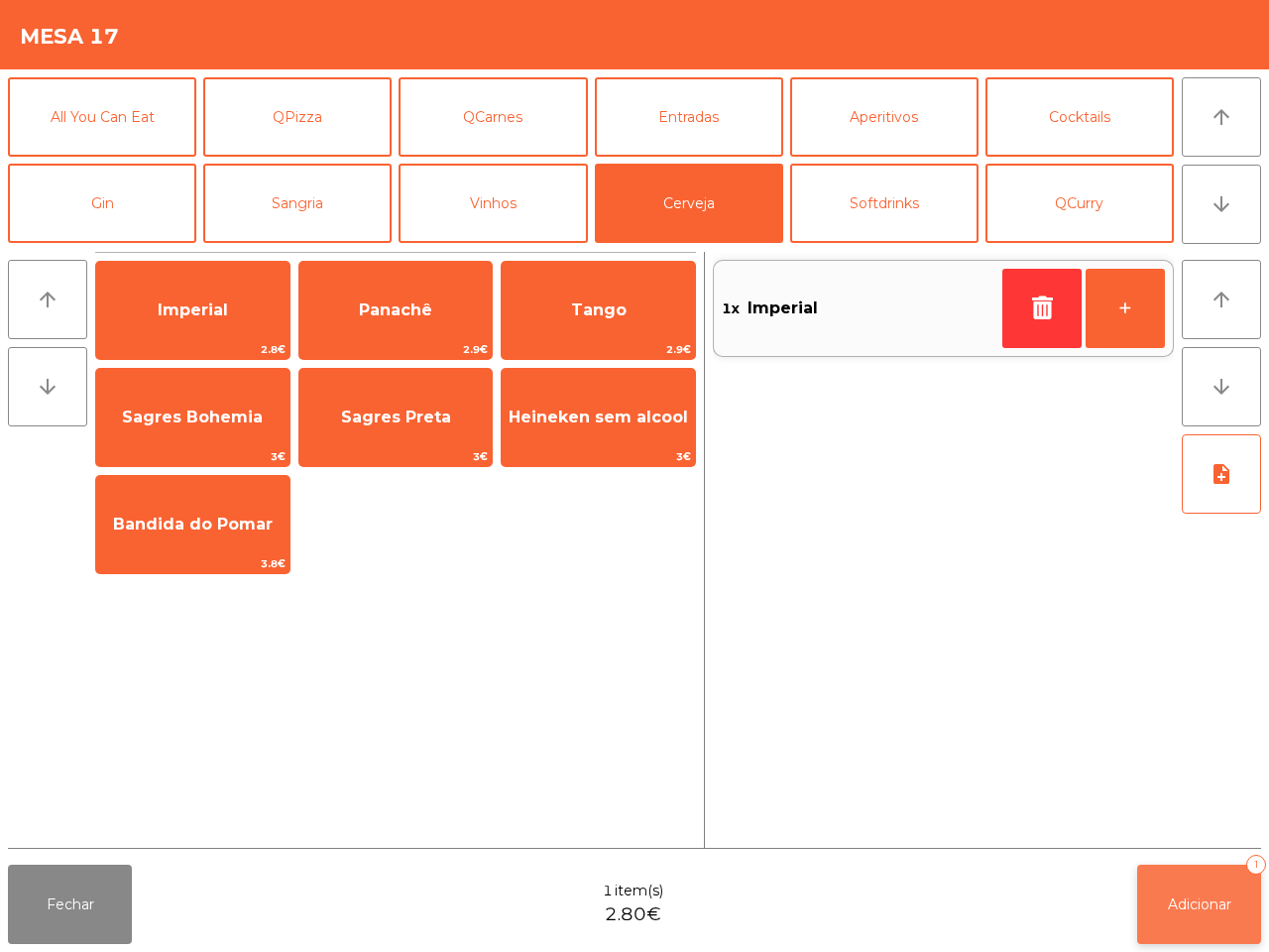
click at [1211, 937] on button "Adicionar 1" at bounding box center [1199, 903] width 124 height 79
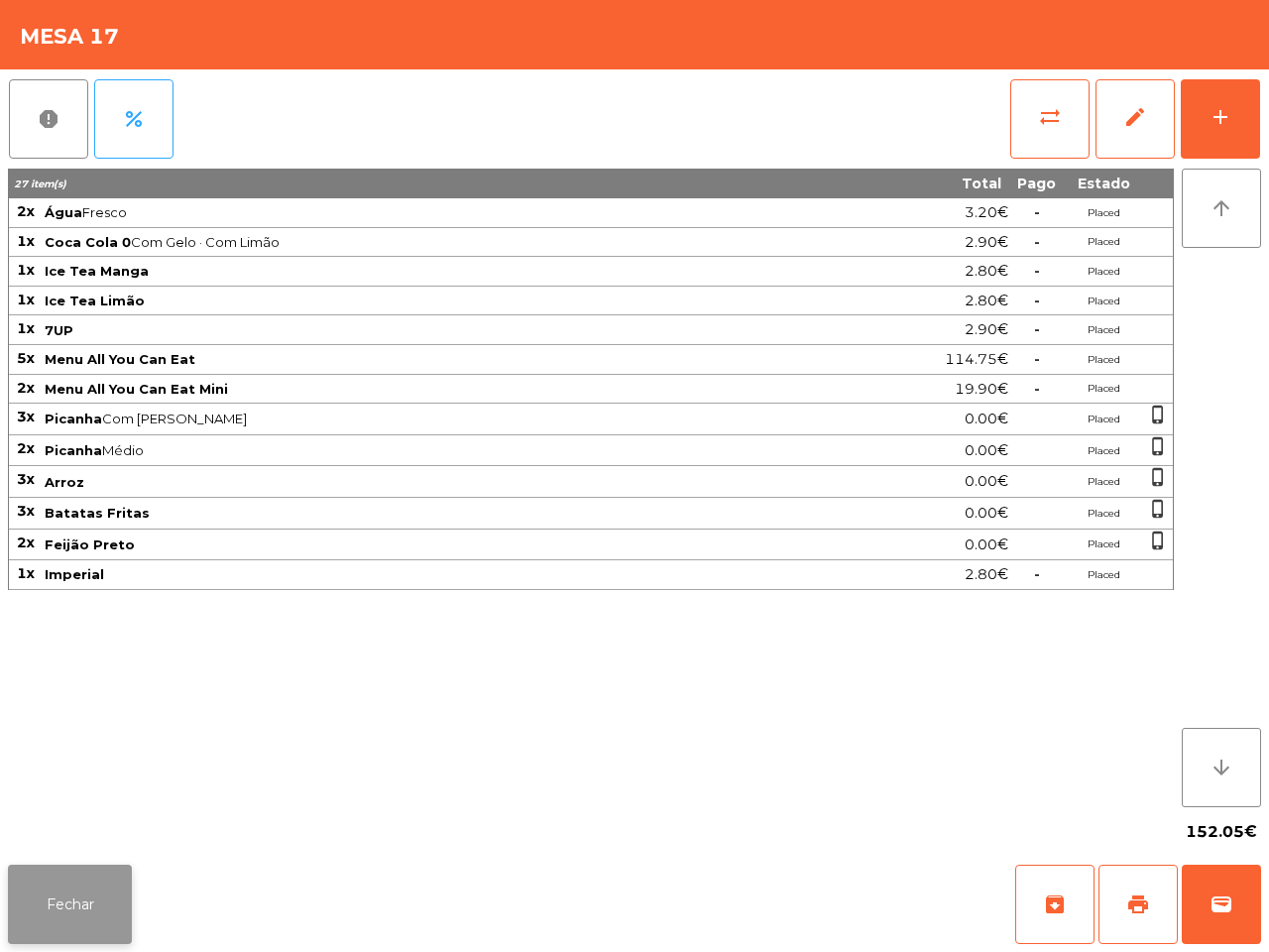
click at [91, 885] on button "Fechar" at bounding box center [70, 903] width 124 height 79
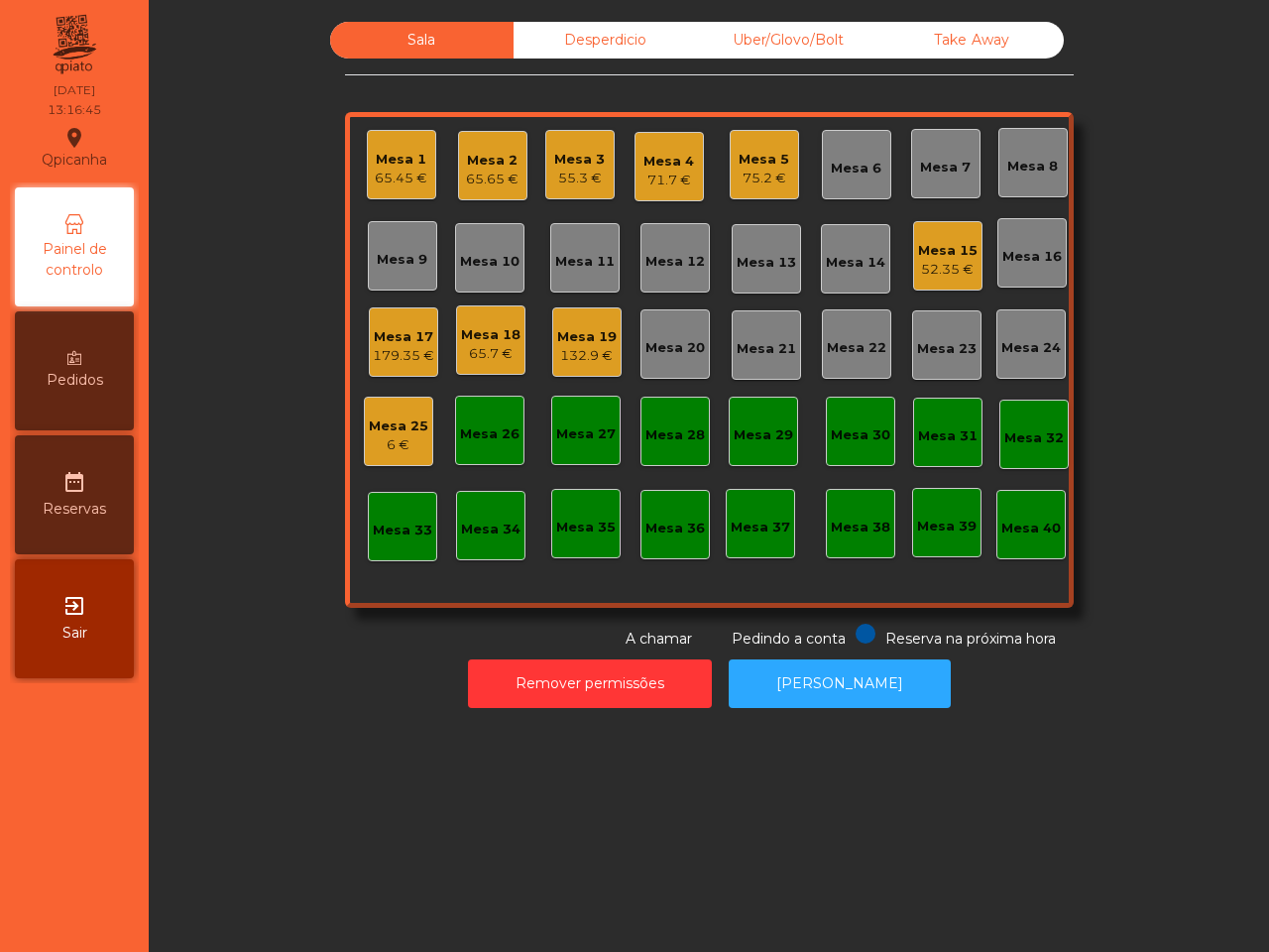
click at [473, 334] on div "Mesa 18" at bounding box center [491, 335] width 60 height 20
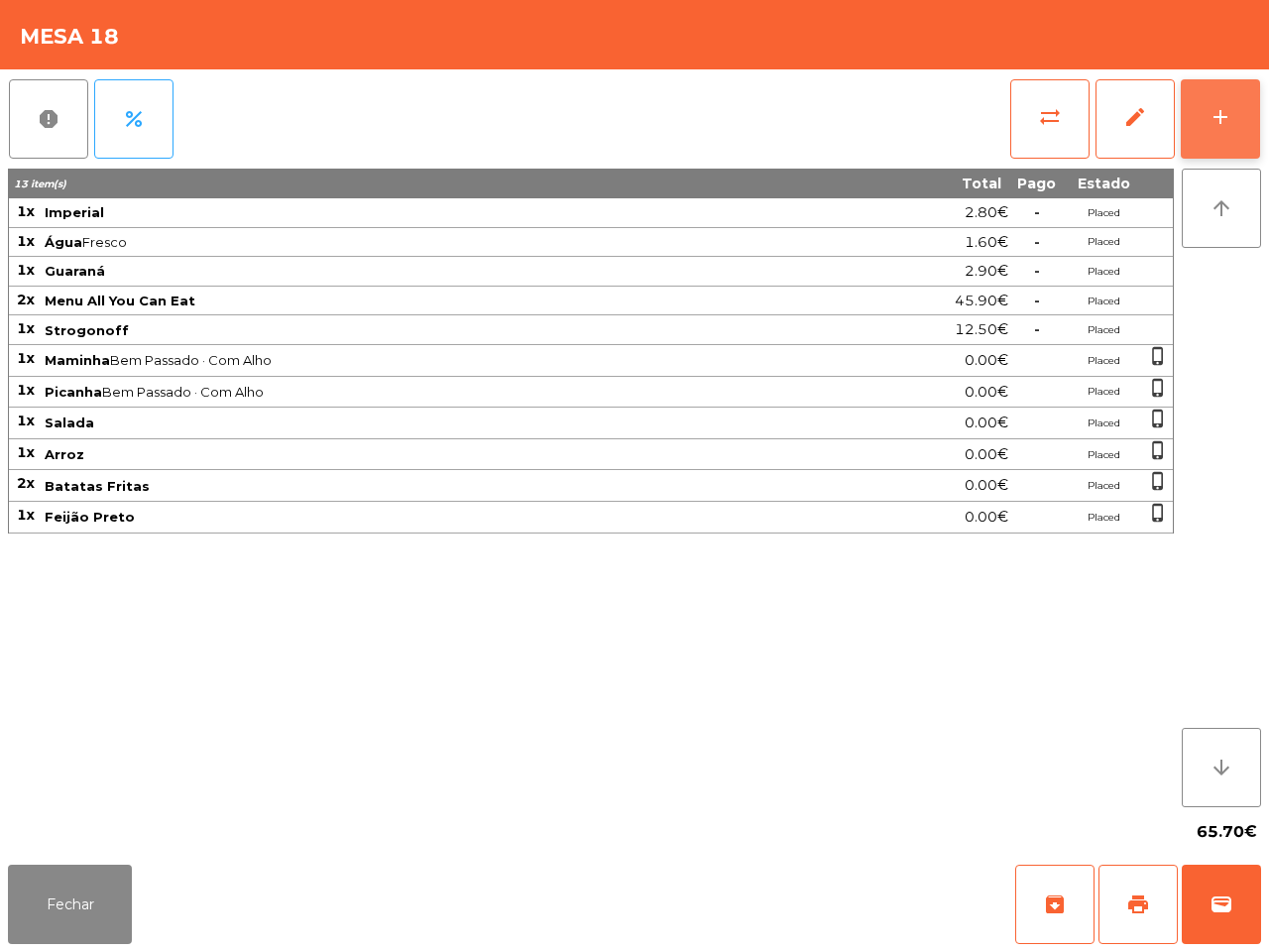
click at [1224, 96] on button "add" at bounding box center [1220, 118] width 79 height 79
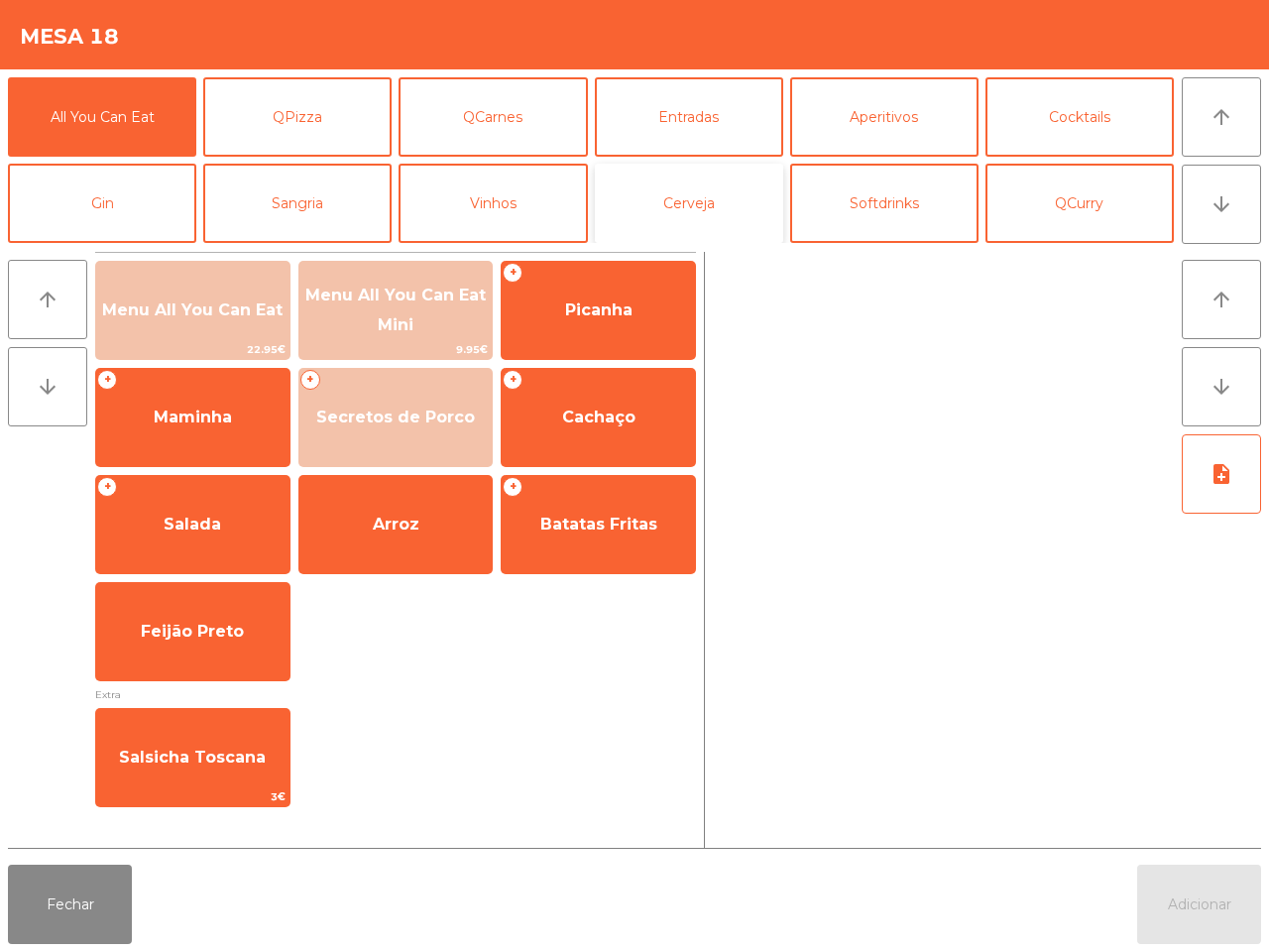
click at [677, 203] on button "Cerveja" at bounding box center [688, 203] width 189 height 79
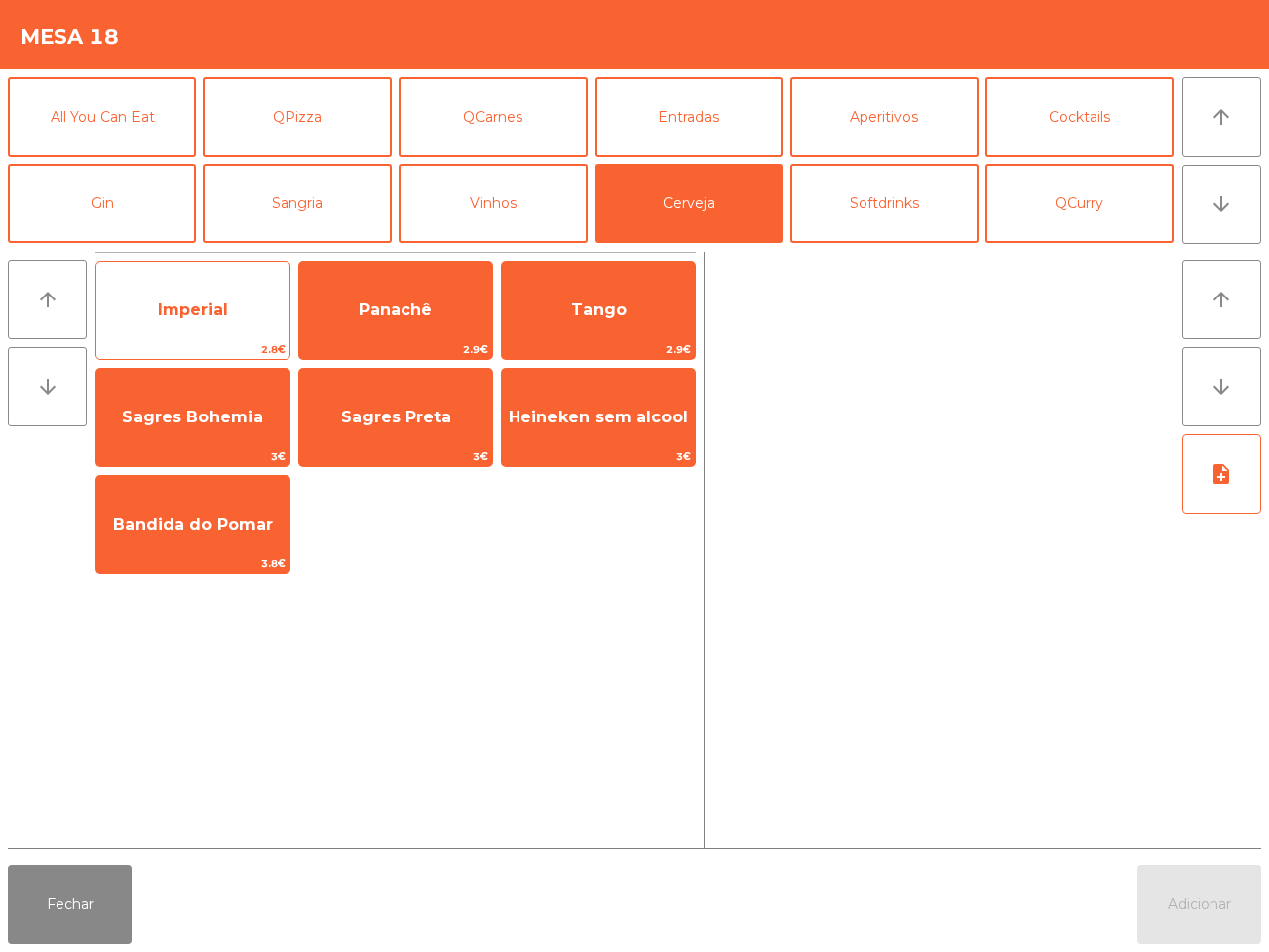
click at [234, 294] on span "Imperial" at bounding box center [192, 311] width 193 height 54
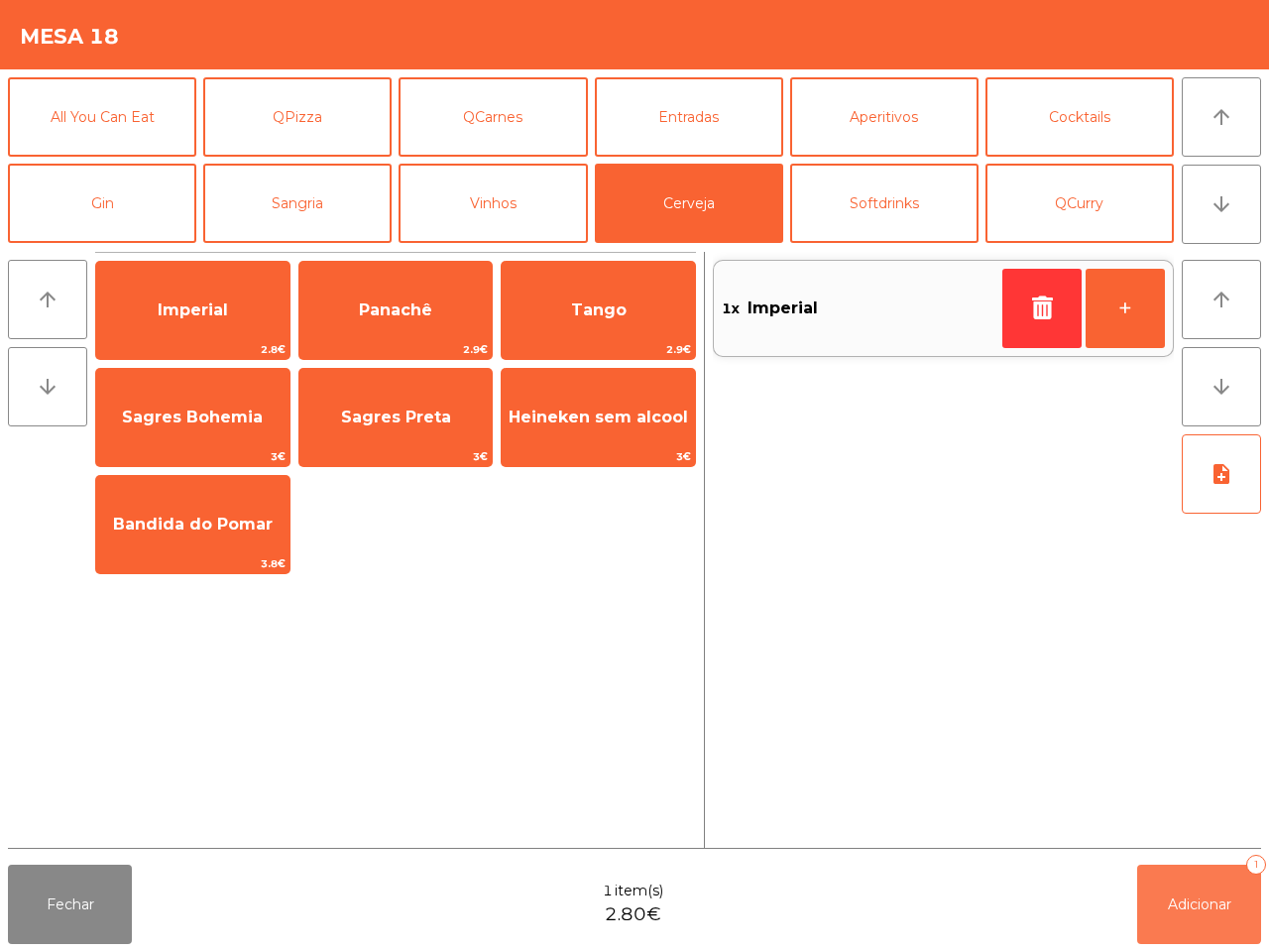
click at [1211, 923] on button "Adicionar 1" at bounding box center [1199, 903] width 124 height 79
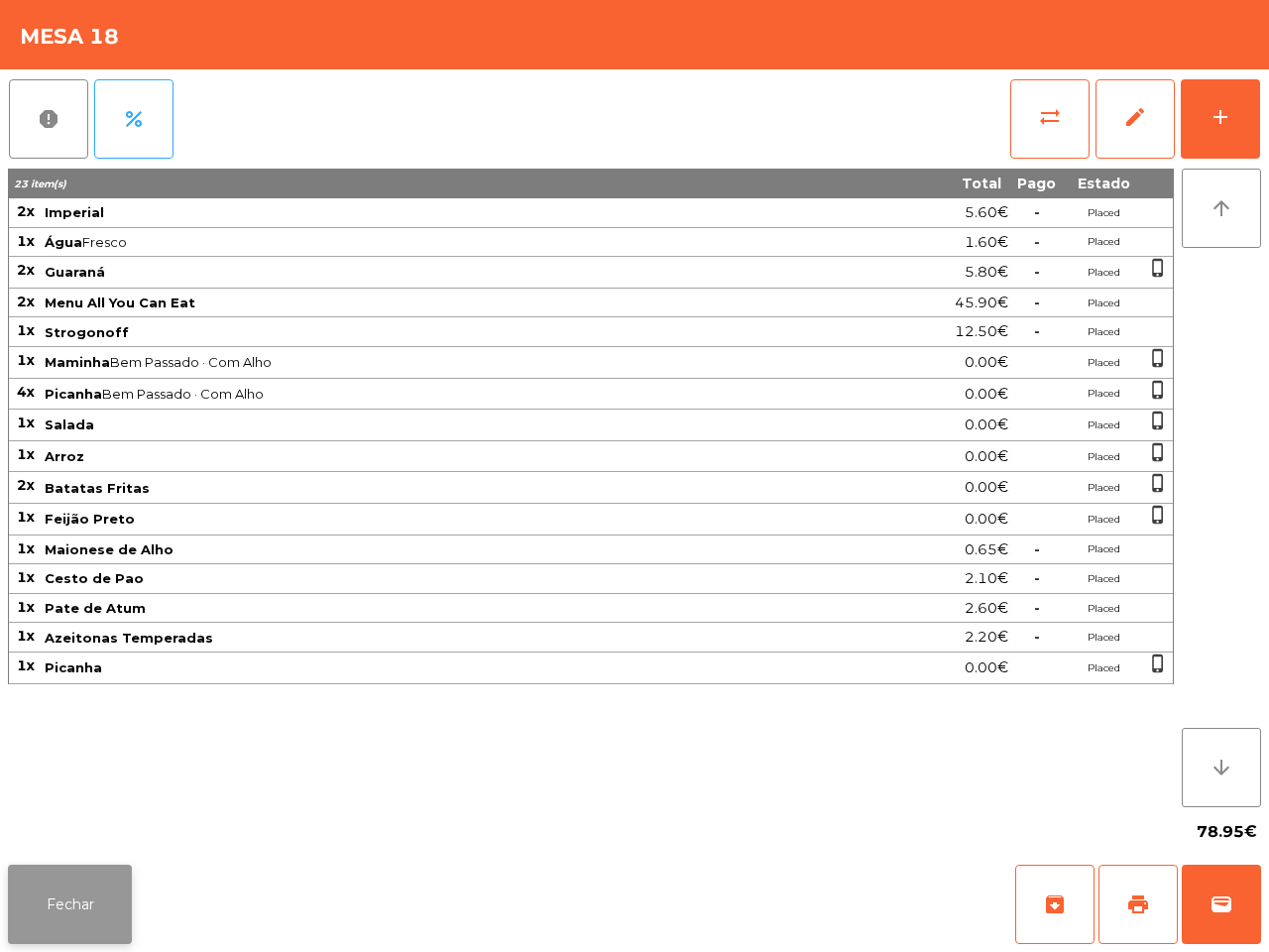
click at [32, 904] on button "Fechar" at bounding box center [70, 903] width 124 height 79
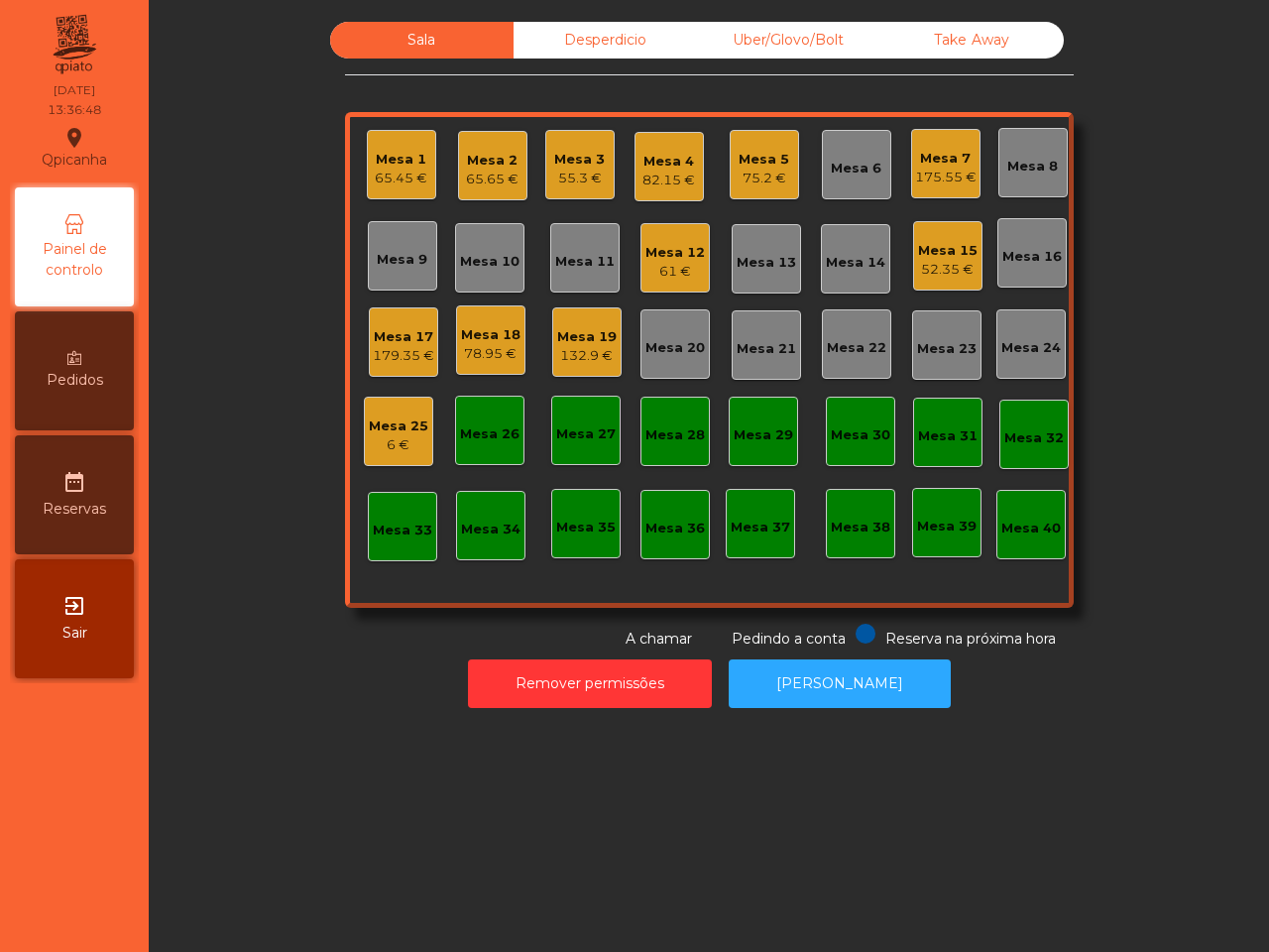
click at [850, 261] on div "Mesa 14" at bounding box center [856, 263] width 60 height 20
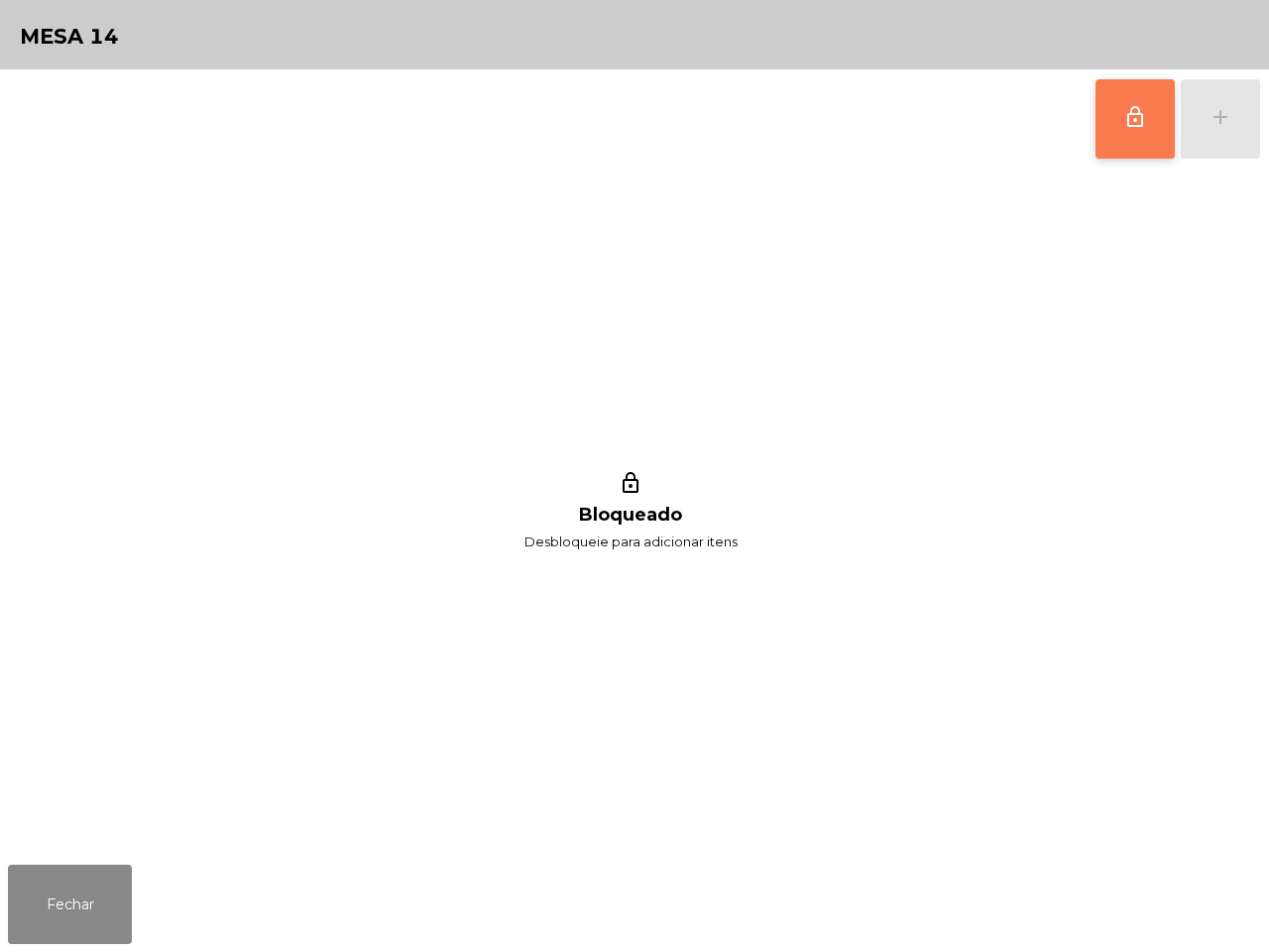
click at [1122, 136] on button "lock_outline" at bounding box center [1134, 118] width 79 height 79
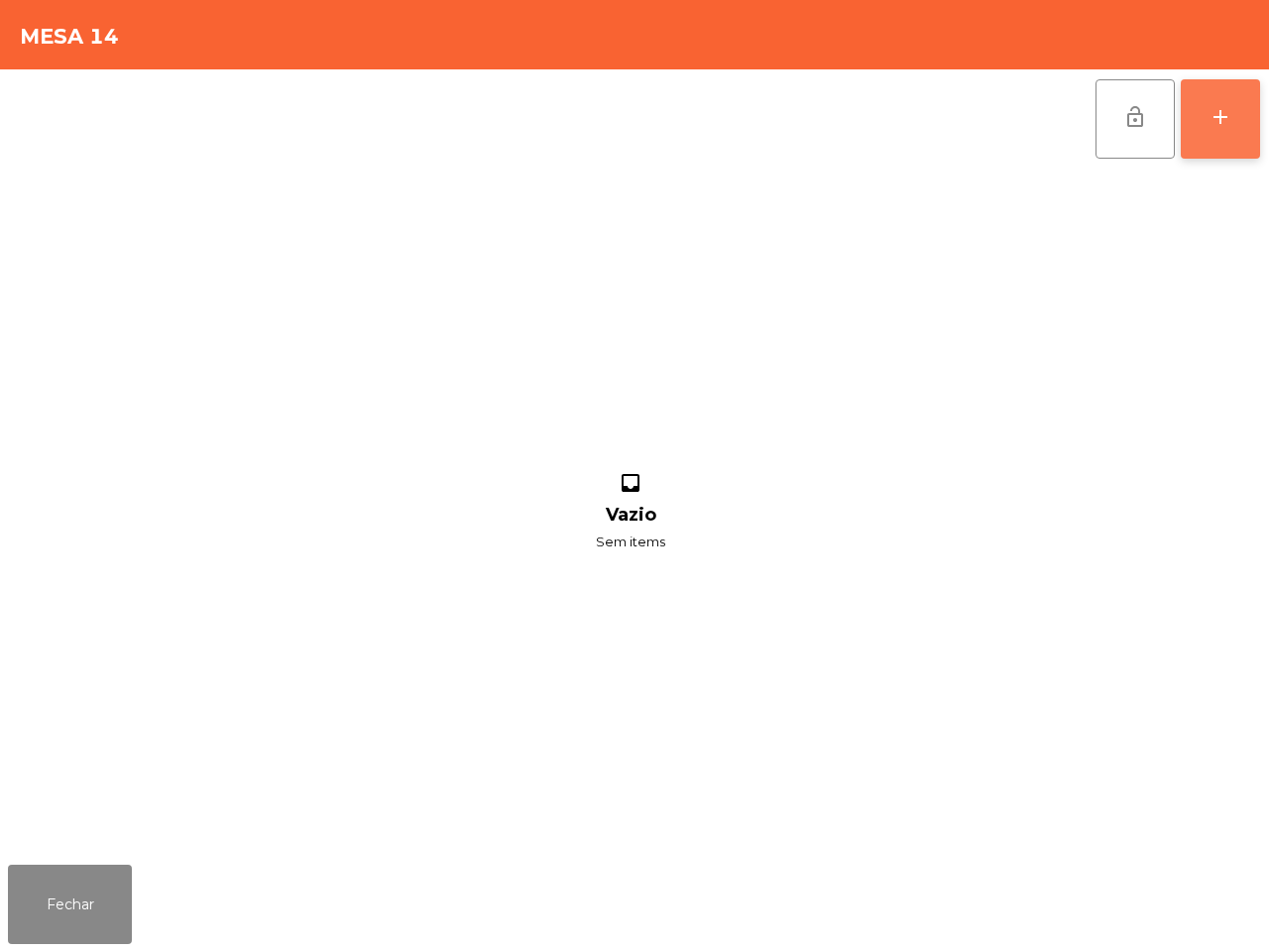
click at [1235, 112] on button "add" at bounding box center [1220, 118] width 79 height 79
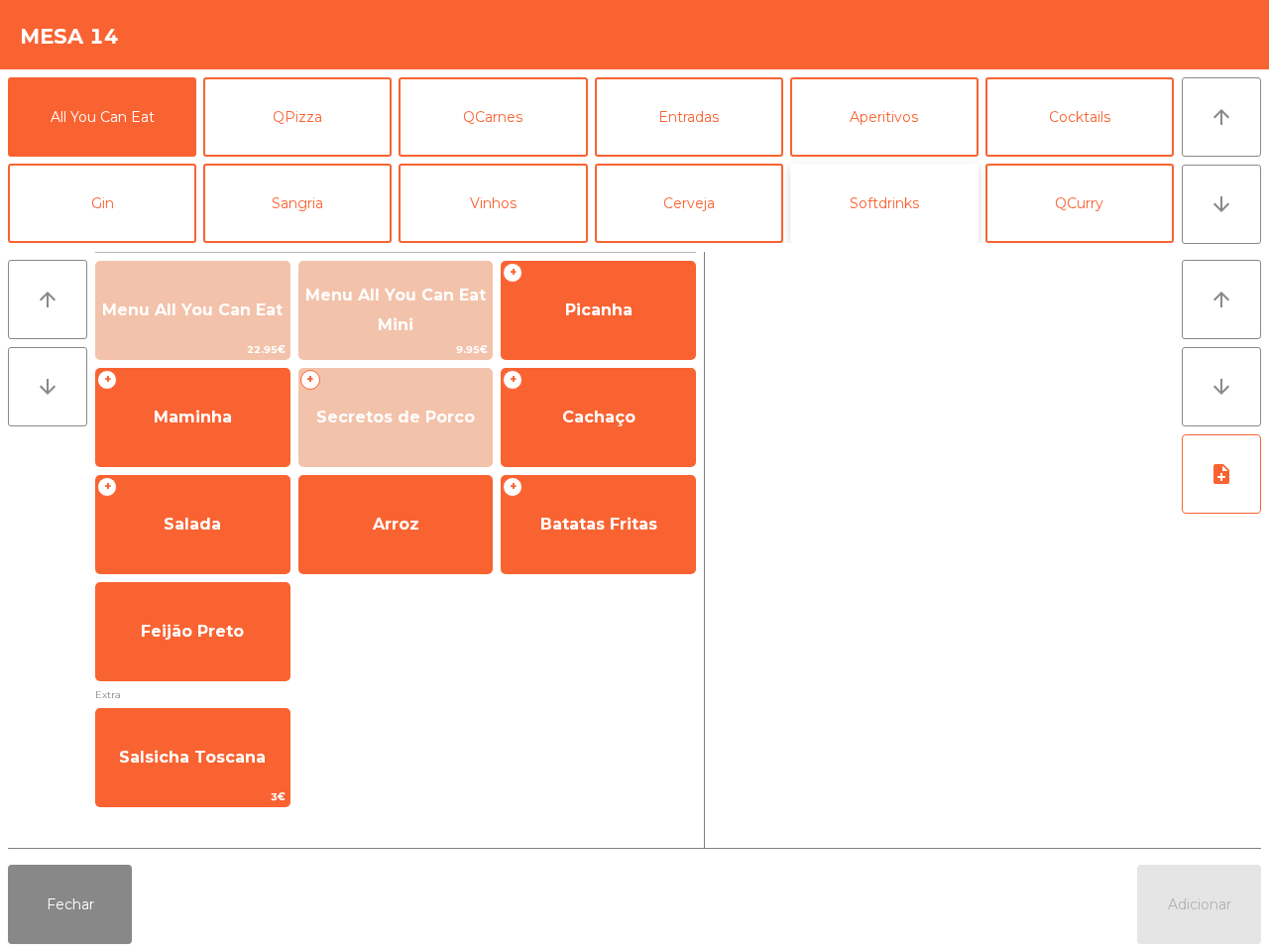
click at [885, 218] on button "Softdrinks" at bounding box center [884, 203] width 189 height 79
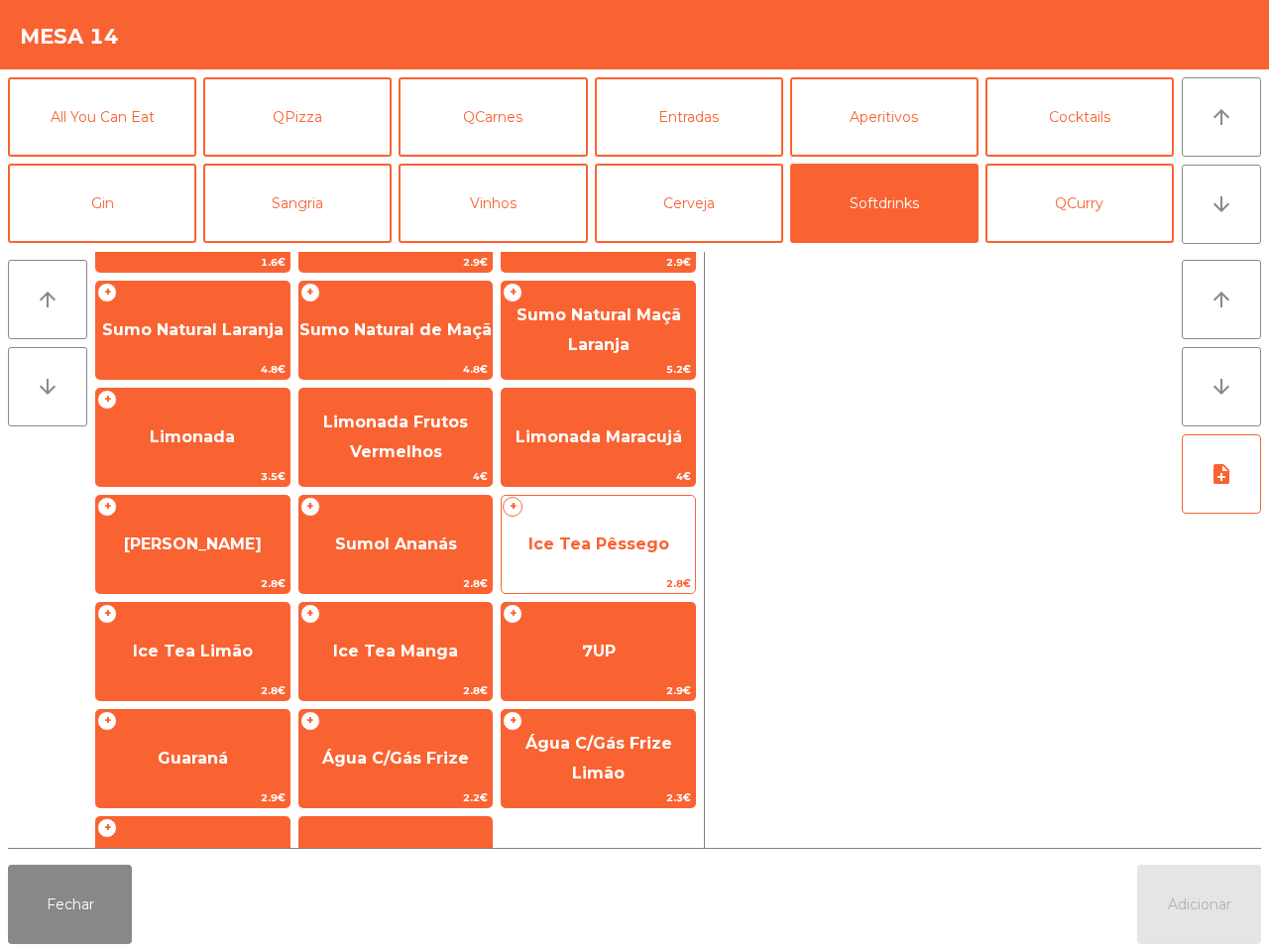
scroll to position [162, 0]
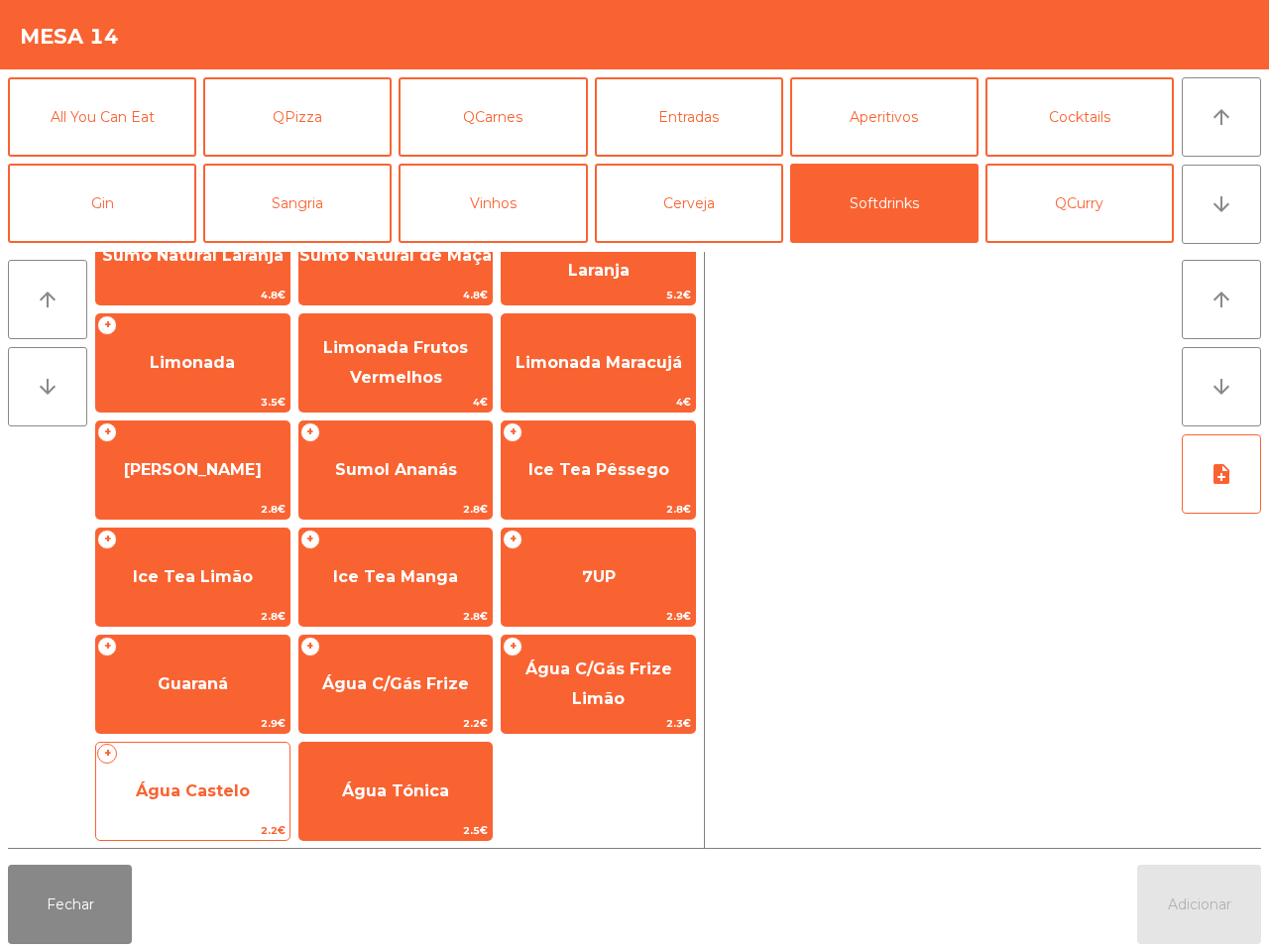
click at [244, 808] on span "Água Castelo" at bounding box center [192, 791] width 193 height 54
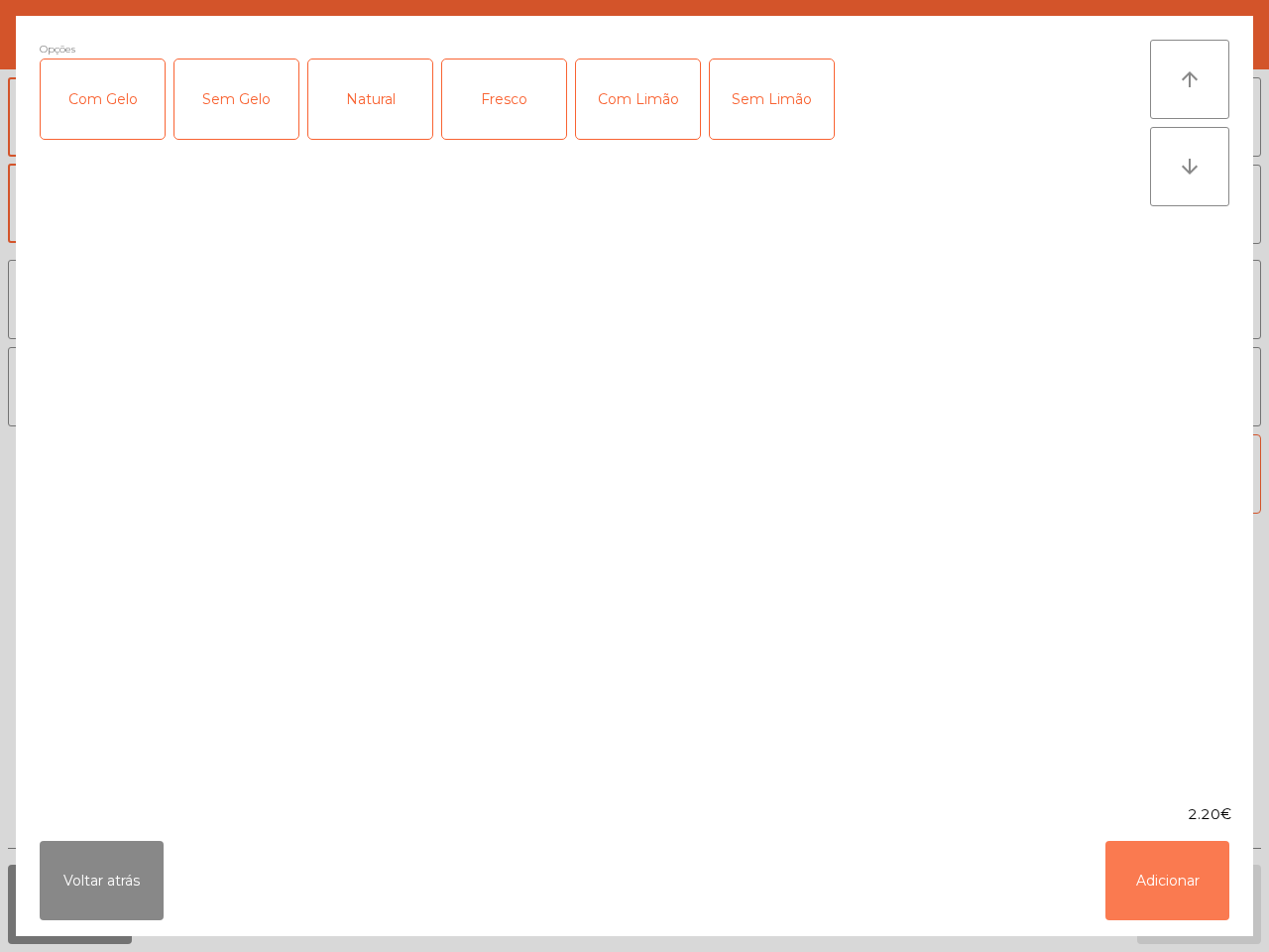
drag, startPoint x: 1171, startPoint y: 888, endPoint x: 949, endPoint y: 527, distance: 423.8
click at [1172, 888] on button "Adicionar" at bounding box center [1167, 879] width 124 height 79
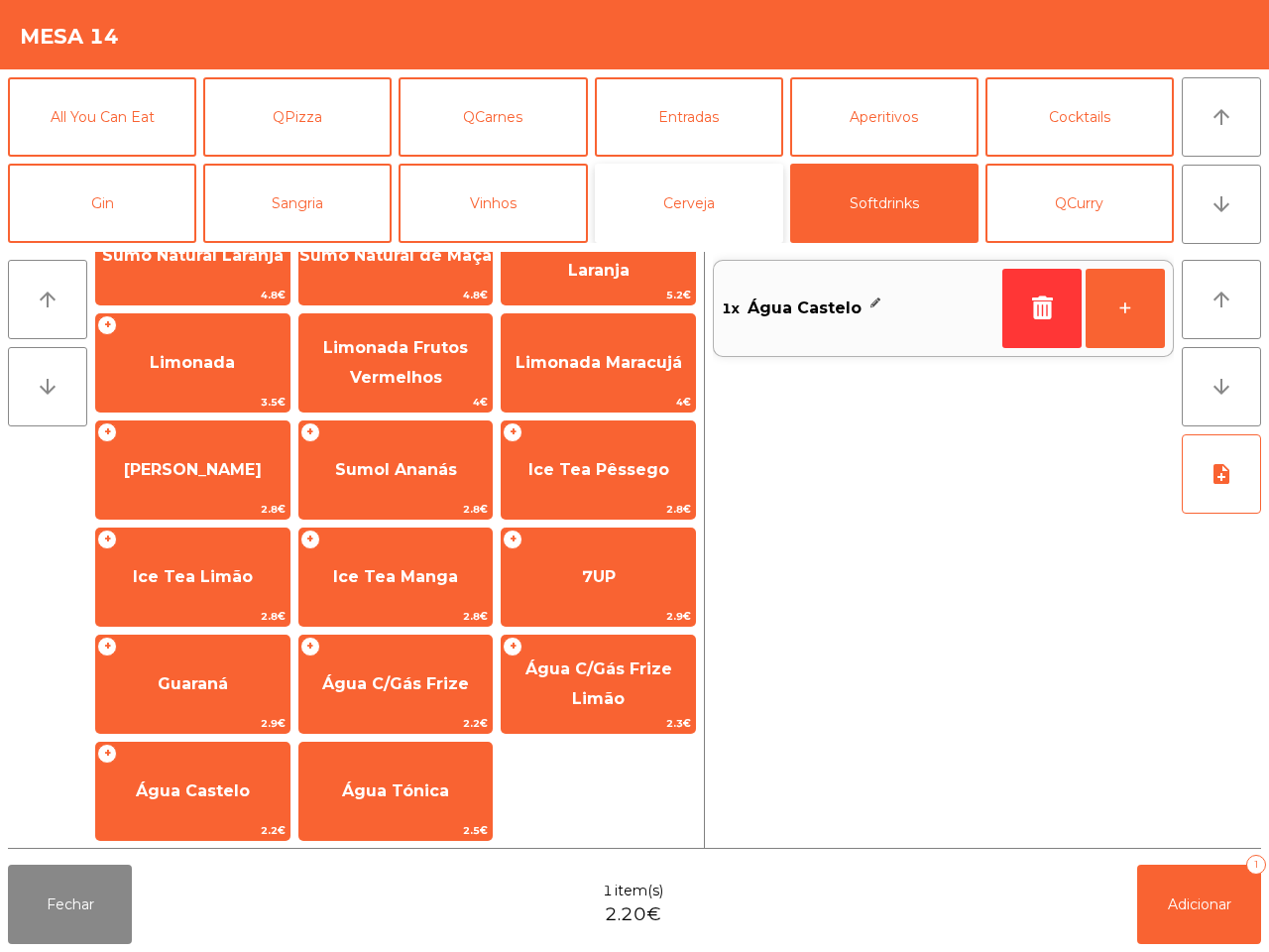
click at [665, 198] on button "Cerveja" at bounding box center [688, 203] width 189 height 79
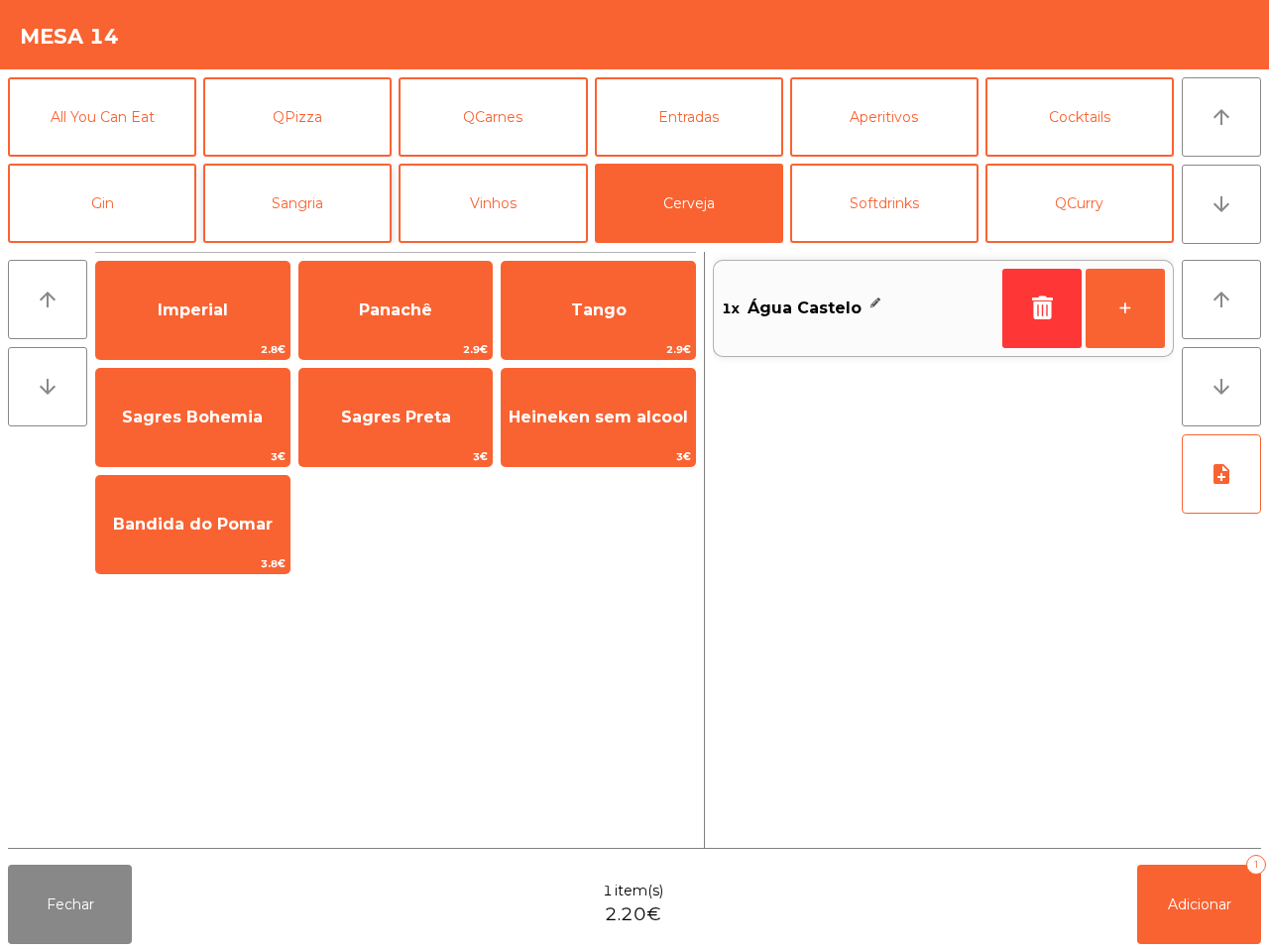
scroll to position [0, 0]
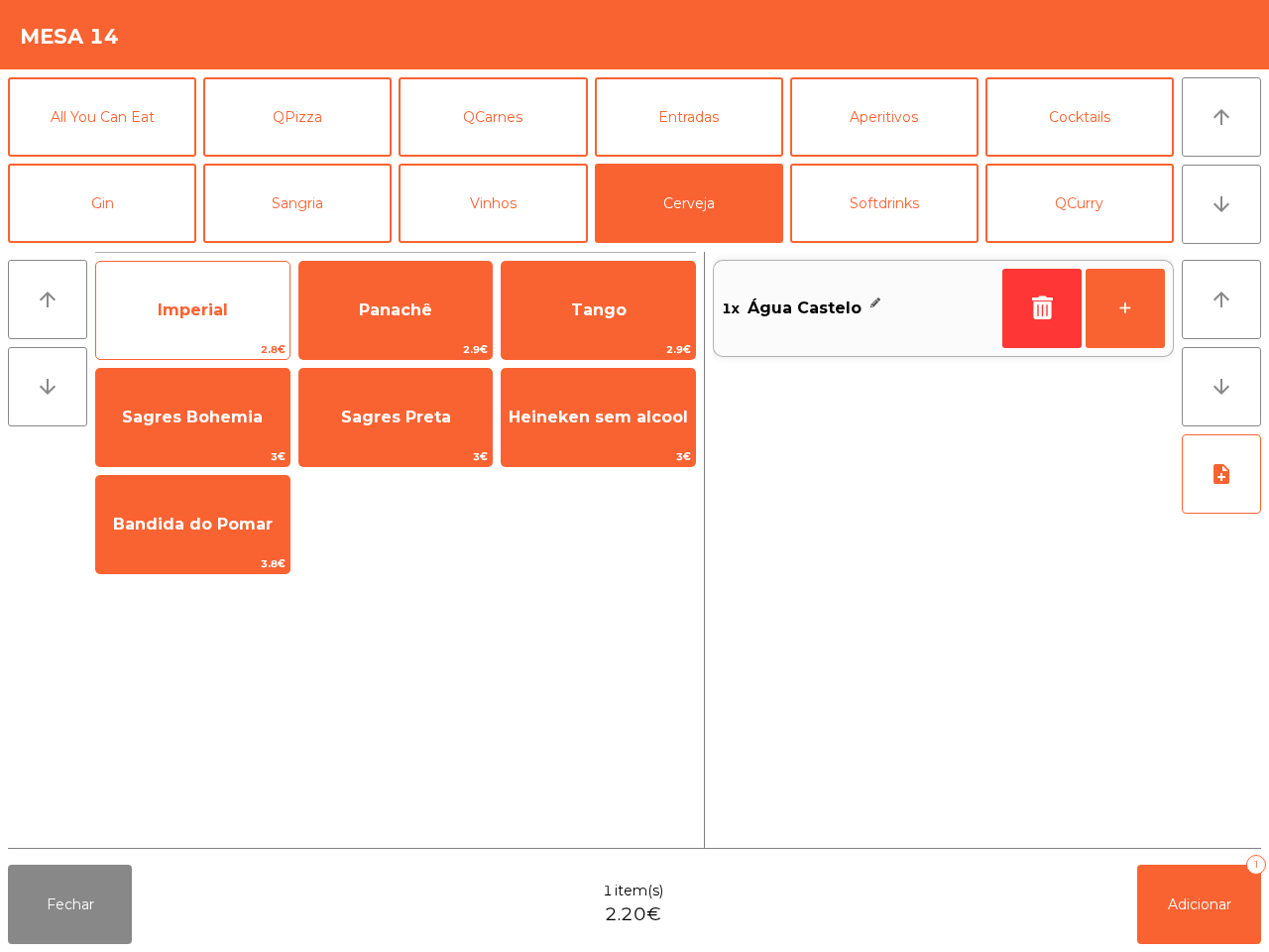
click at [184, 298] on span "Imperial" at bounding box center [192, 311] width 193 height 54
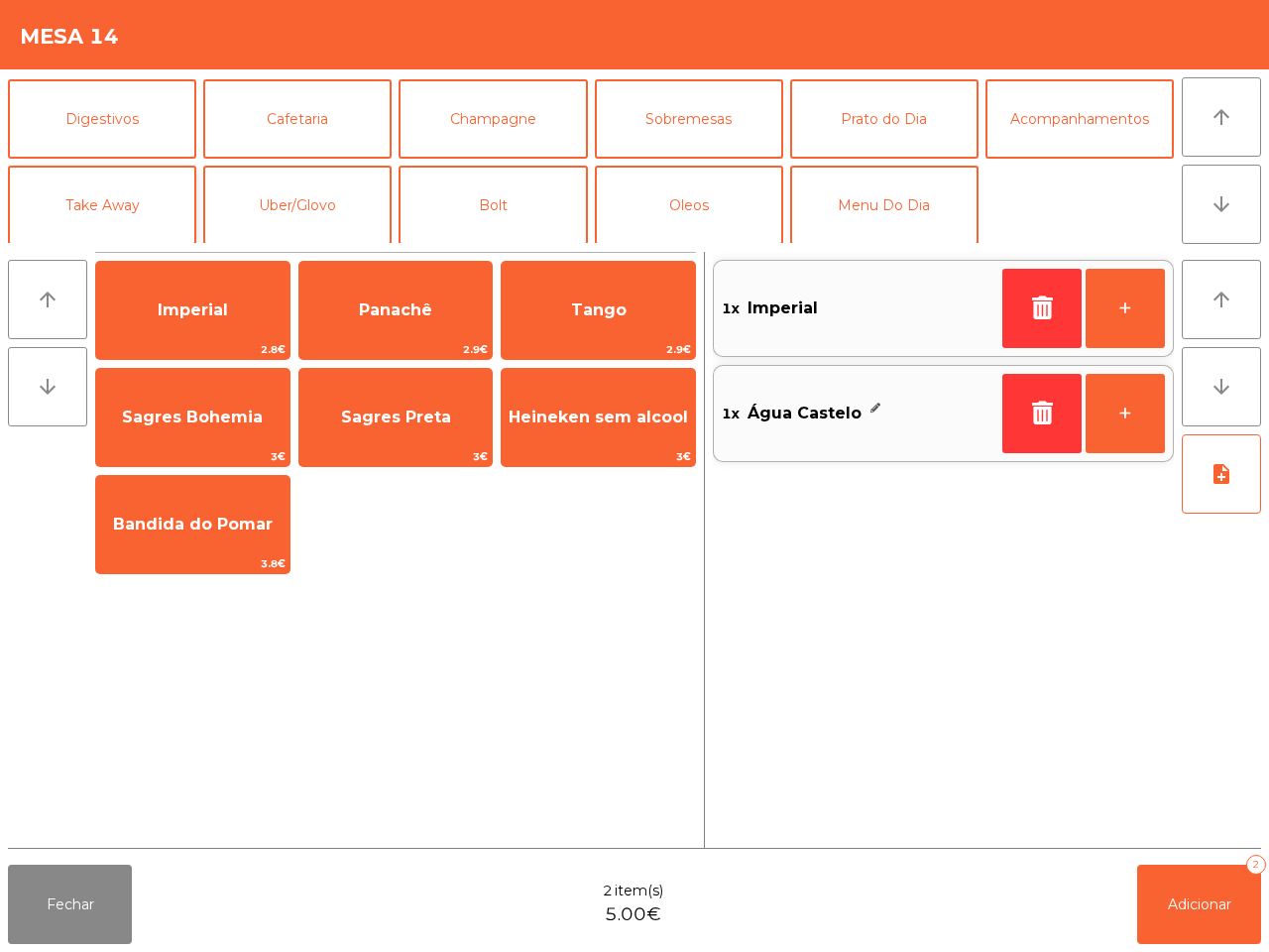
scroll to position [172, 0]
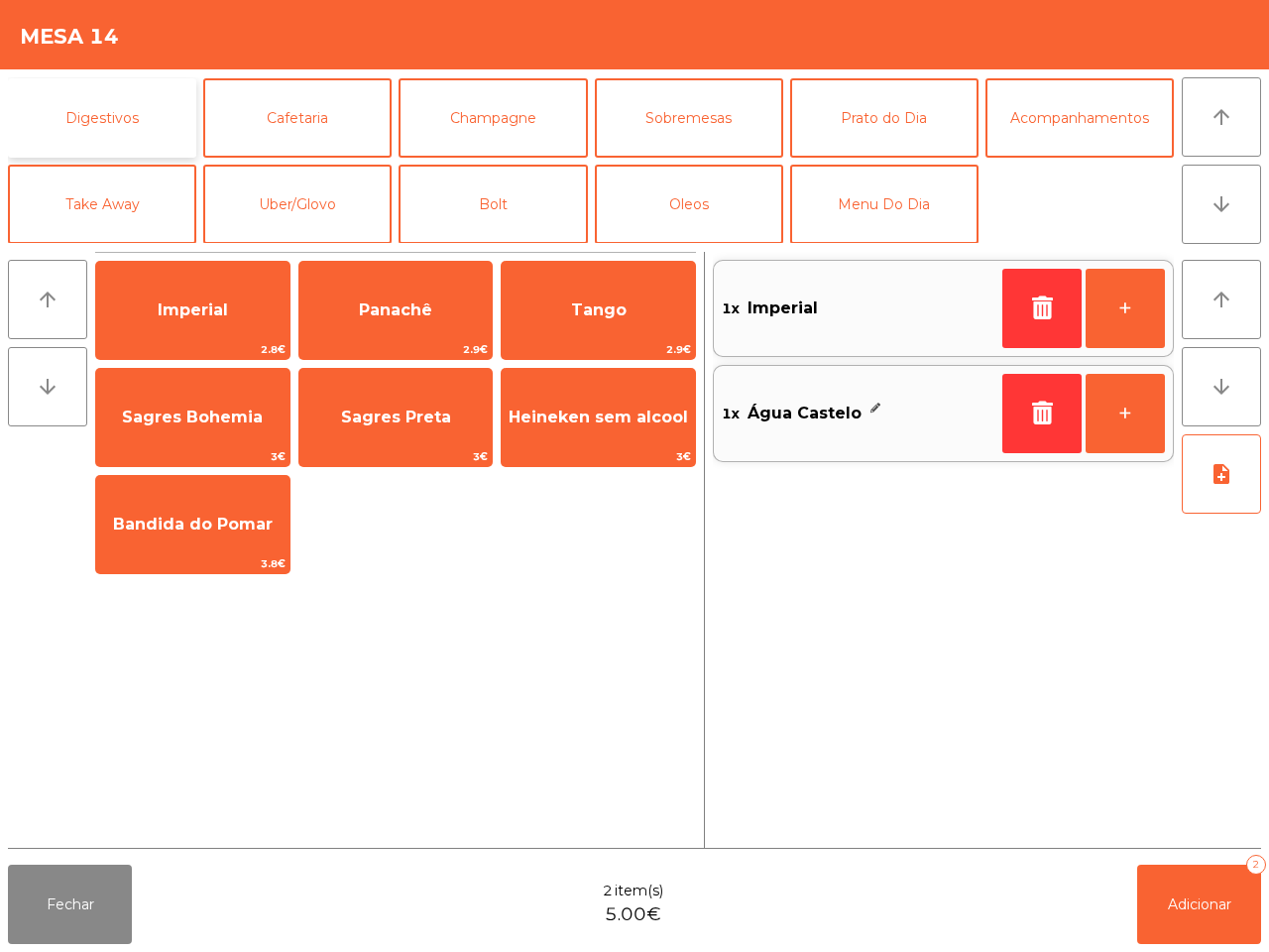
click at [131, 119] on button "Digestivos" at bounding box center [102, 117] width 189 height 79
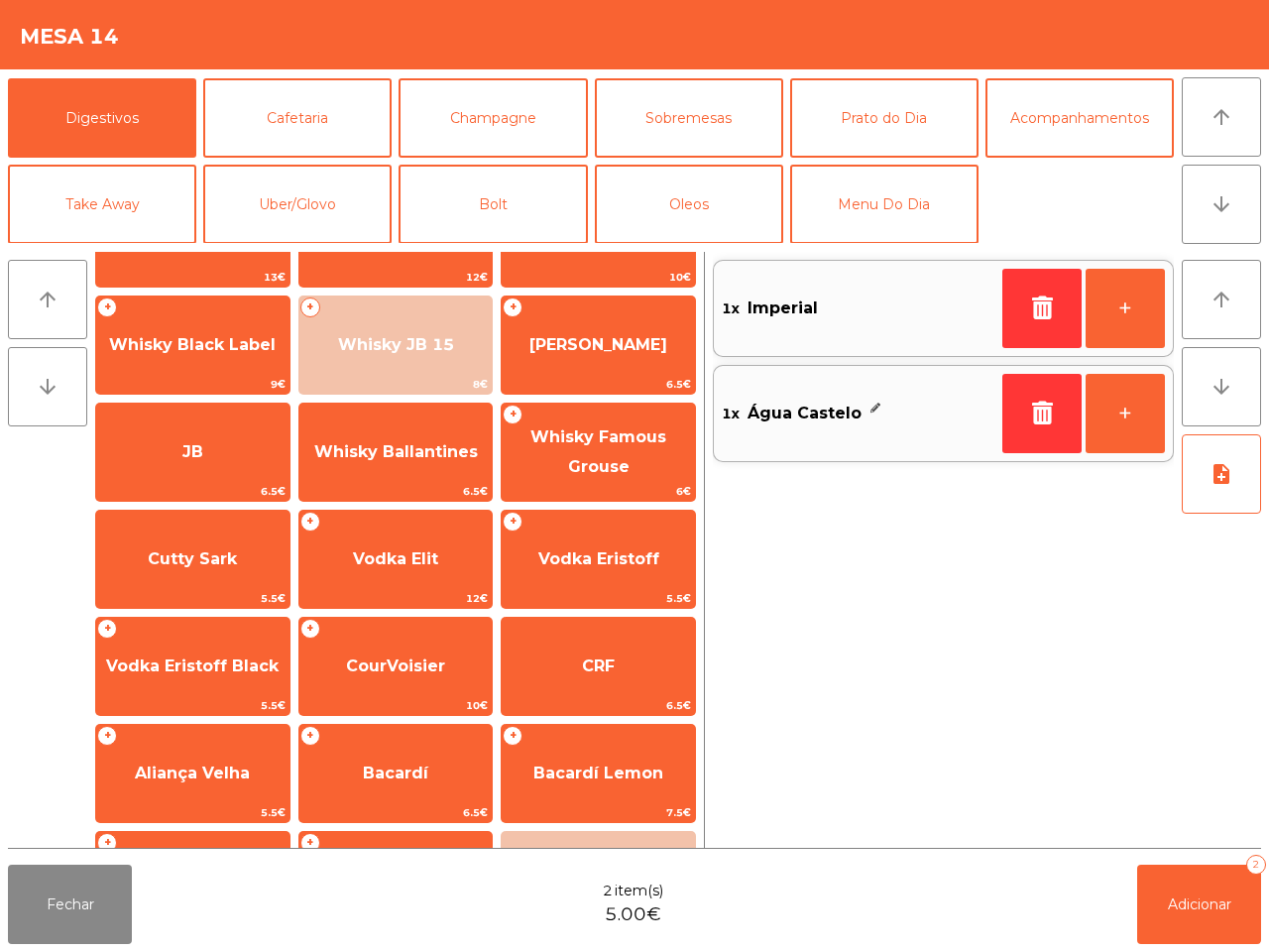
scroll to position [0, 0]
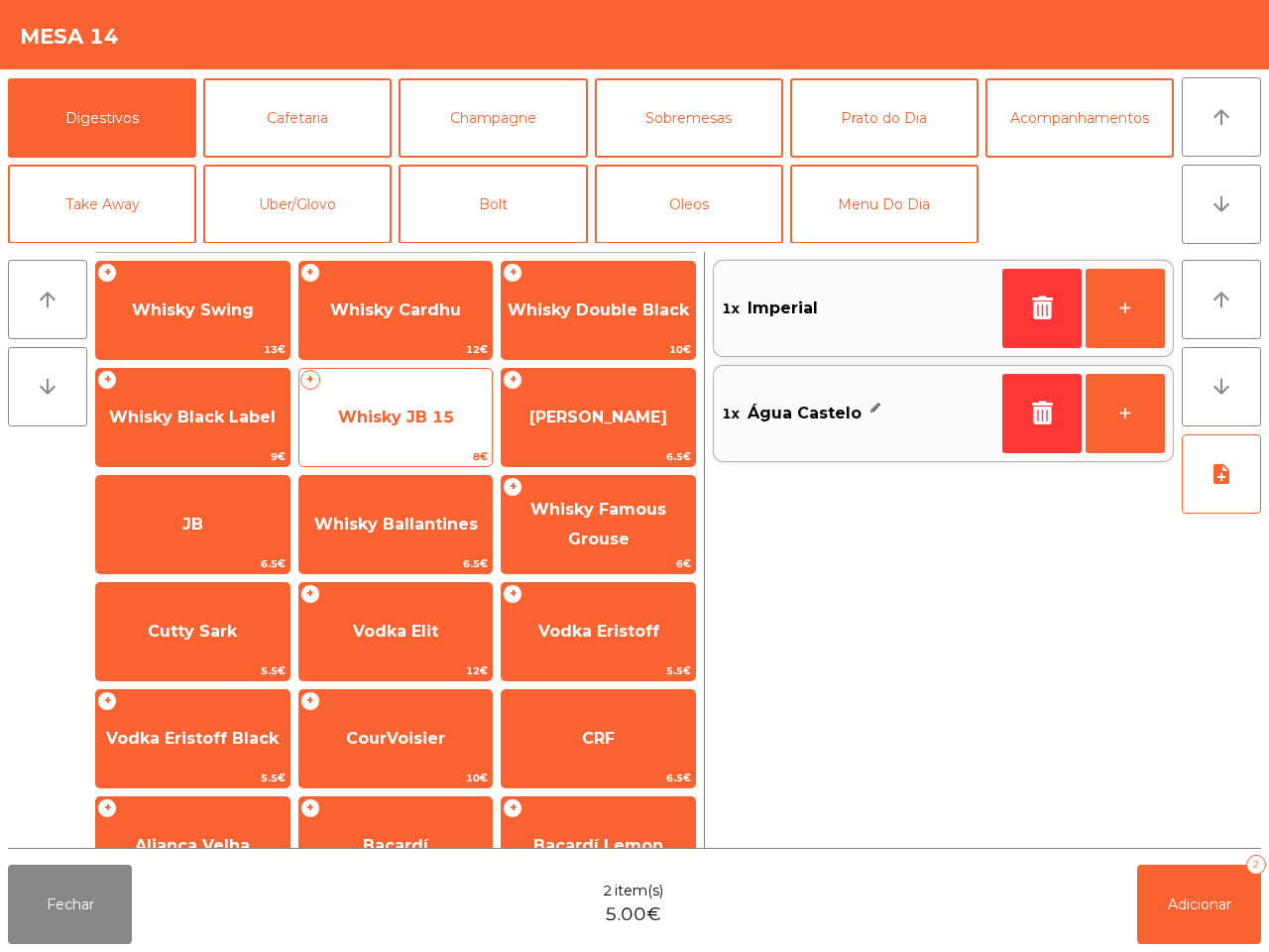
click at [433, 449] on span "8€" at bounding box center [396, 456] width 193 height 19
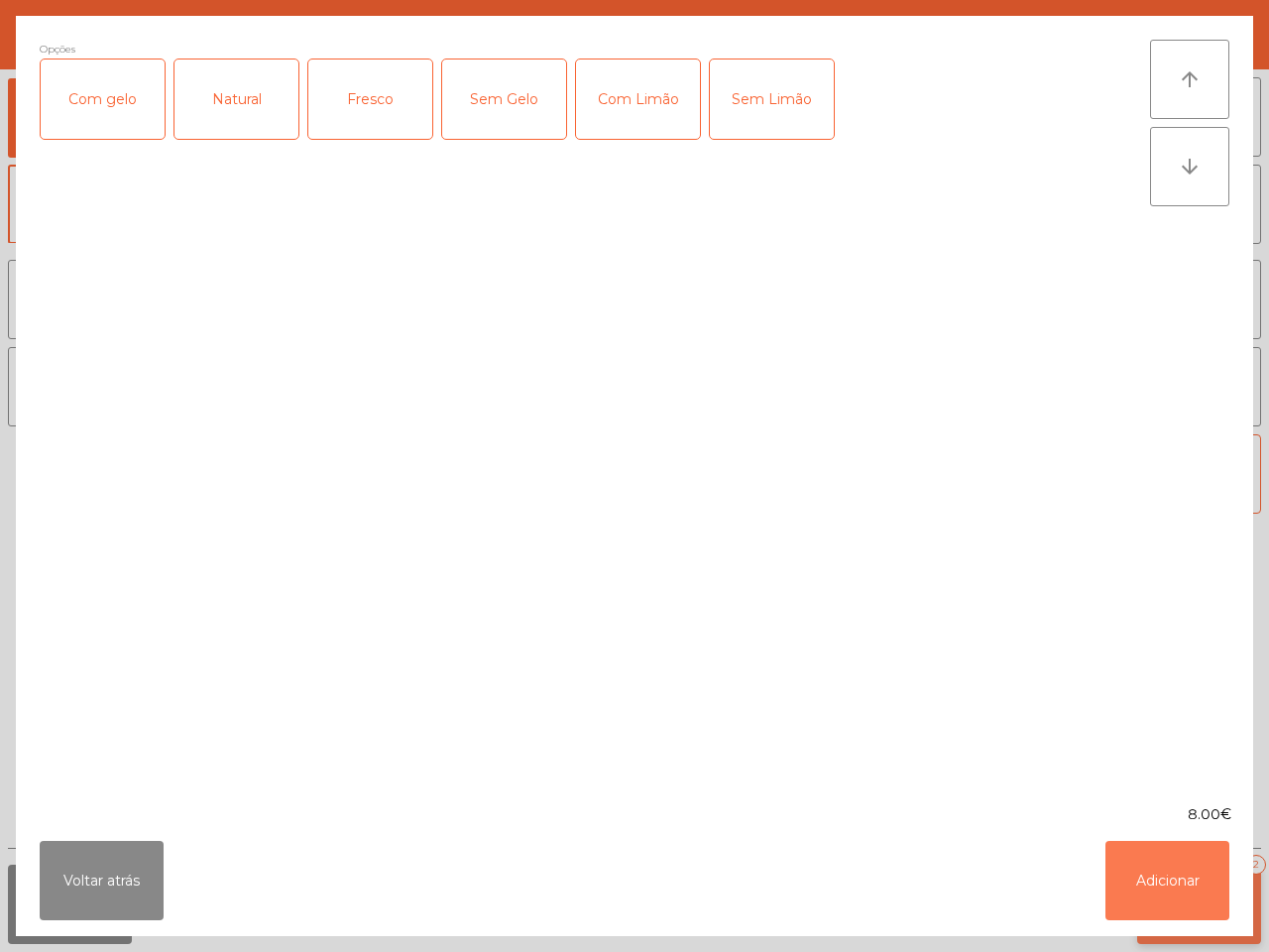
click at [1163, 884] on button "Adicionar" at bounding box center [1167, 879] width 124 height 79
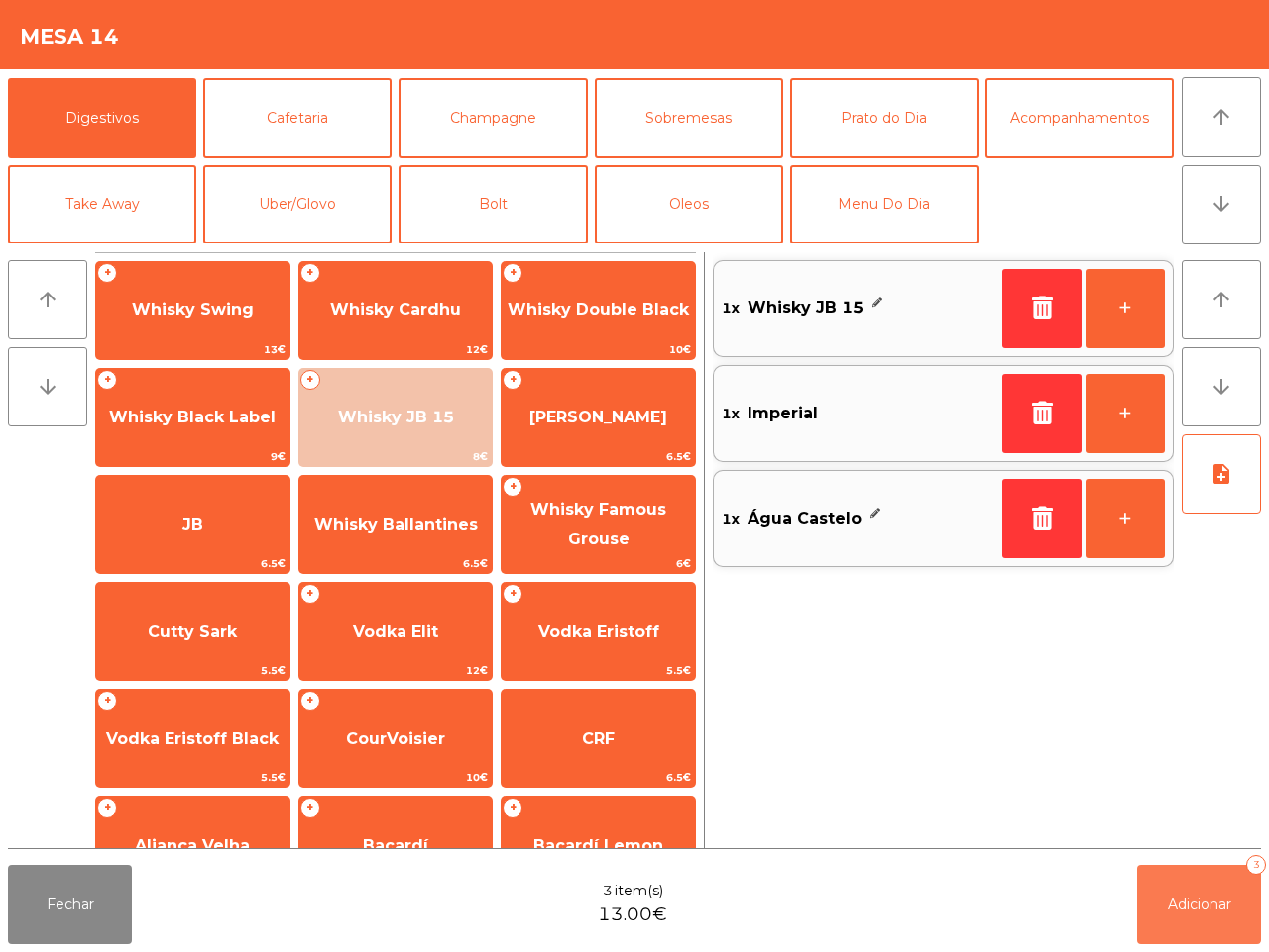
drag, startPoint x: 1161, startPoint y: 892, endPoint x: 1185, endPoint y: 909, distance: 29.4
click at [1181, 909] on button "Adicionar 3" at bounding box center [1199, 903] width 124 height 79
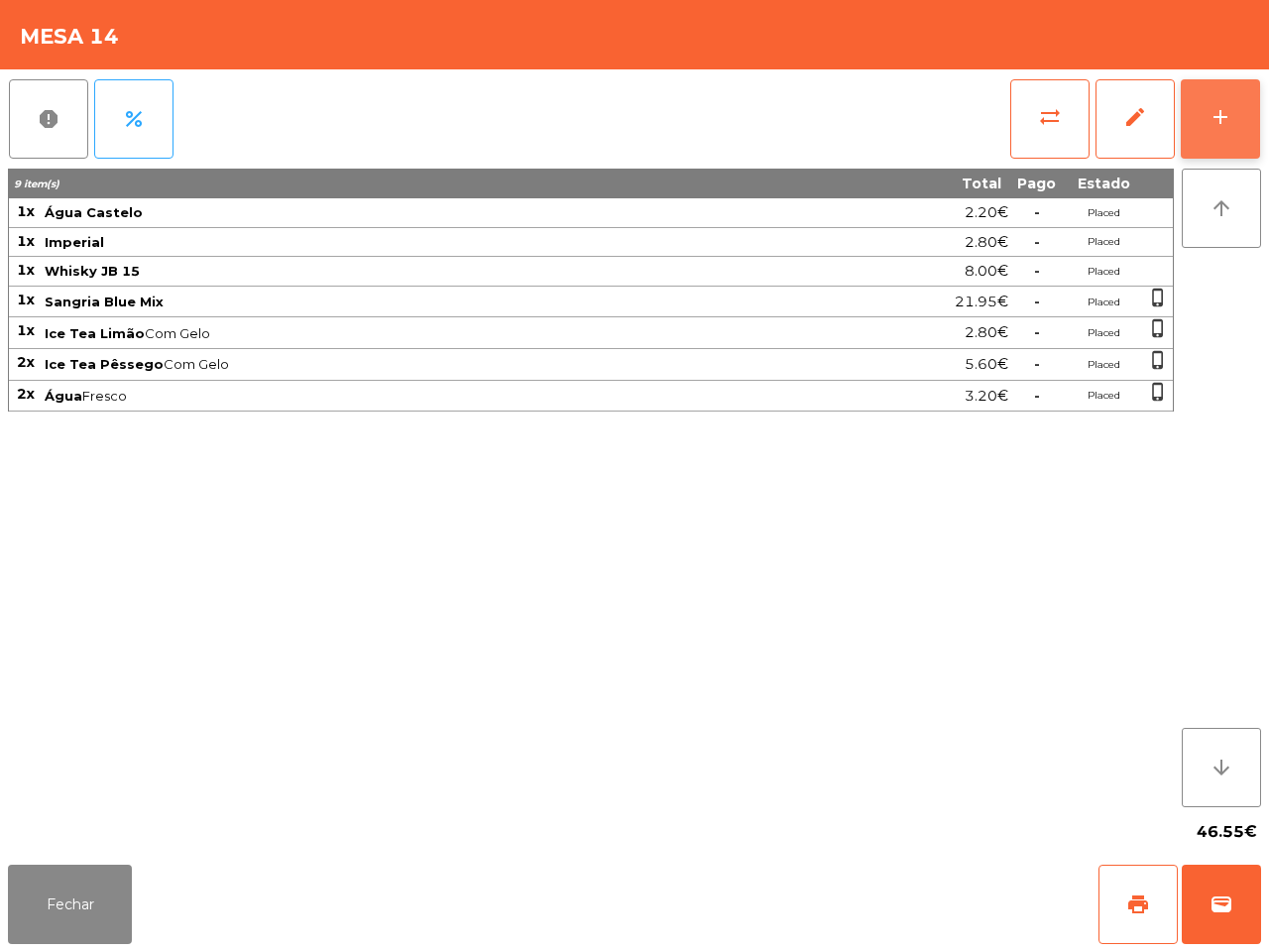
click at [1257, 141] on button "add" at bounding box center [1220, 118] width 79 height 79
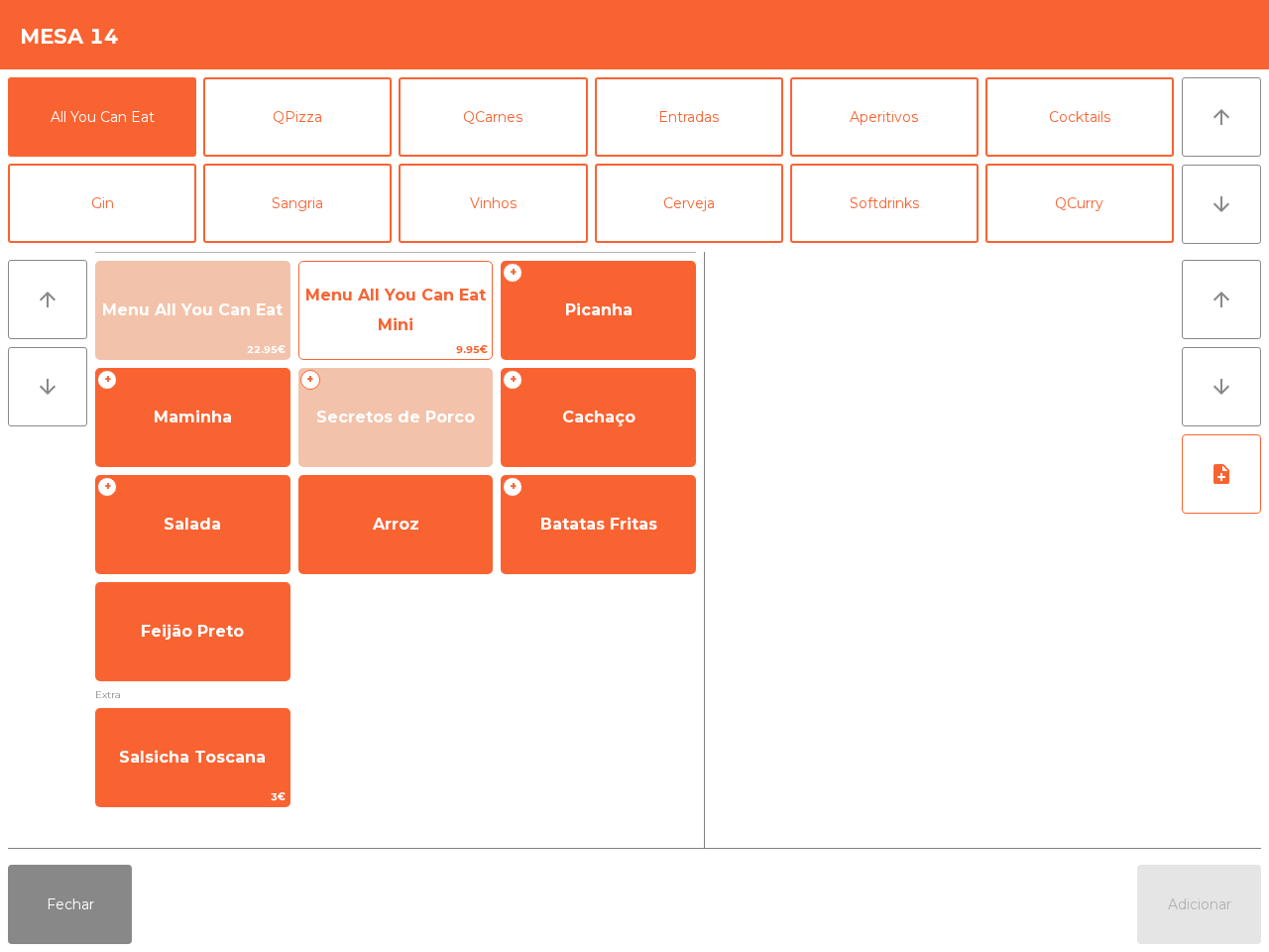
click at [335, 310] on span "Menu All You Can Eat Mini" at bounding box center [396, 311] width 193 height 84
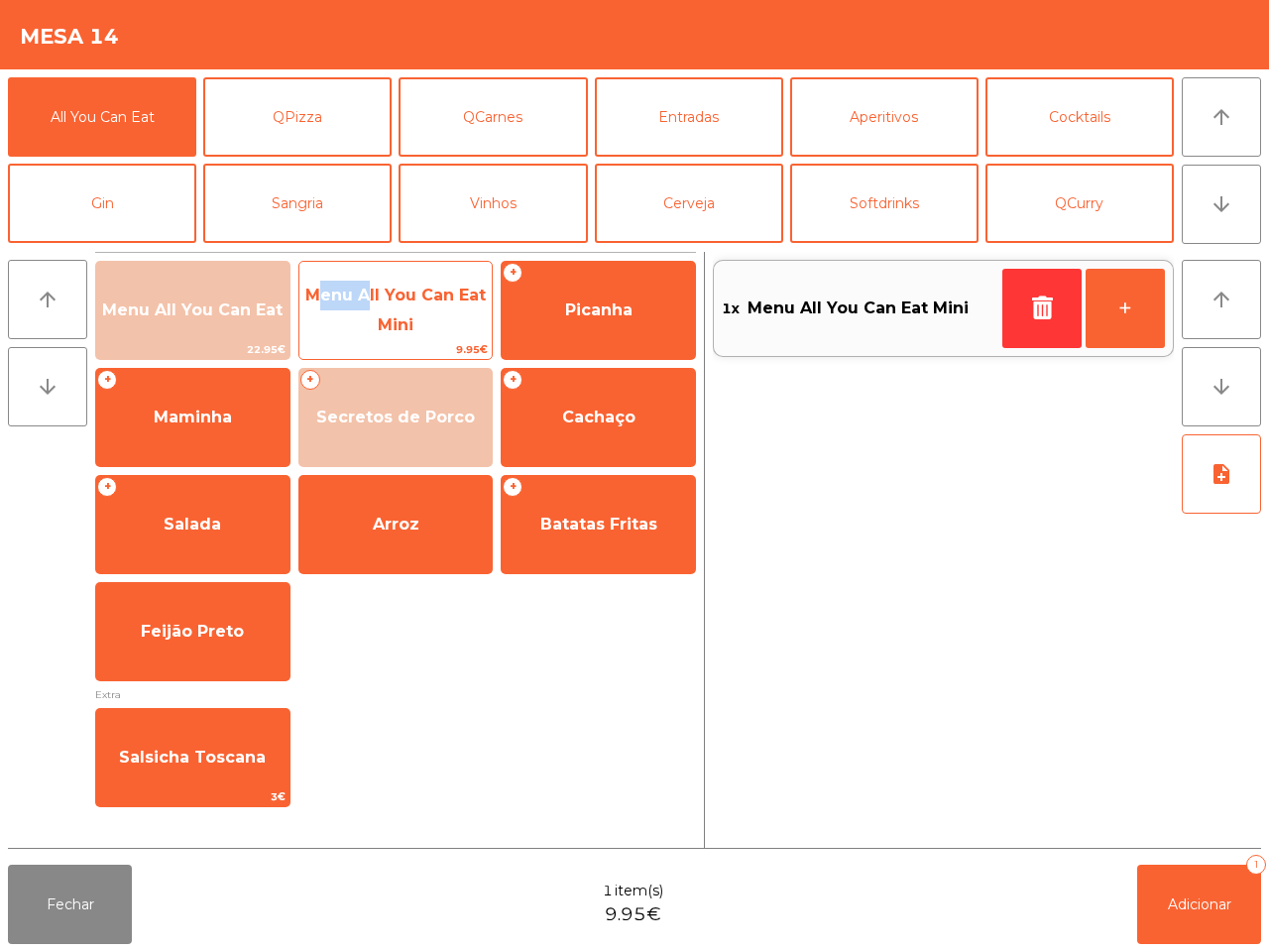
click at [335, 310] on span "Menu All You Can Eat Mini" at bounding box center [396, 311] width 193 height 84
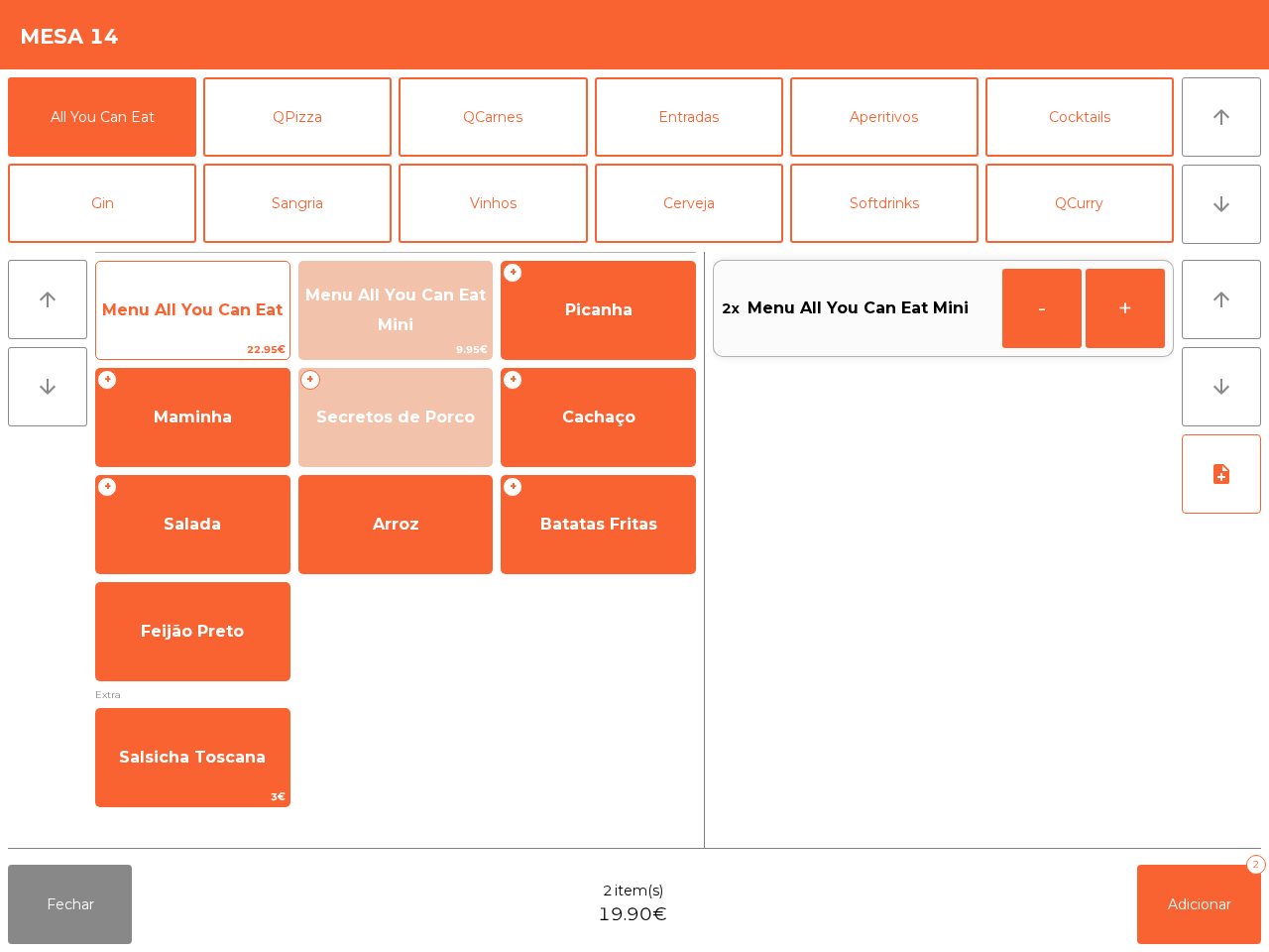
click at [254, 310] on span "Menu All You Can Eat" at bounding box center [192, 310] width 181 height 19
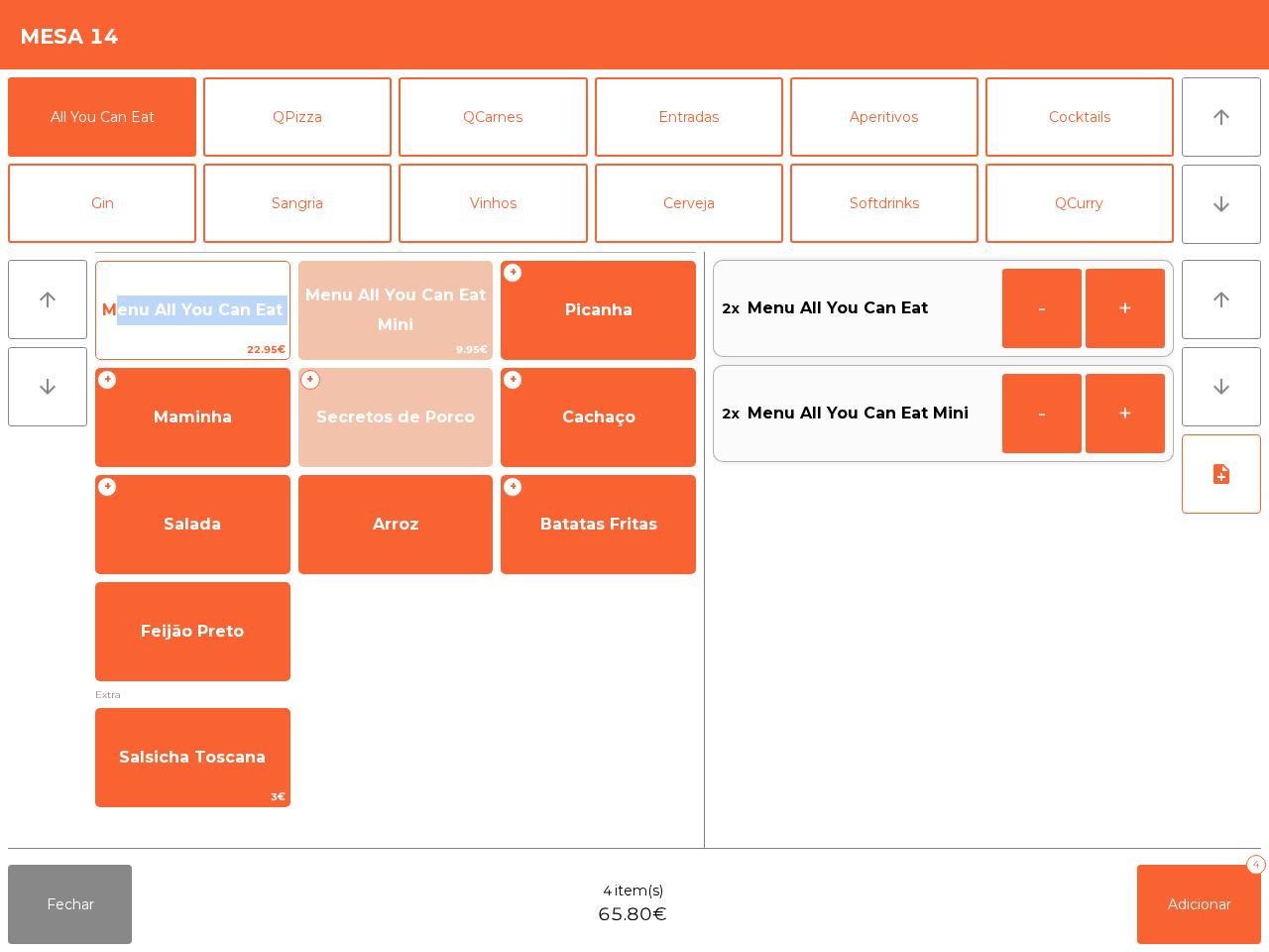
click at [254, 310] on span "Menu All You Can Eat" at bounding box center [192, 310] width 181 height 19
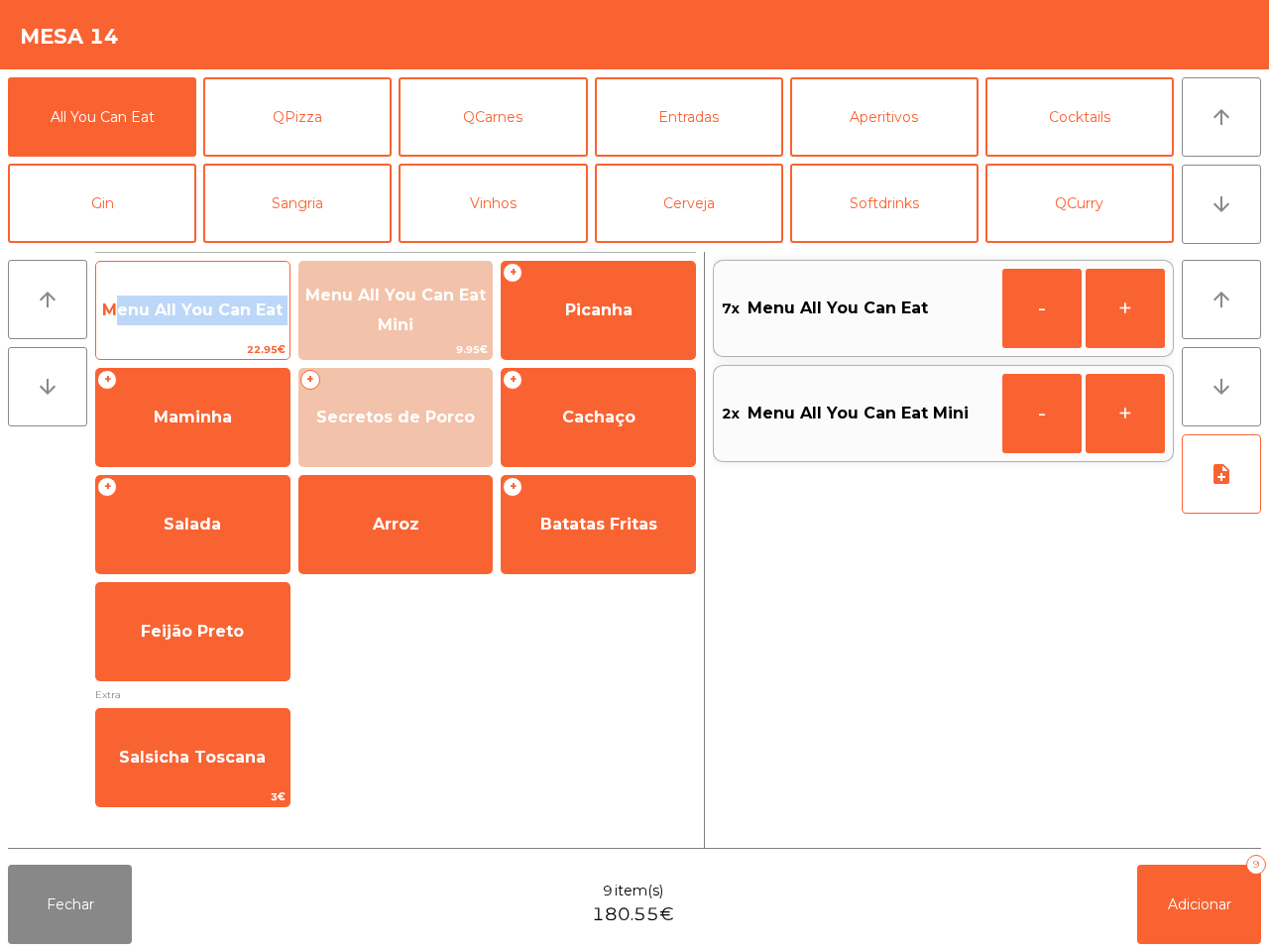
click at [254, 310] on span "Menu All You Can Eat" at bounding box center [192, 310] width 181 height 19
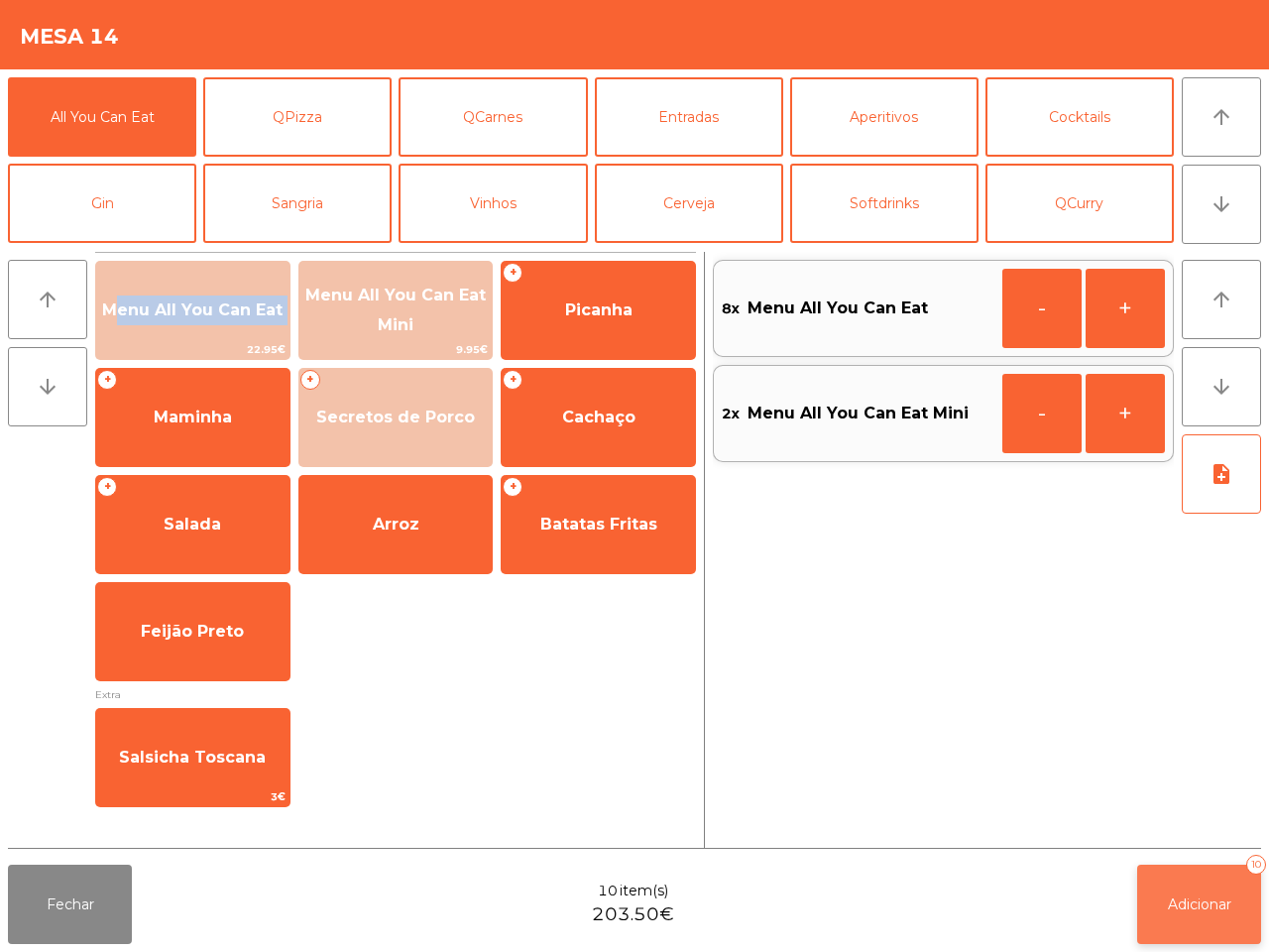
click at [1158, 887] on button "Adicionar 10" at bounding box center [1199, 903] width 124 height 79
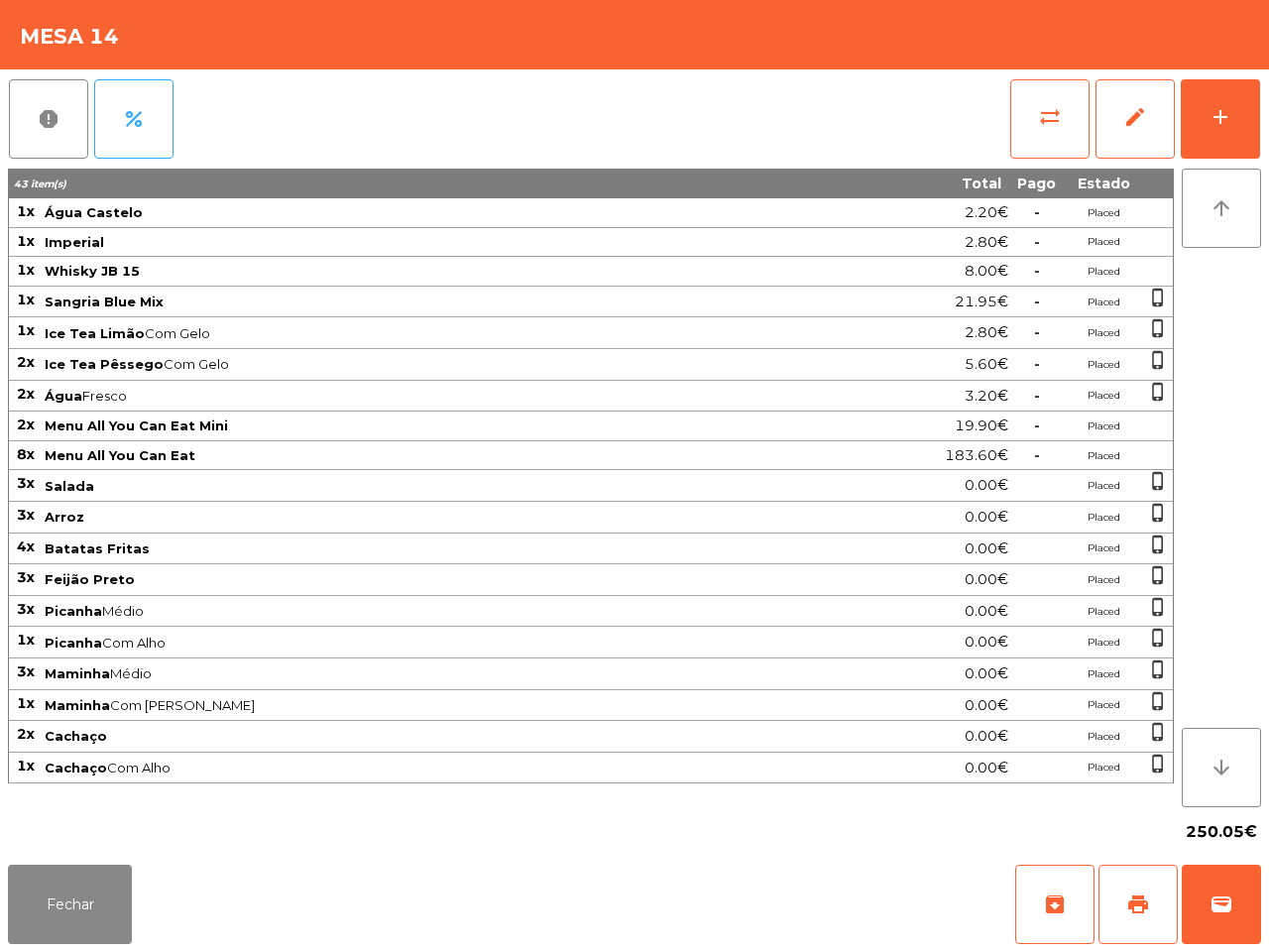
click at [1267, 516] on div "report percent sync_alt edit add 43 item(s) Total Pago Estado 1x Água Castelo 2…" at bounding box center [634, 463] width 1269 height 787
click at [20, 940] on button "Fechar" at bounding box center [70, 903] width 124 height 79
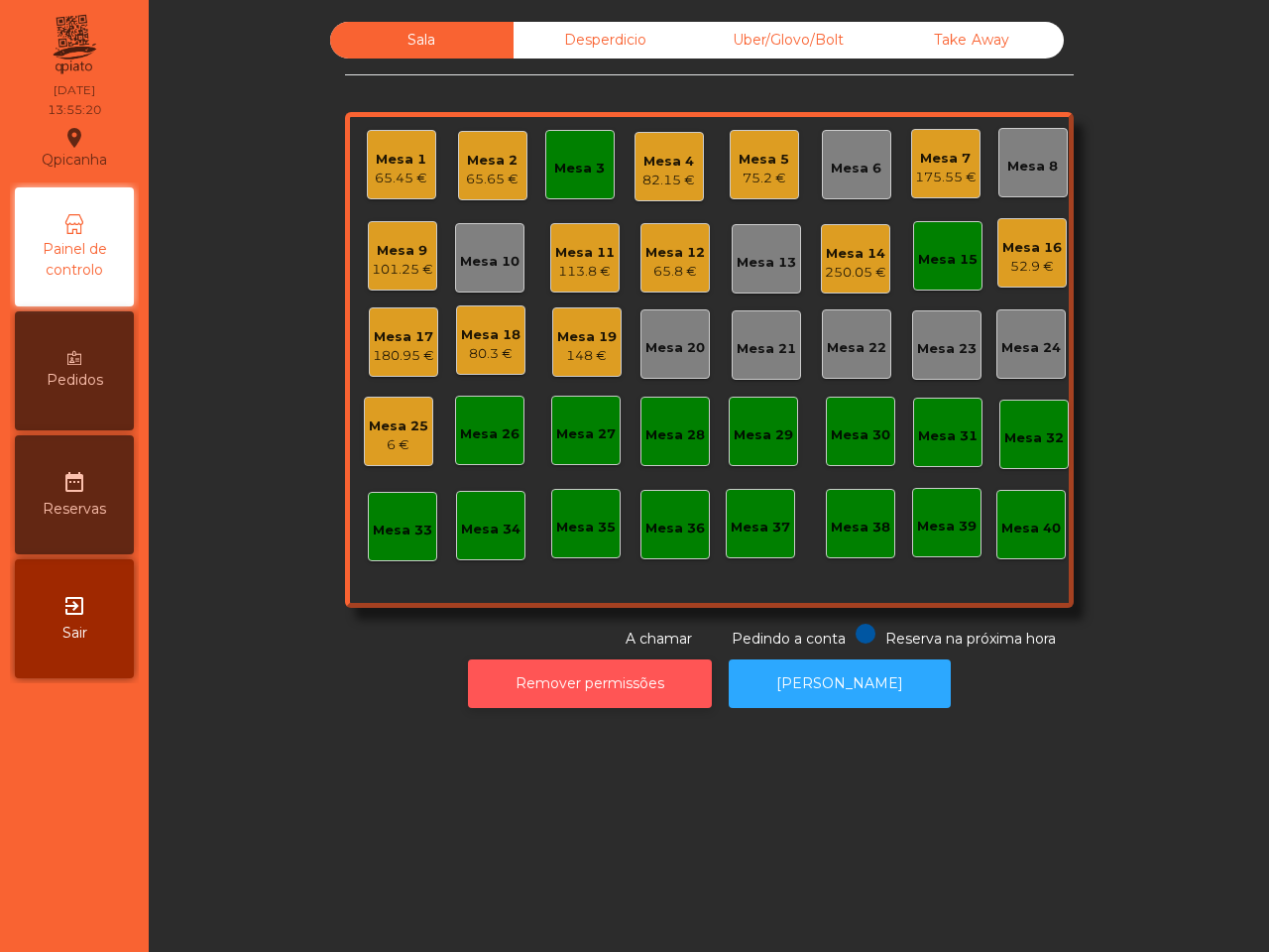
click at [549, 672] on button "Remover permissões" at bounding box center [590, 683] width 244 height 49
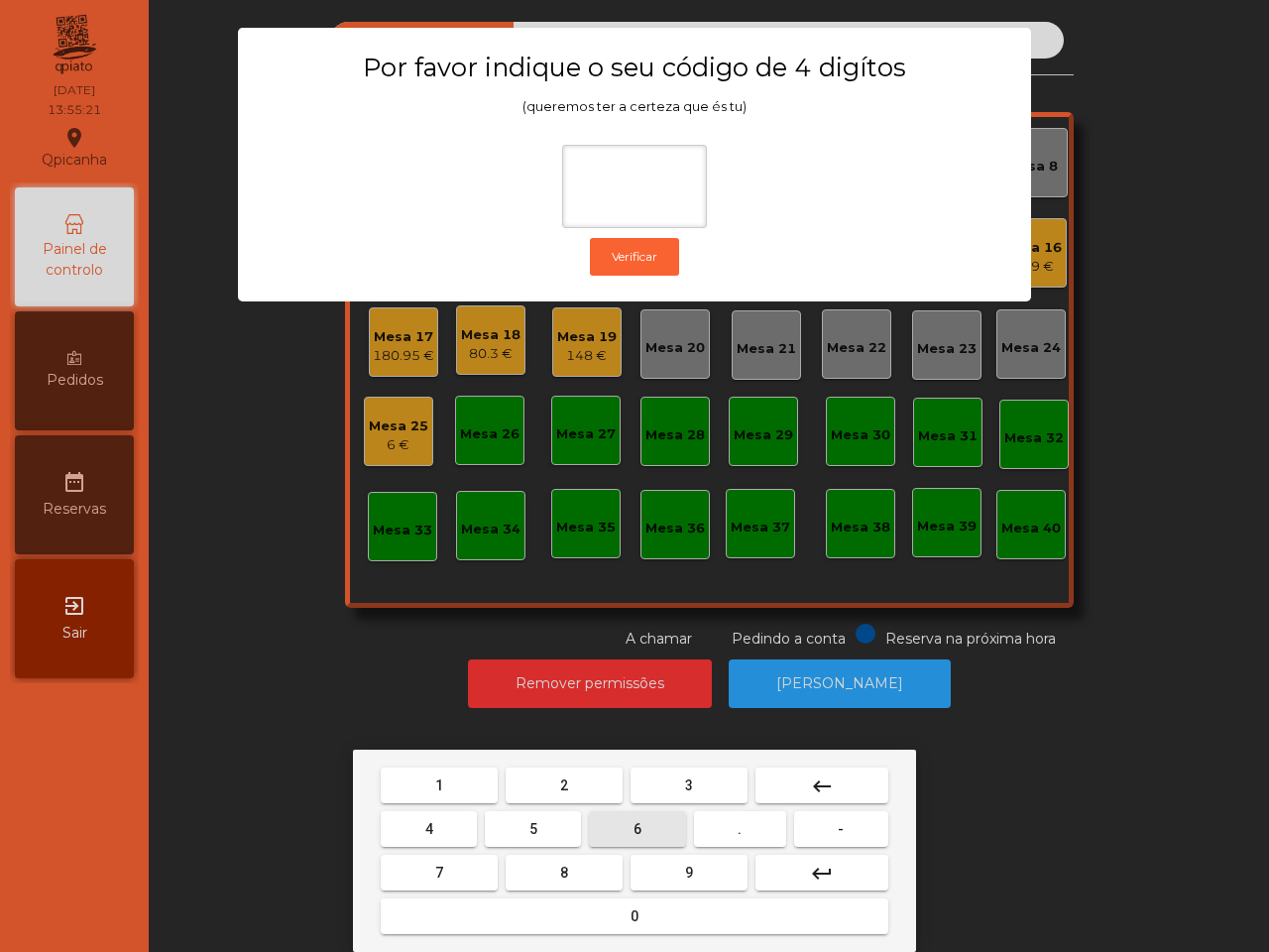
click at [640, 823] on span "6" at bounding box center [637, 829] width 8 height 16
click at [532, 828] on span "5" at bounding box center [534, 829] width 8 height 16
click at [458, 769] on button "1" at bounding box center [439, 785] width 117 height 36
click at [551, 784] on button "2" at bounding box center [564, 785] width 117 height 36
type input "****"
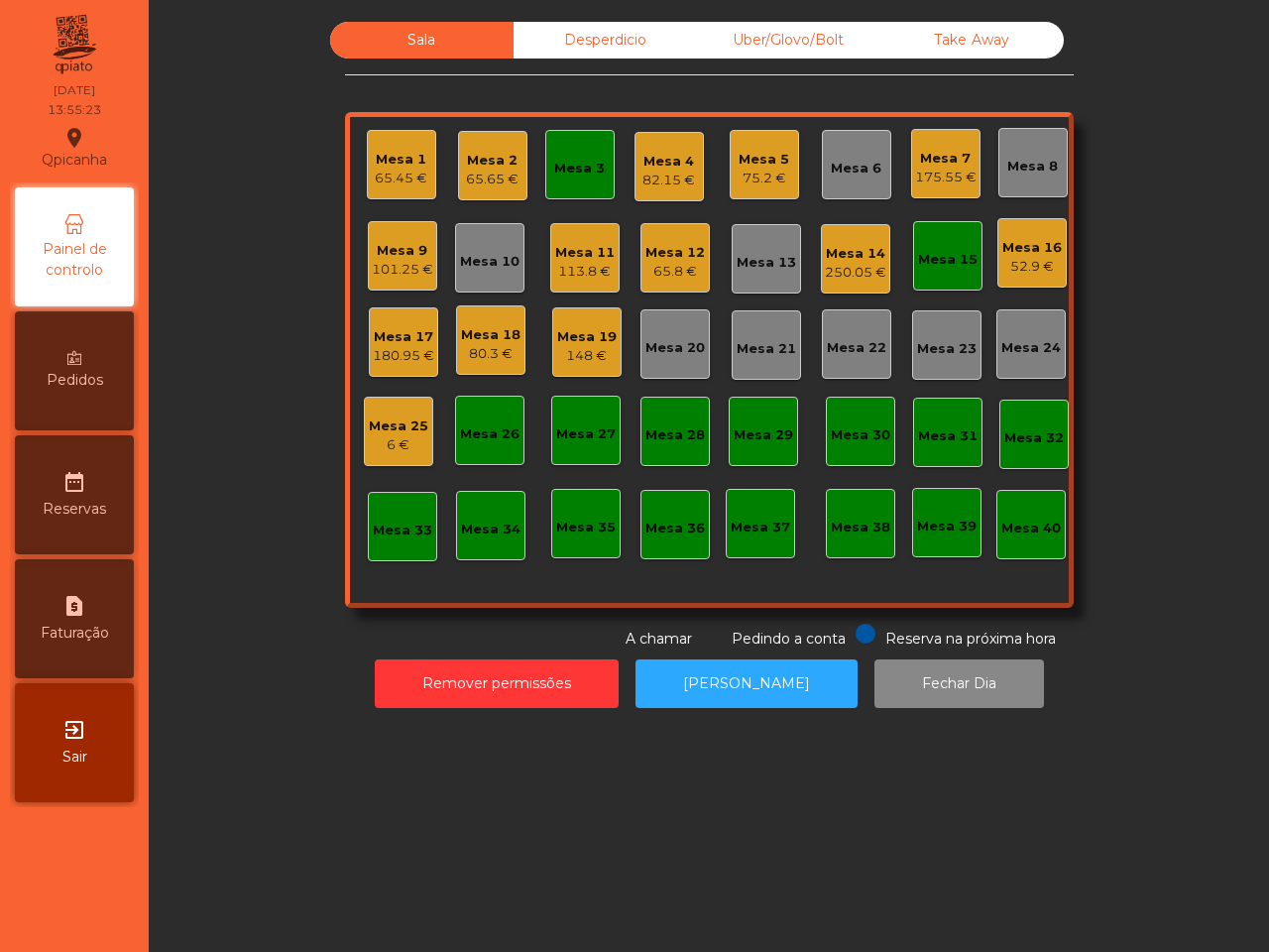
click at [87, 617] on div "request_page Faturação" at bounding box center [74, 618] width 119 height 119
select select "*"
select select "****"
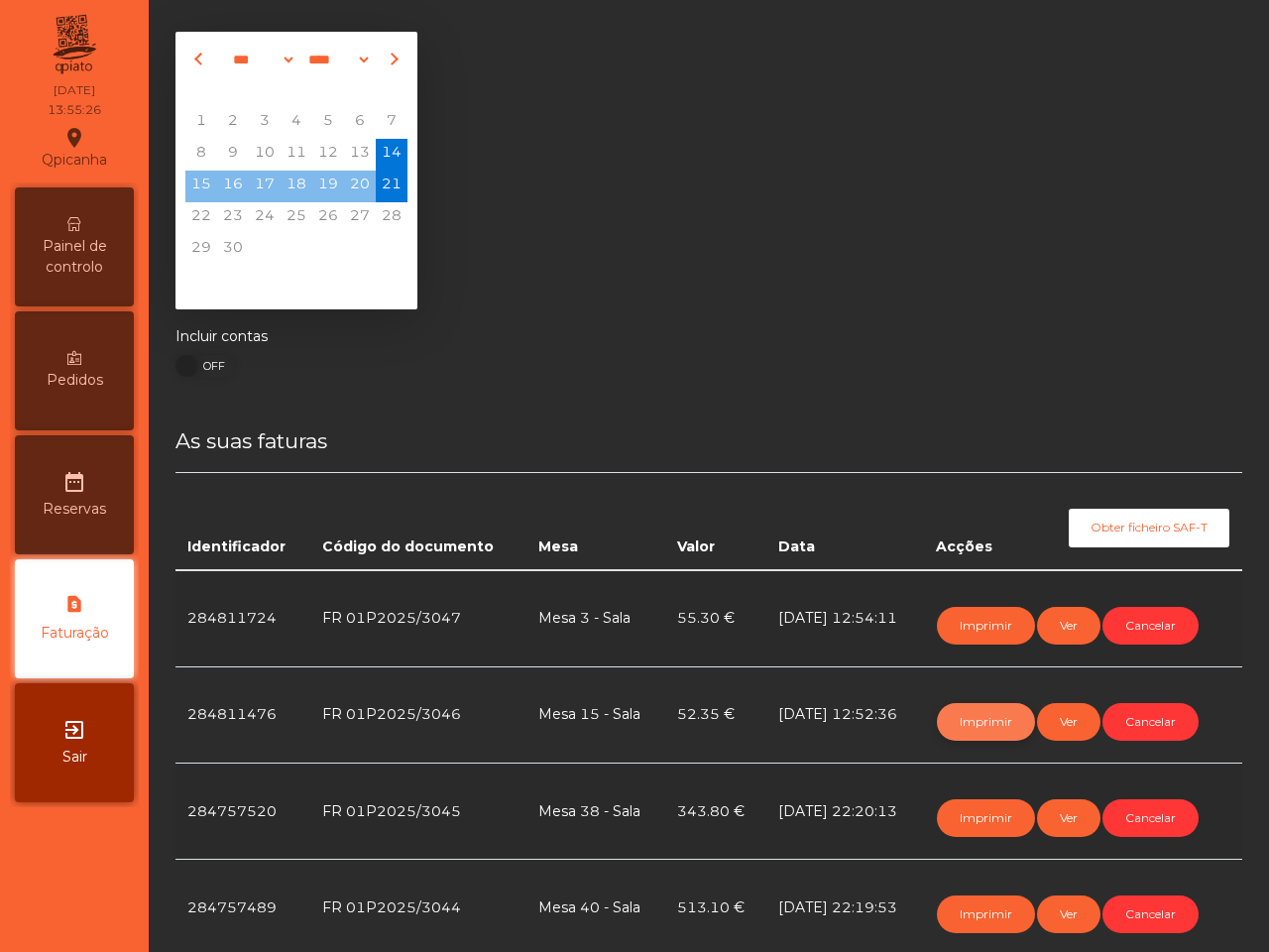
click at [989, 706] on button "Imprimir" at bounding box center [986, 721] width 98 height 38
click at [114, 258] on span "Painel de controlo" at bounding box center [74, 257] width 109 height 42
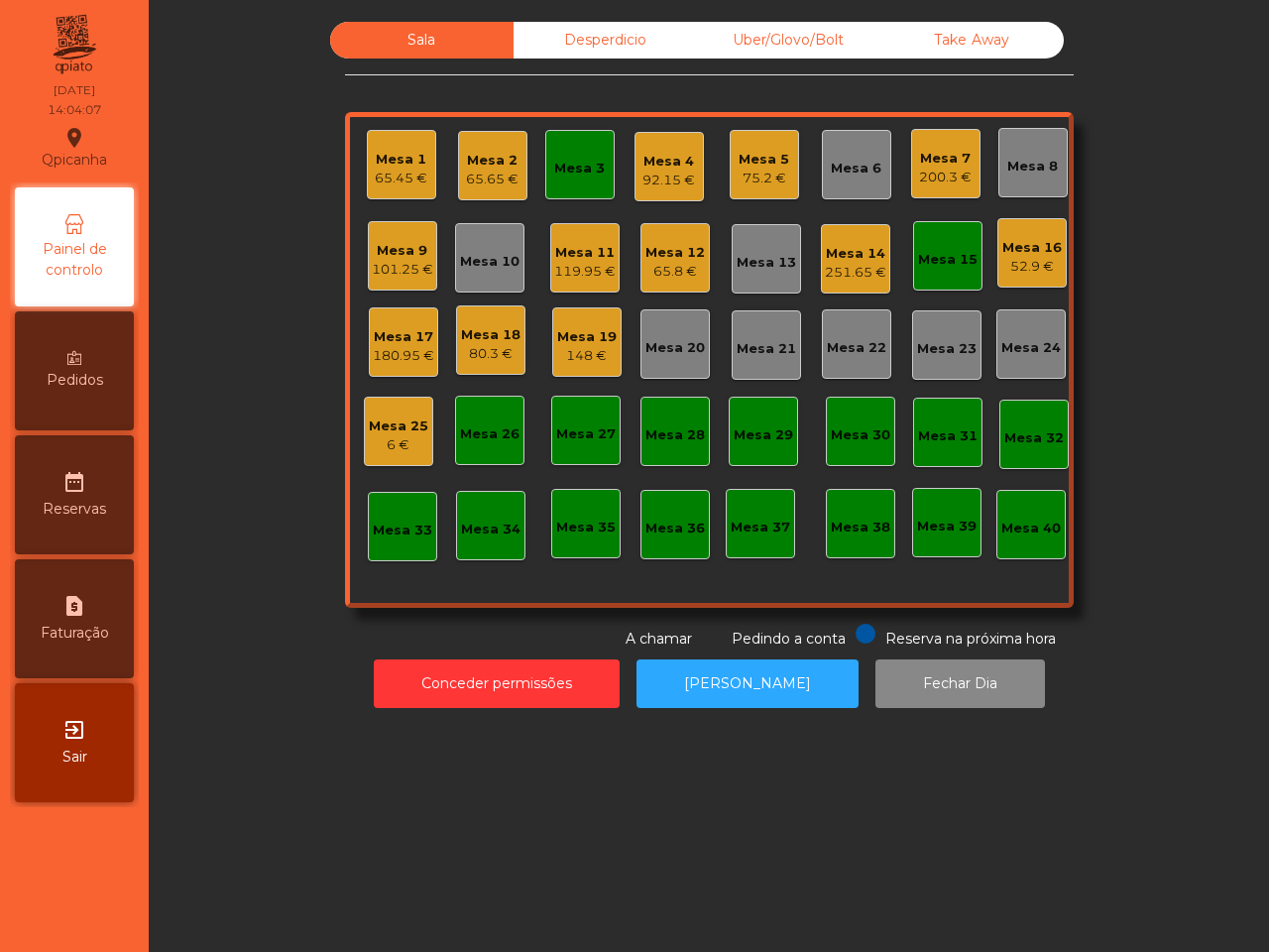
click at [479, 357] on div "80.3 €" at bounding box center [491, 354] width 60 height 20
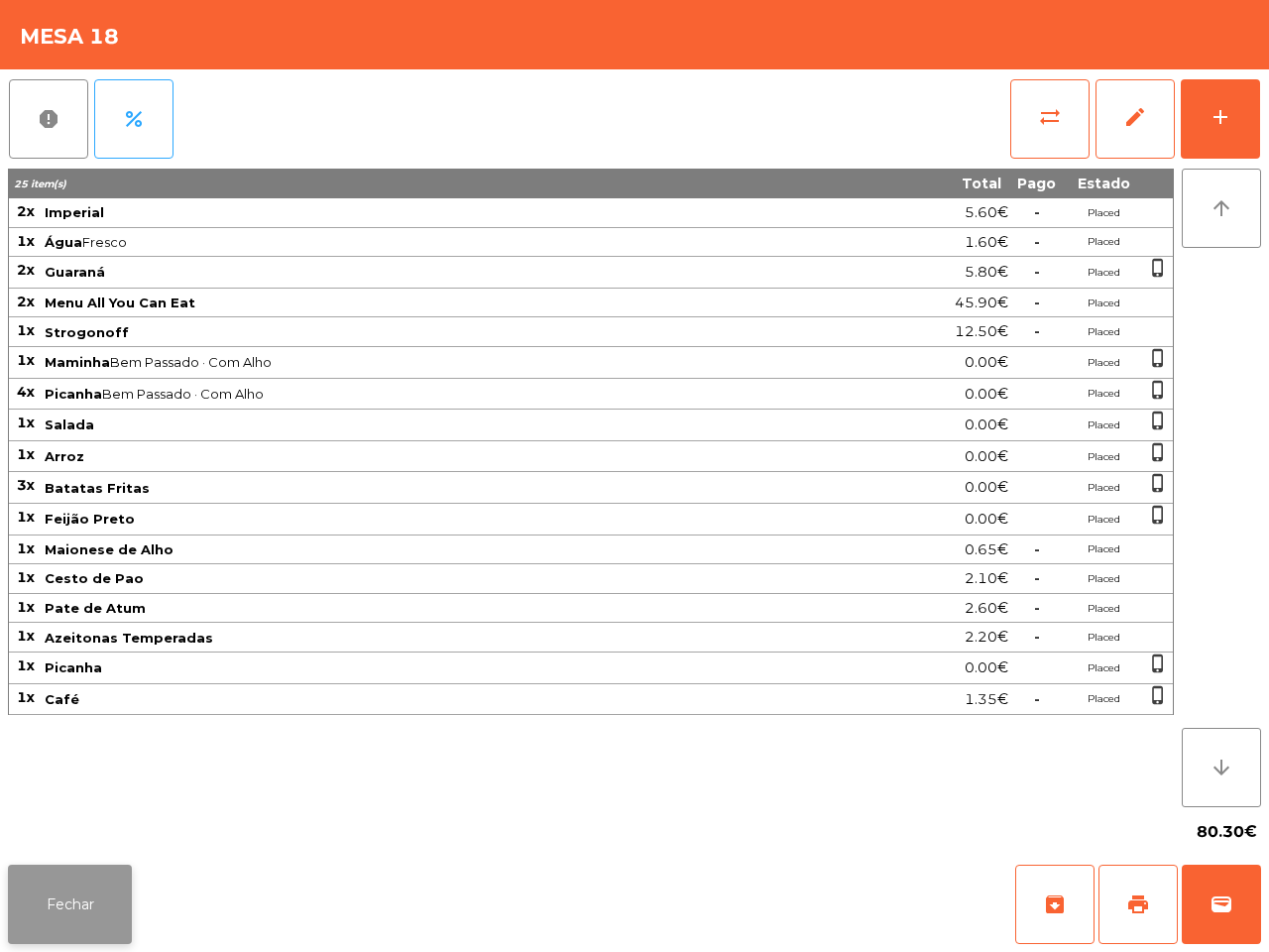
click at [52, 929] on button "Fechar" at bounding box center [70, 903] width 124 height 79
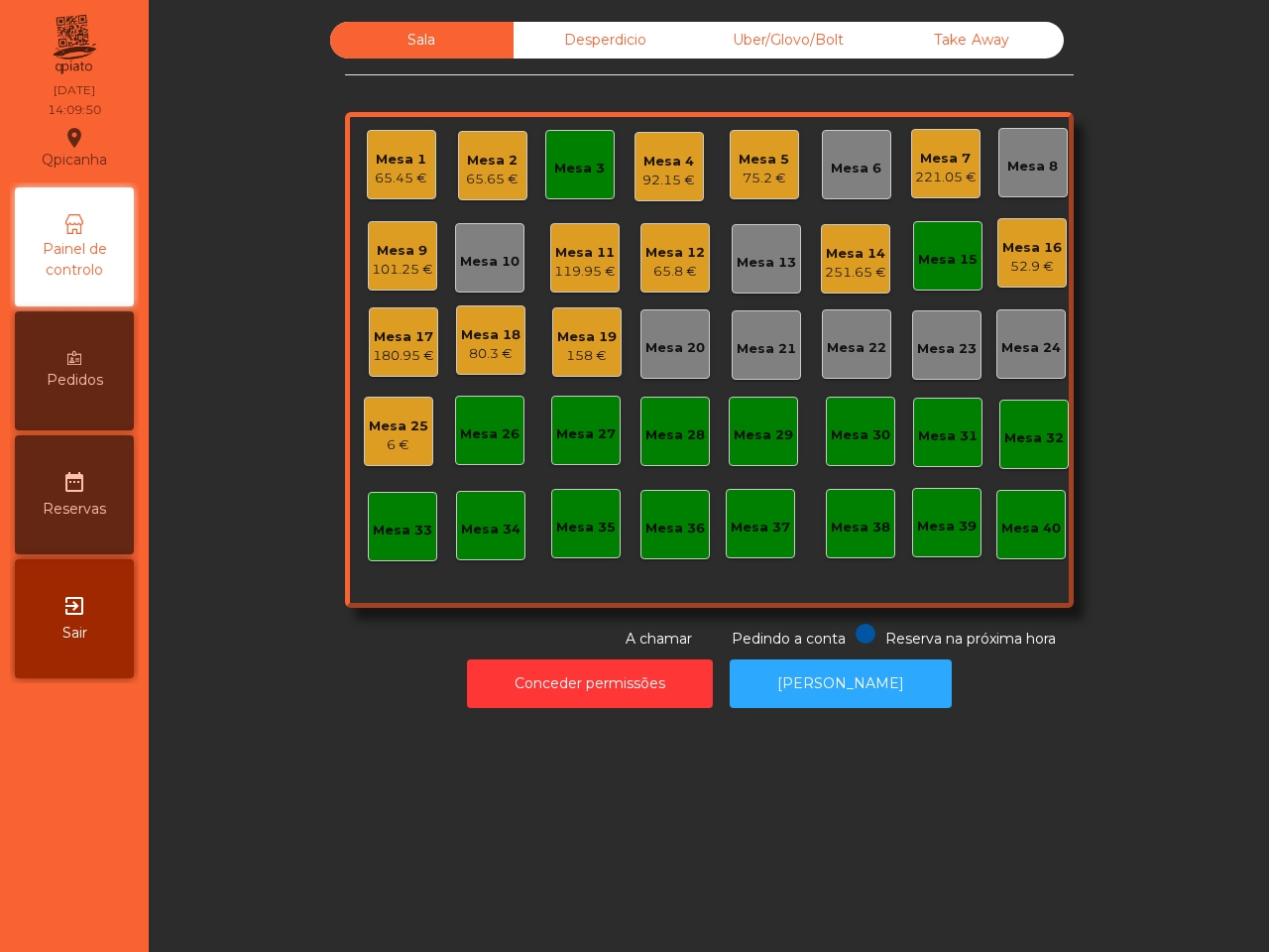
click at [382, 150] on div "Mesa 1" at bounding box center [401, 160] width 53 height 20
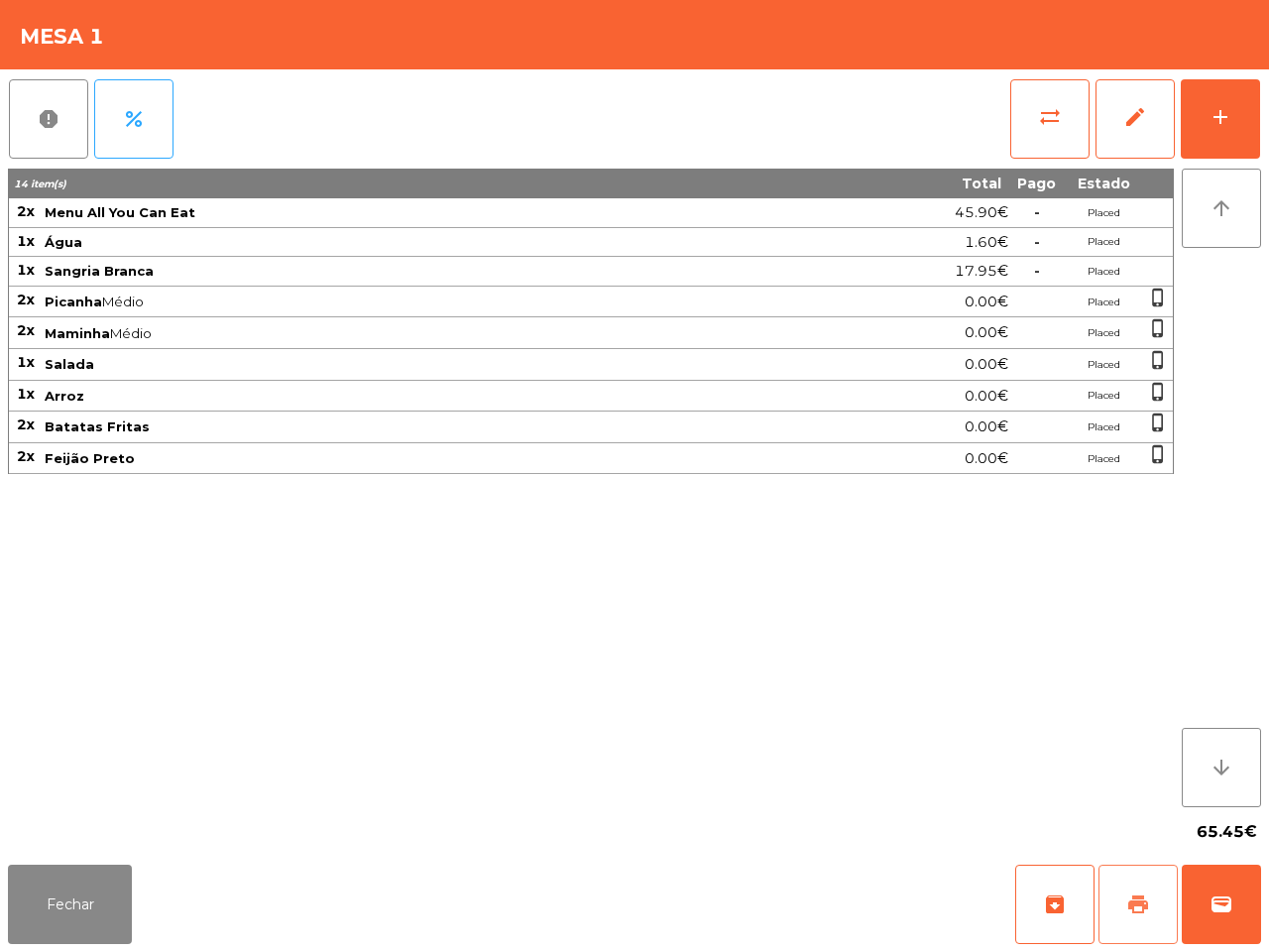
drag, startPoint x: 1148, startPoint y: 912, endPoint x: 1140, endPoint y: 904, distance: 11.3
click at [1147, 912] on span "print" at bounding box center [1138, 904] width 24 height 24
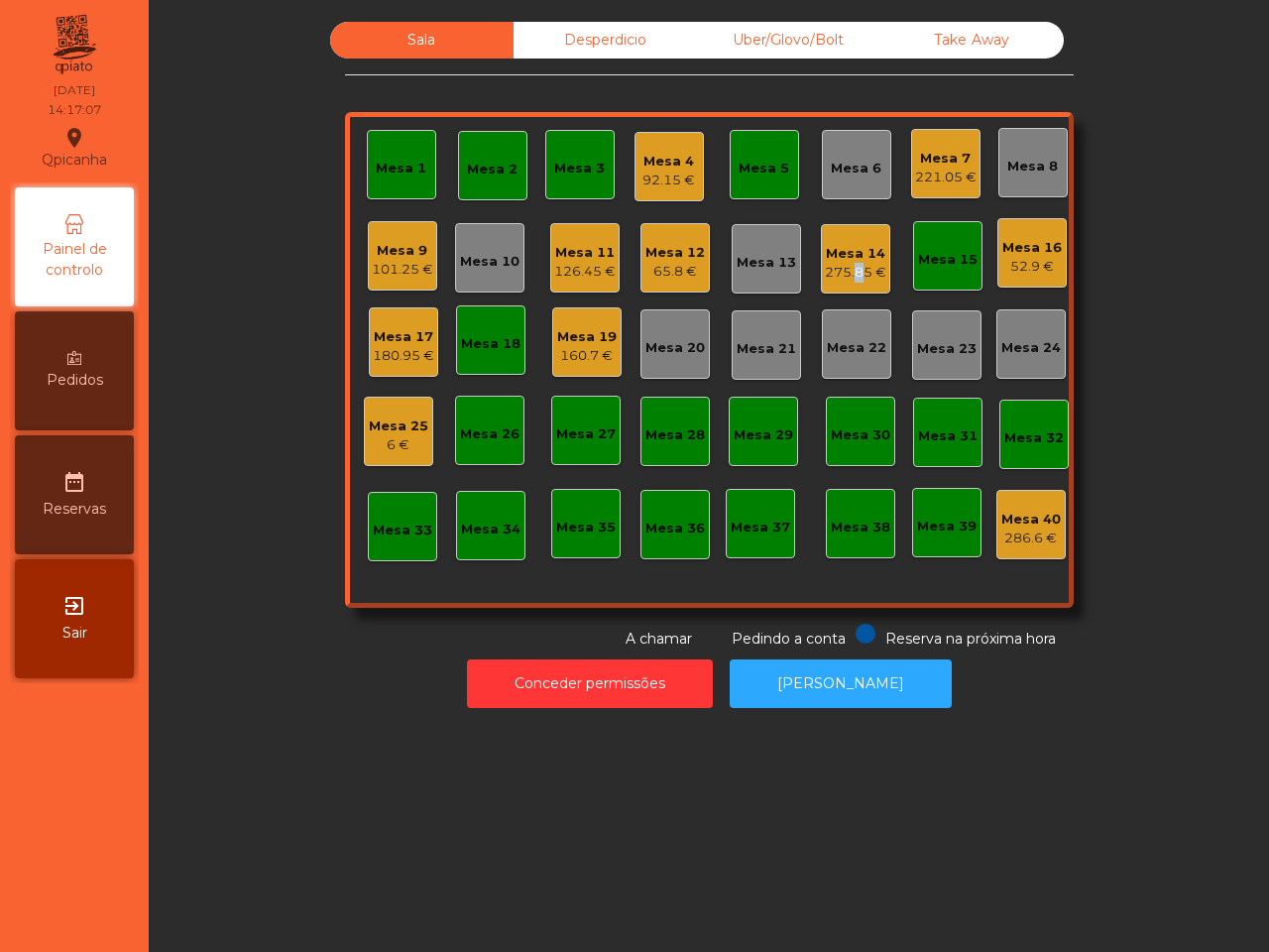
click at [842, 264] on div "275.85 €" at bounding box center [856, 273] width 62 height 20
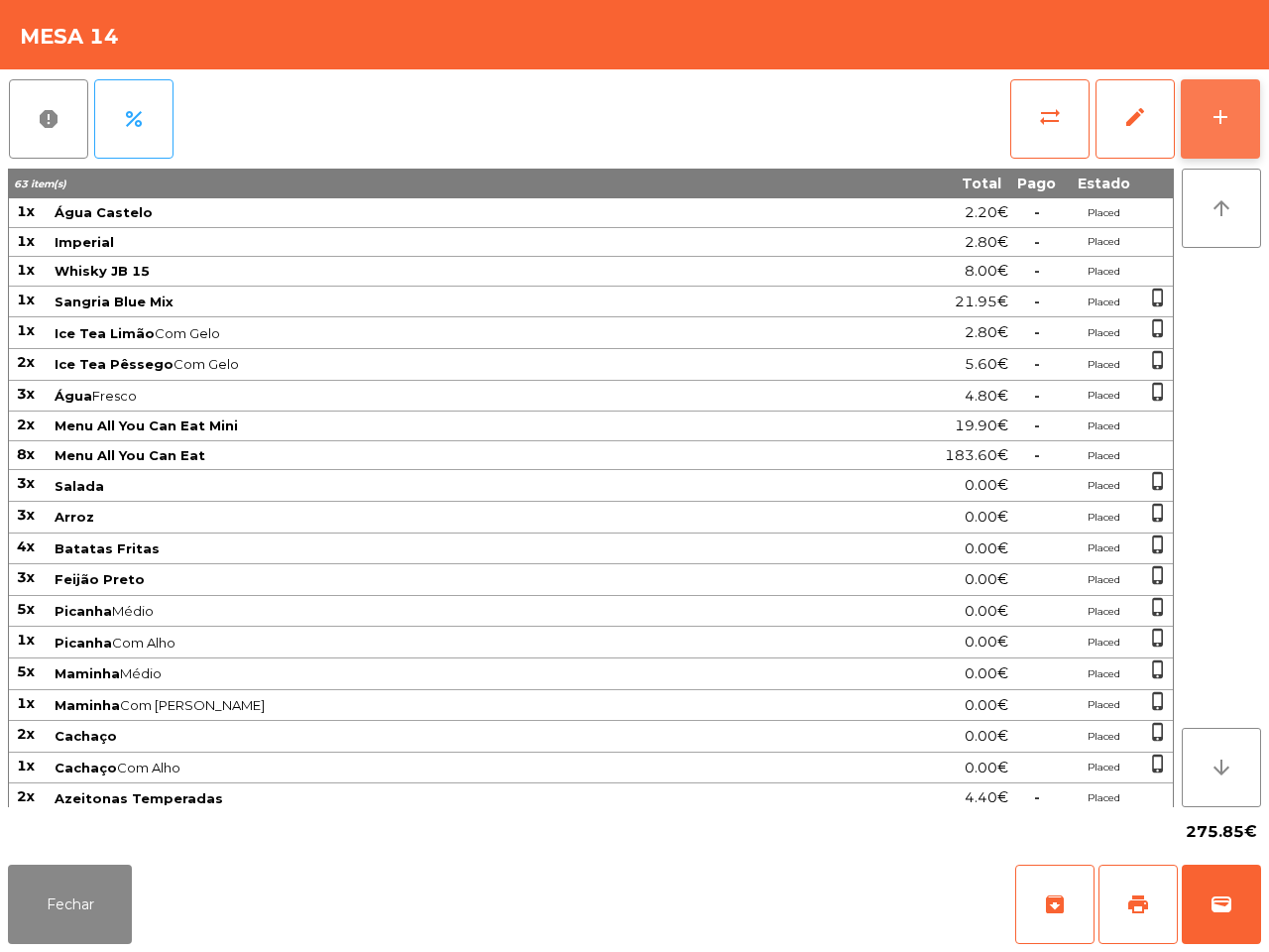
click at [1211, 110] on div "add" at bounding box center [1221, 117] width 24 height 24
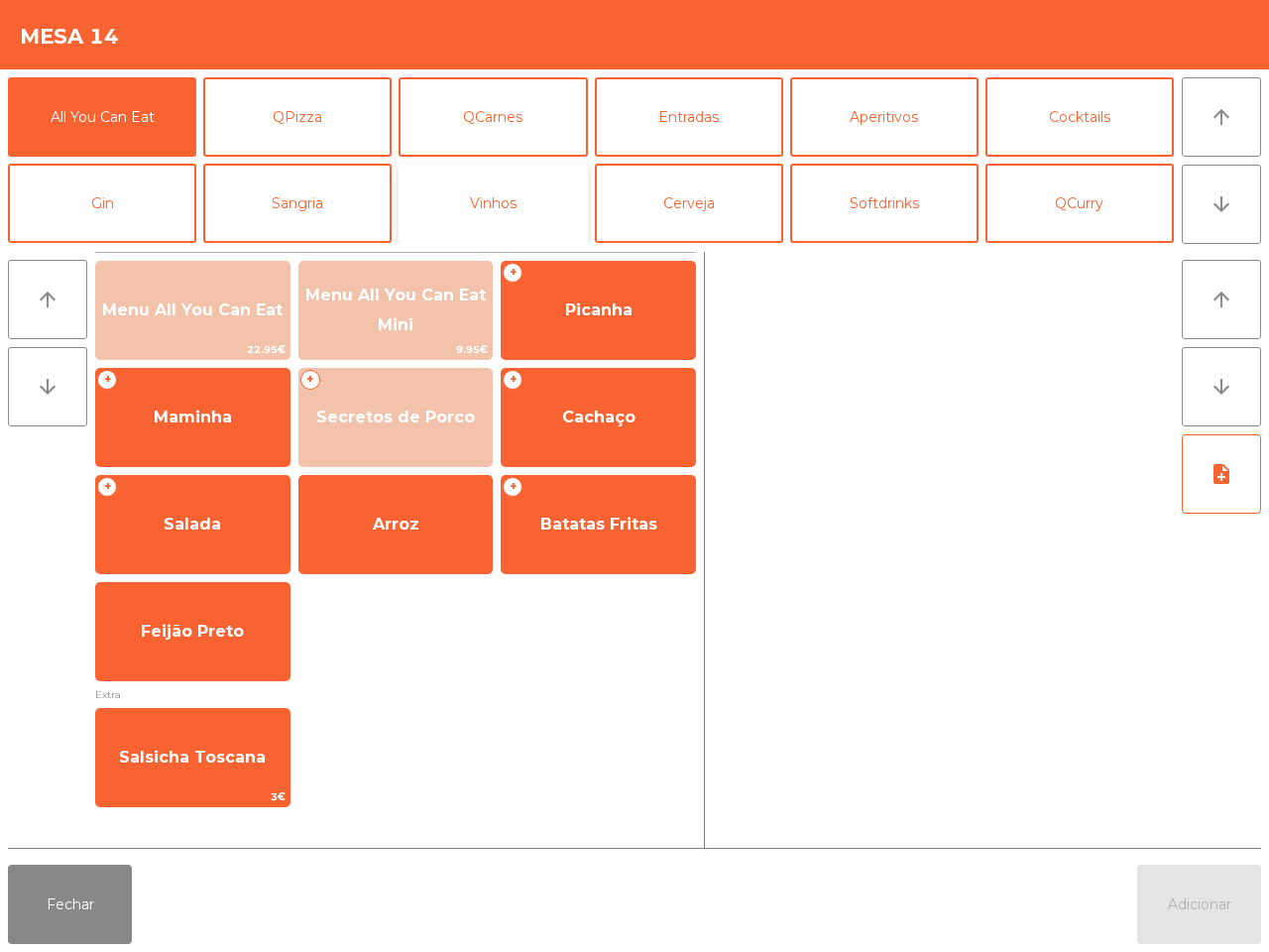
click at [473, 221] on button "Vinhos" at bounding box center [493, 203] width 189 height 79
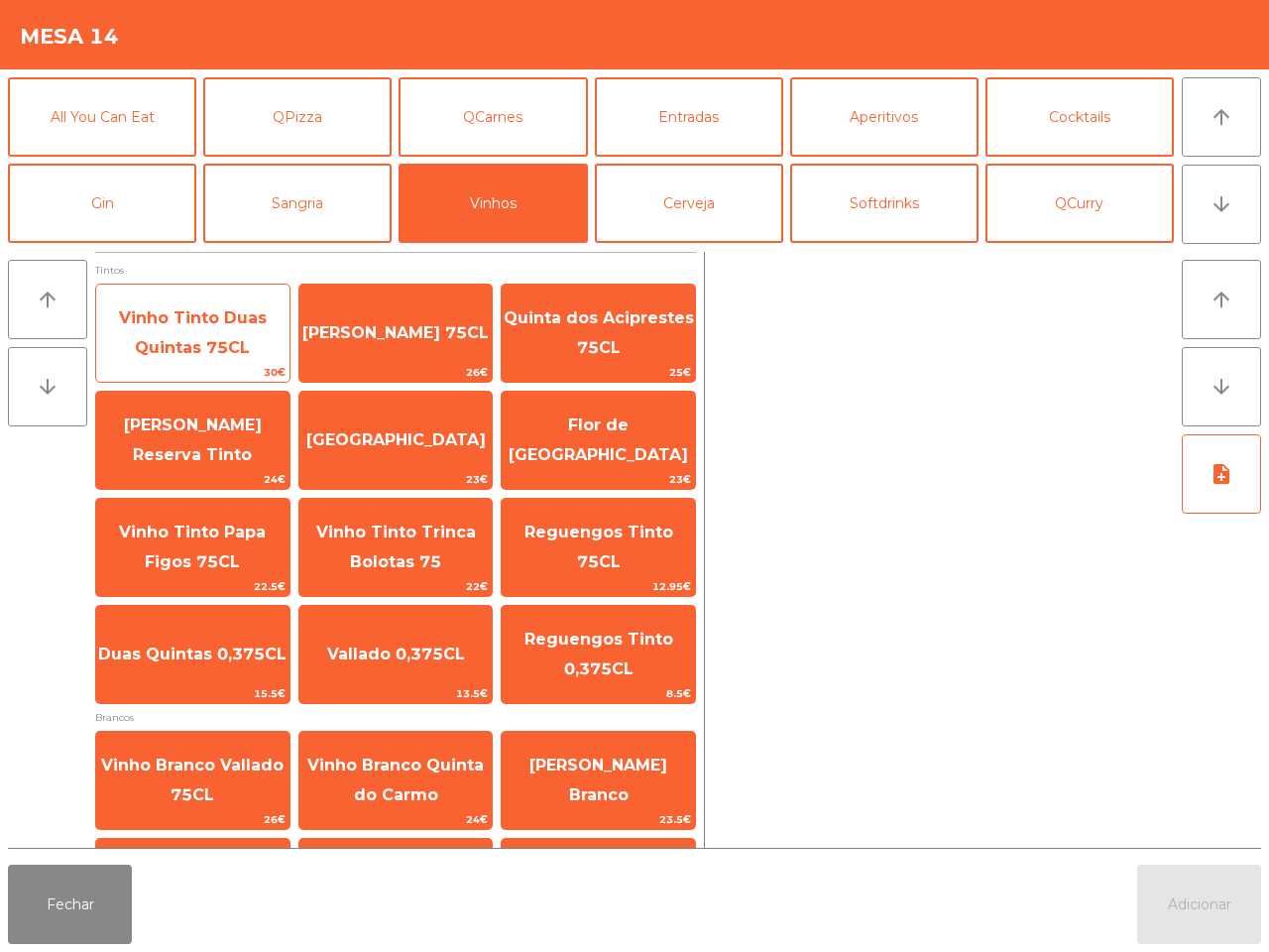
click at [254, 327] on span "Vinho Tinto Duas Quintas 75CL" at bounding box center [192, 334] width 193 height 84
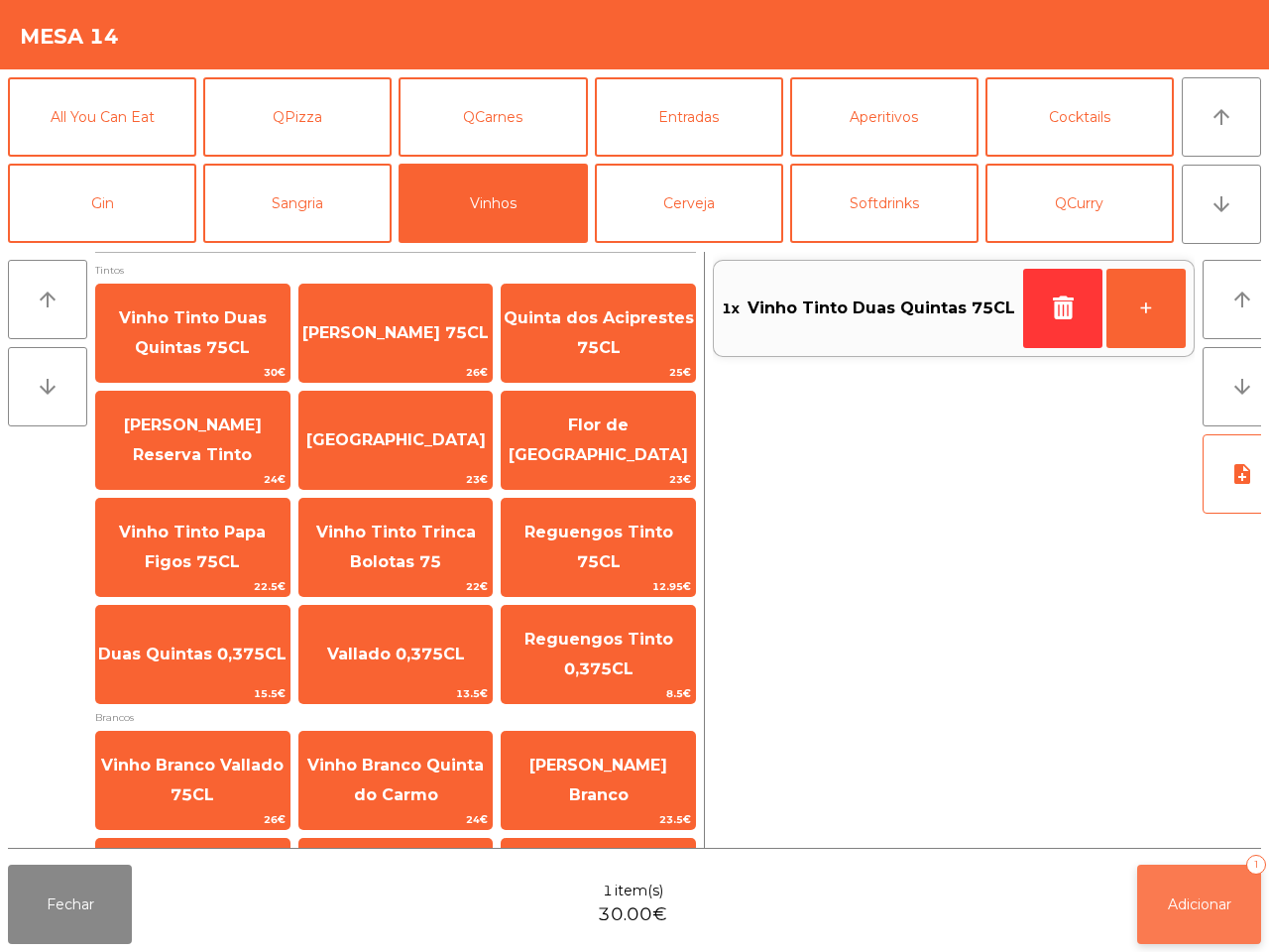
click at [1208, 892] on button "Adicionar 1" at bounding box center [1199, 903] width 124 height 79
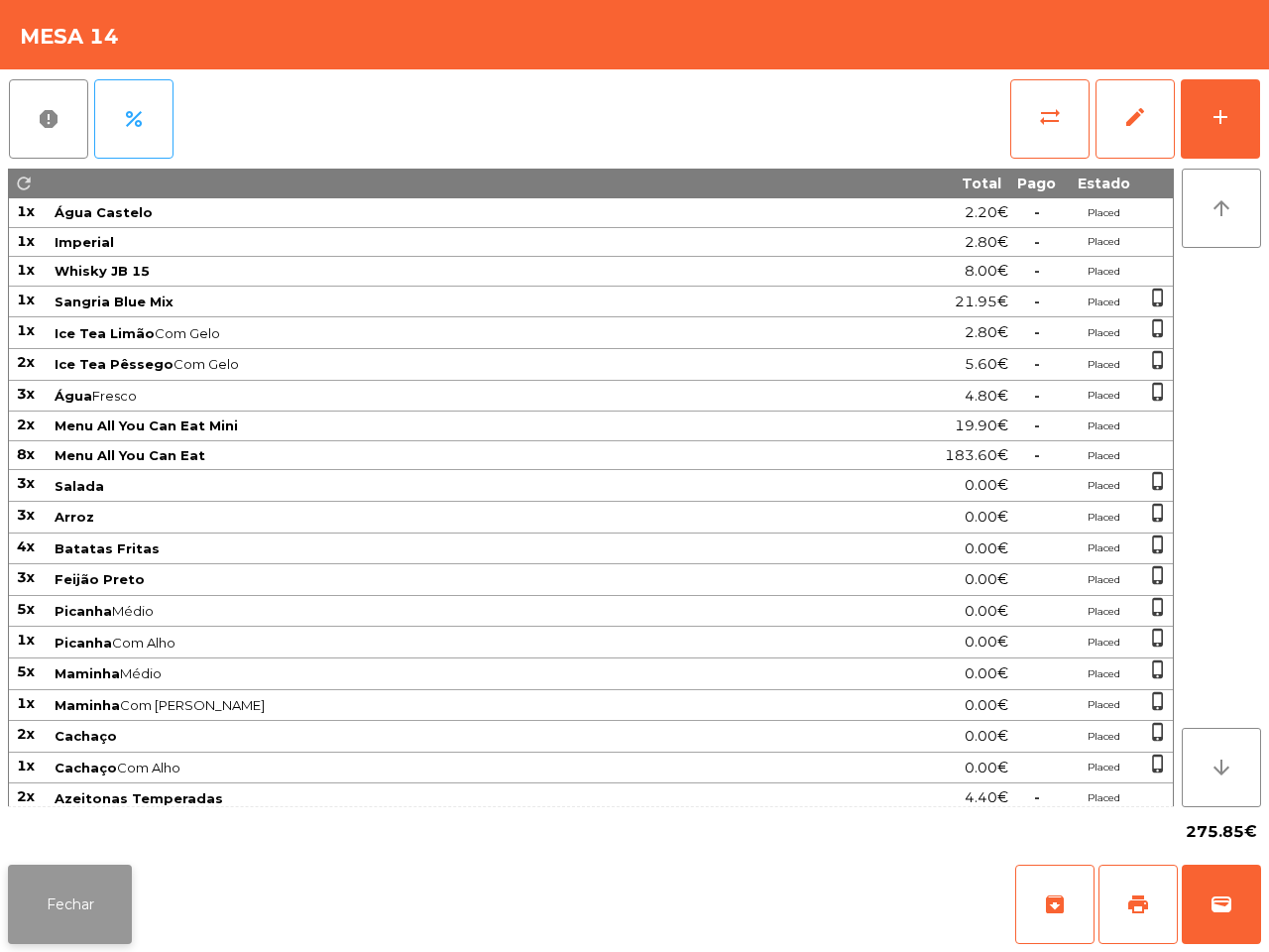
click at [109, 890] on button "Fechar" at bounding box center [70, 903] width 124 height 79
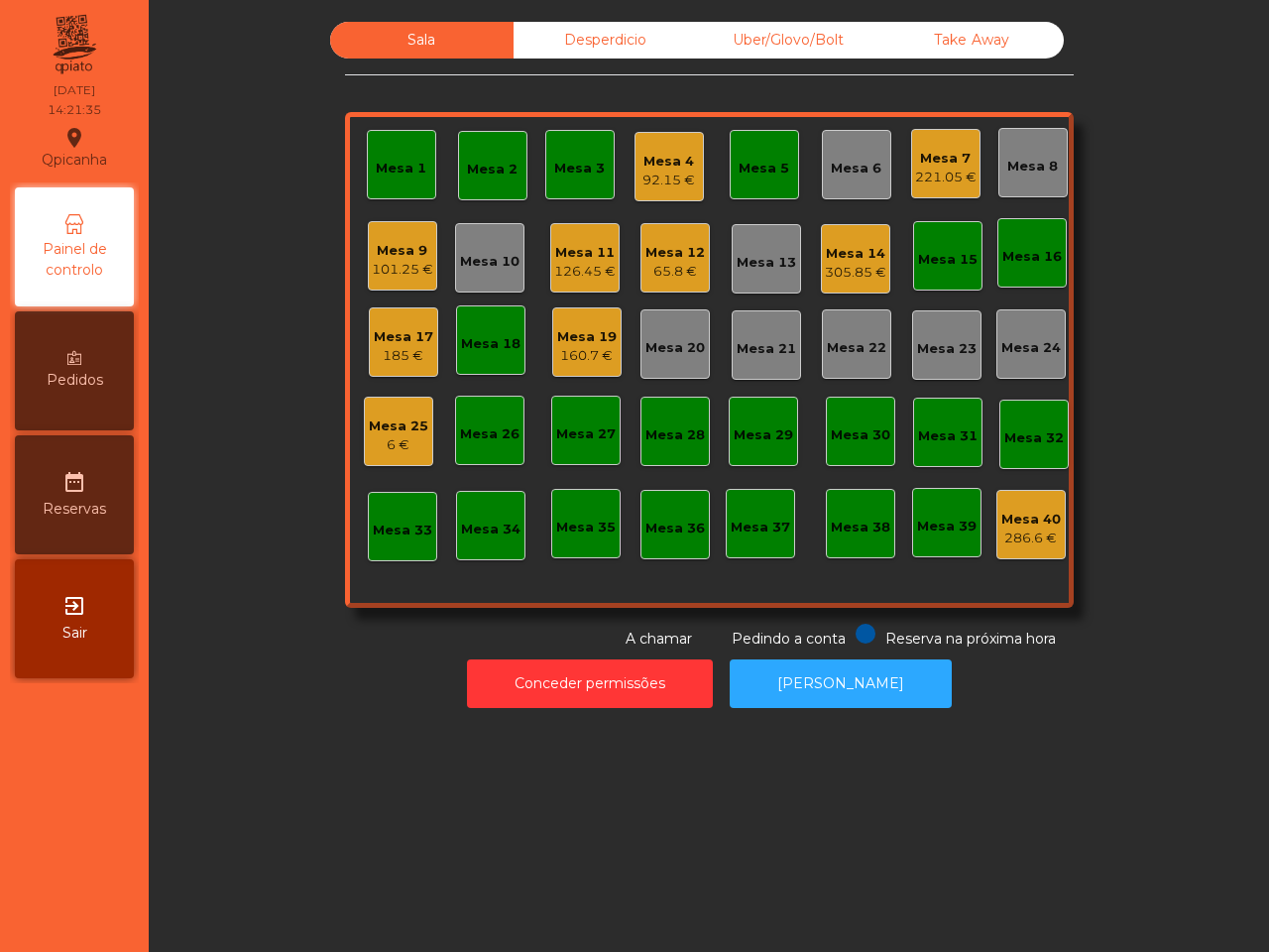
click at [390, 260] on div "101.25 €" at bounding box center [403, 270] width 62 height 20
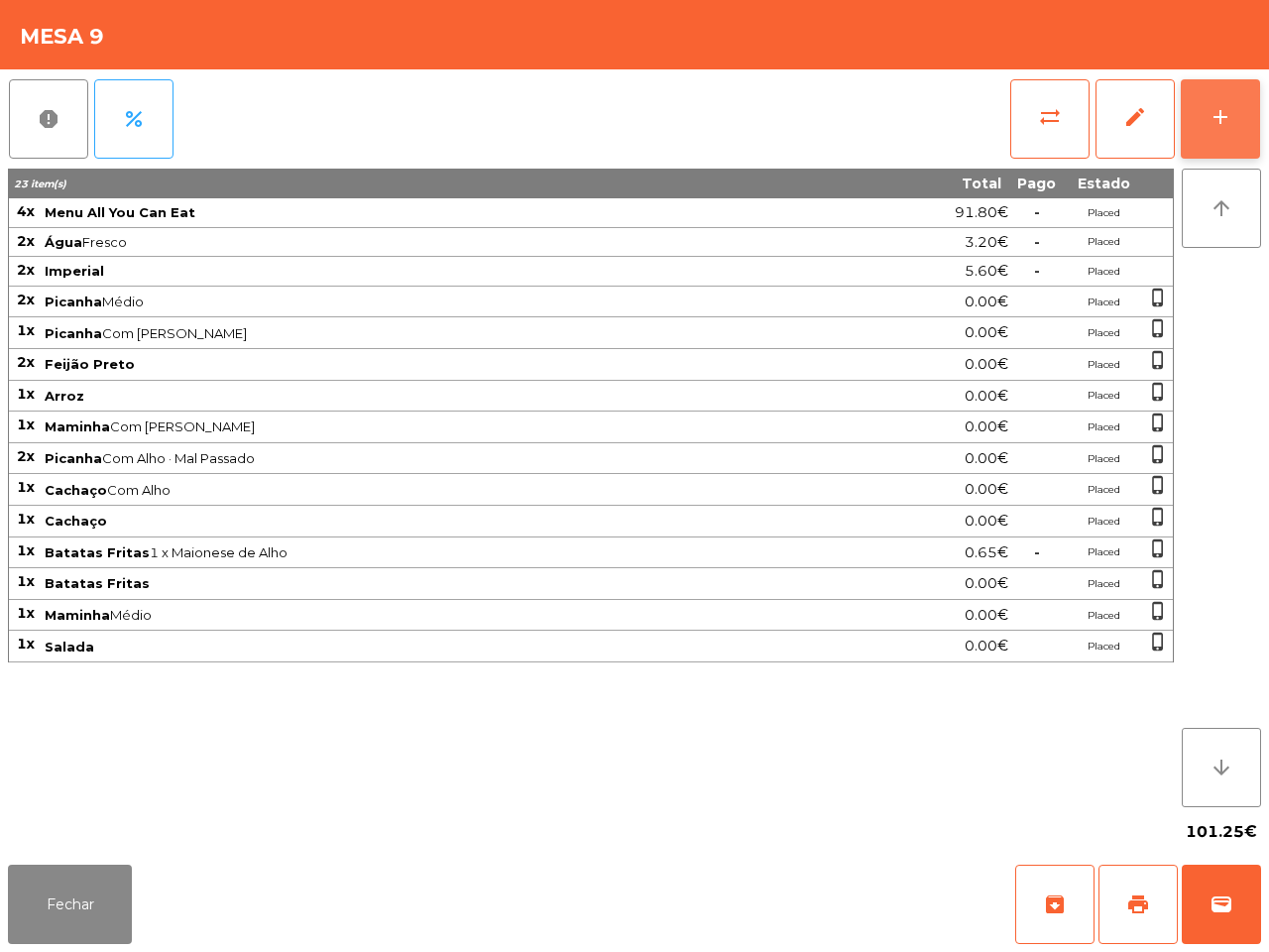
click at [1209, 116] on div "add" at bounding box center [1221, 117] width 24 height 24
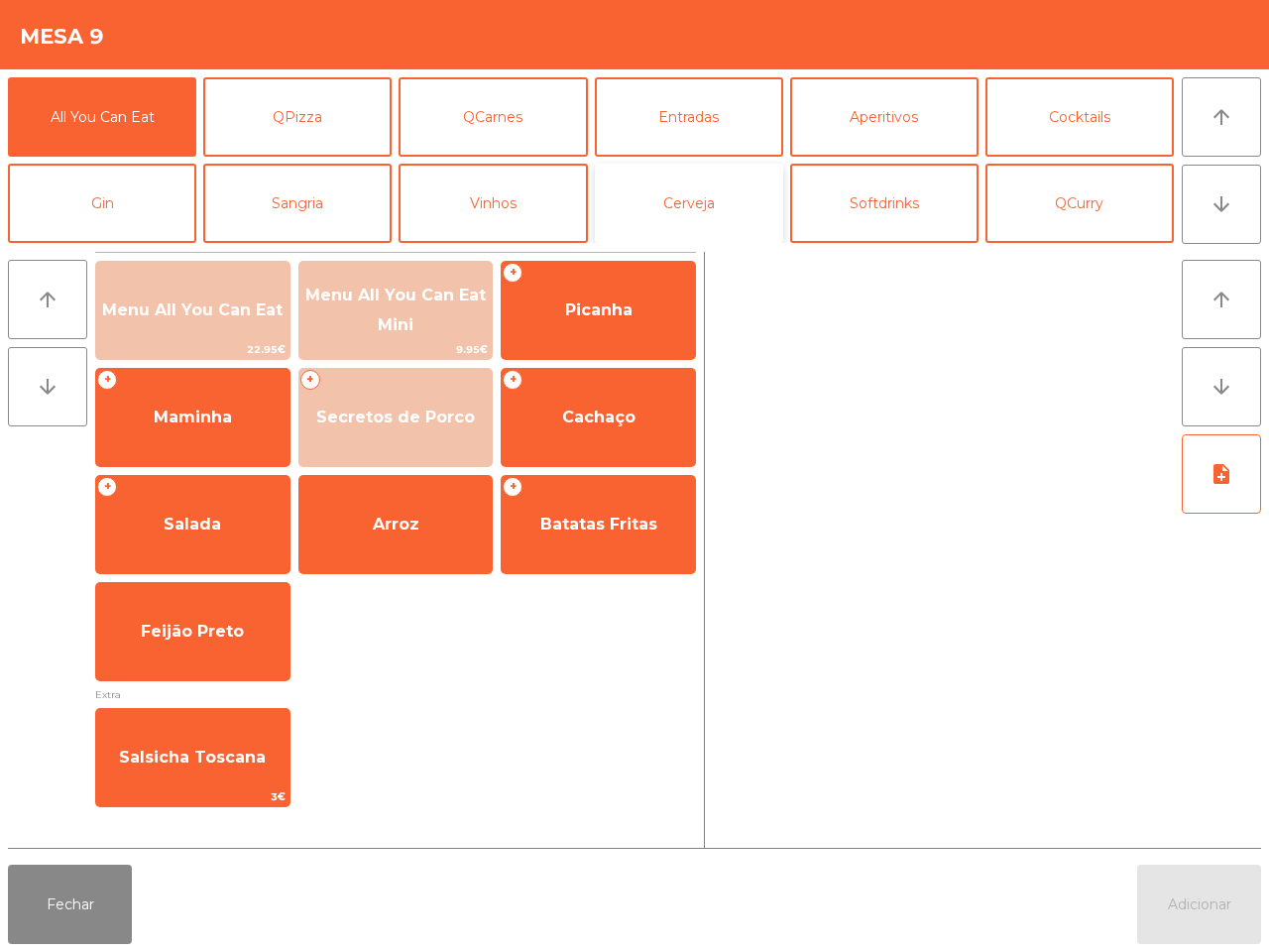
click at [681, 213] on button "Cerveja" at bounding box center [688, 203] width 189 height 79
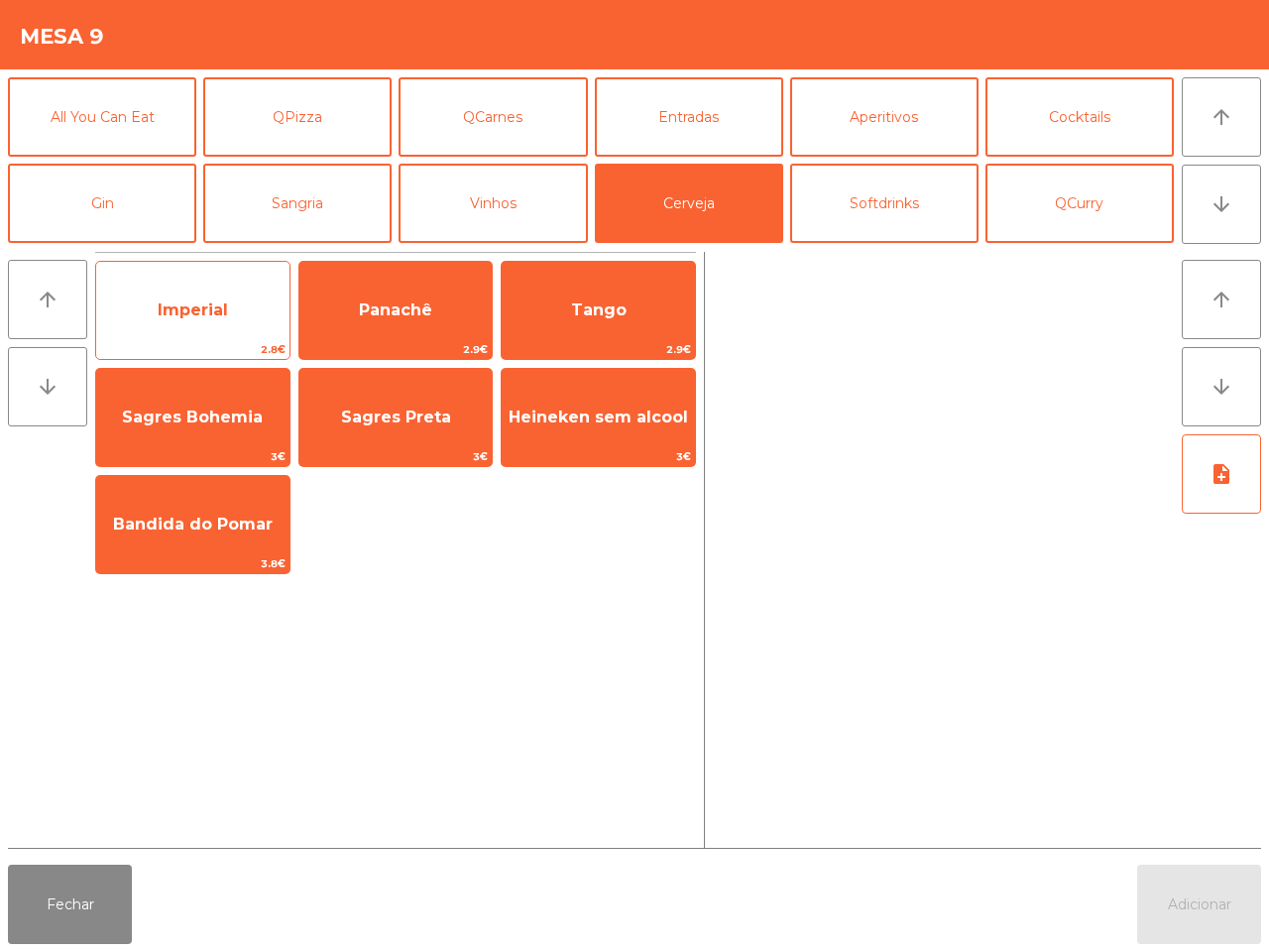
click at [199, 308] on span "Imperial" at bounding box center [193, 310] width 70 height 19
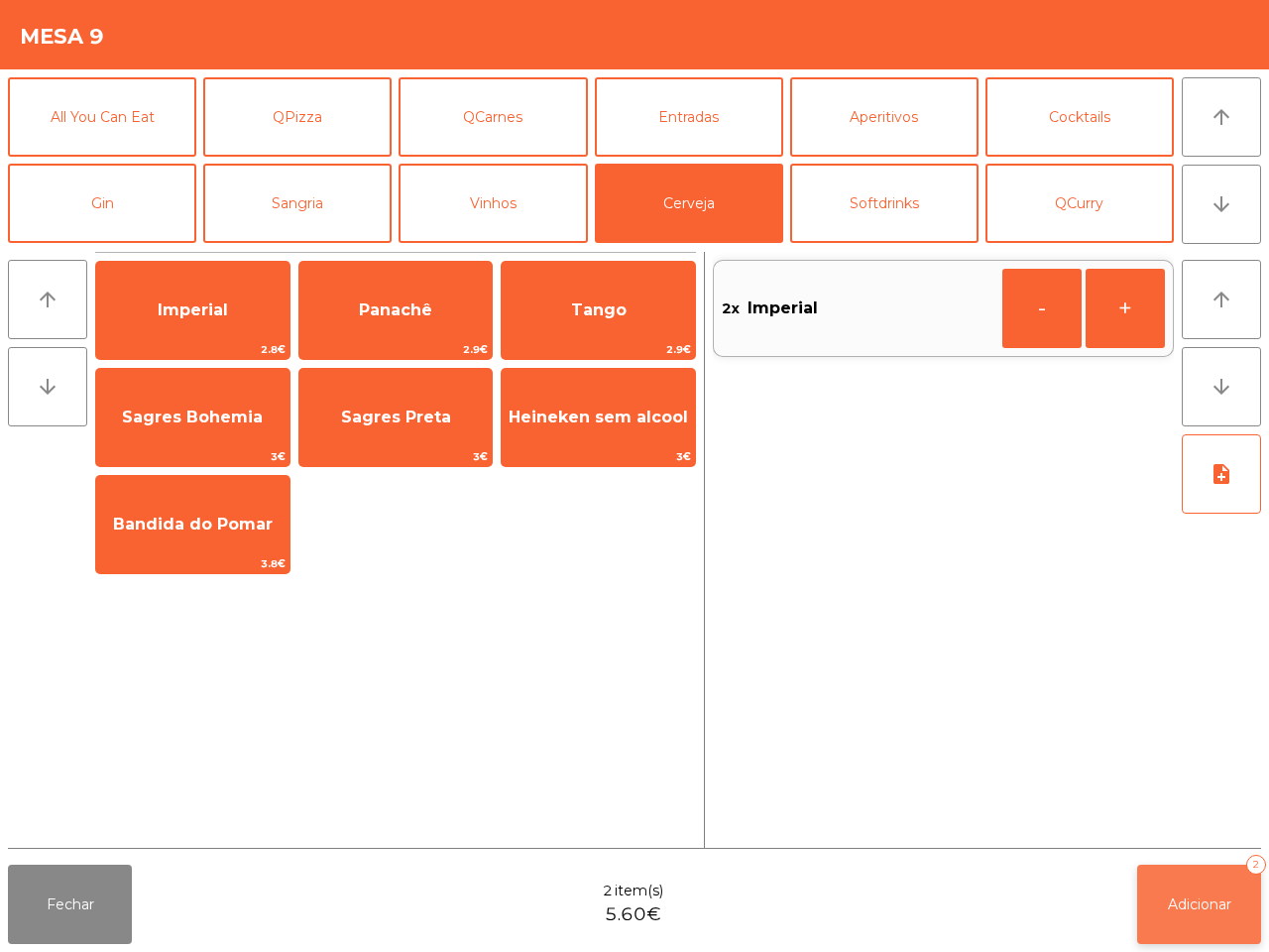
click at [1160, 909] on button "Adicionar 2" at bounding box center [1199, 903] width 124 height 79
